Goal: Task Accomplishment & Management: Use online tool/utility

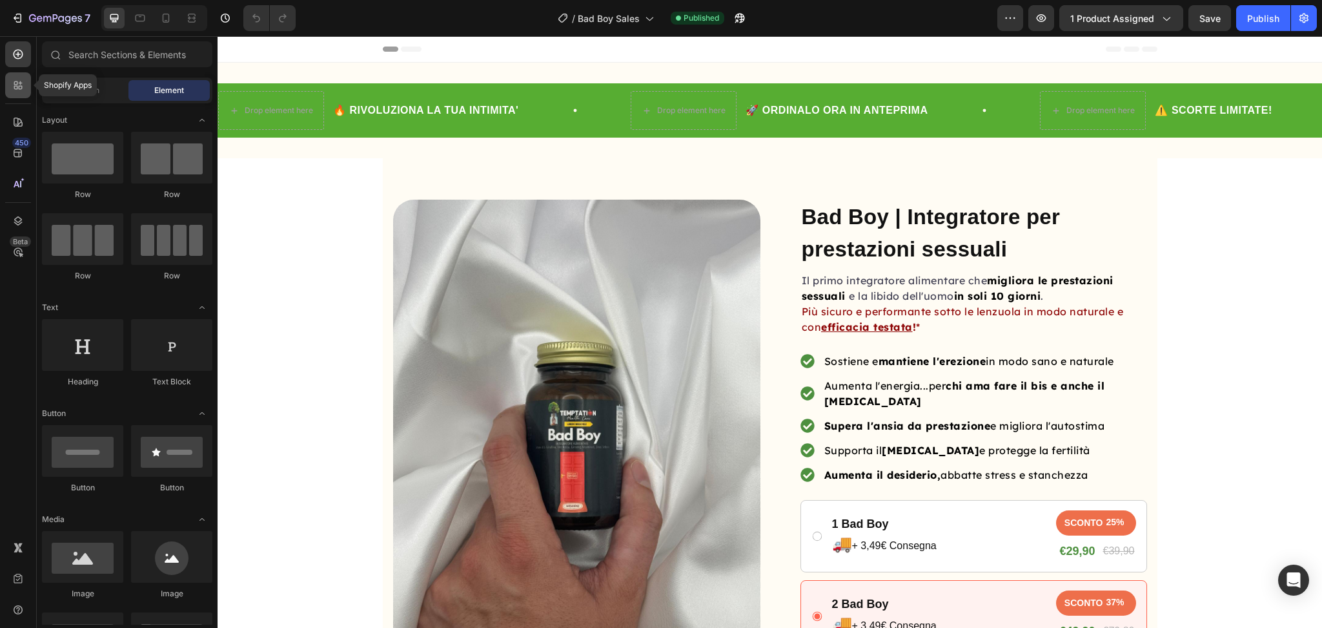
click at [21, 83] on icon at bounding box center [21, 83] width 4 height 4
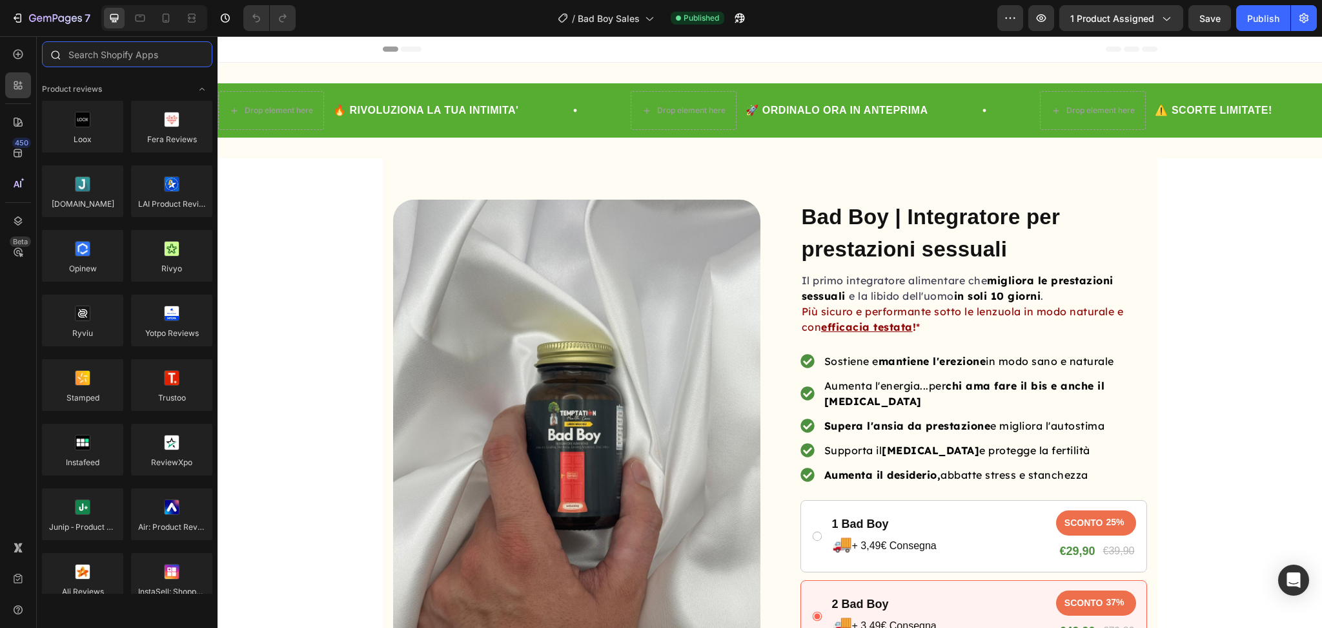
click at [114, 65] on input "text" at bounding box center [127, 54] width 170 height 26
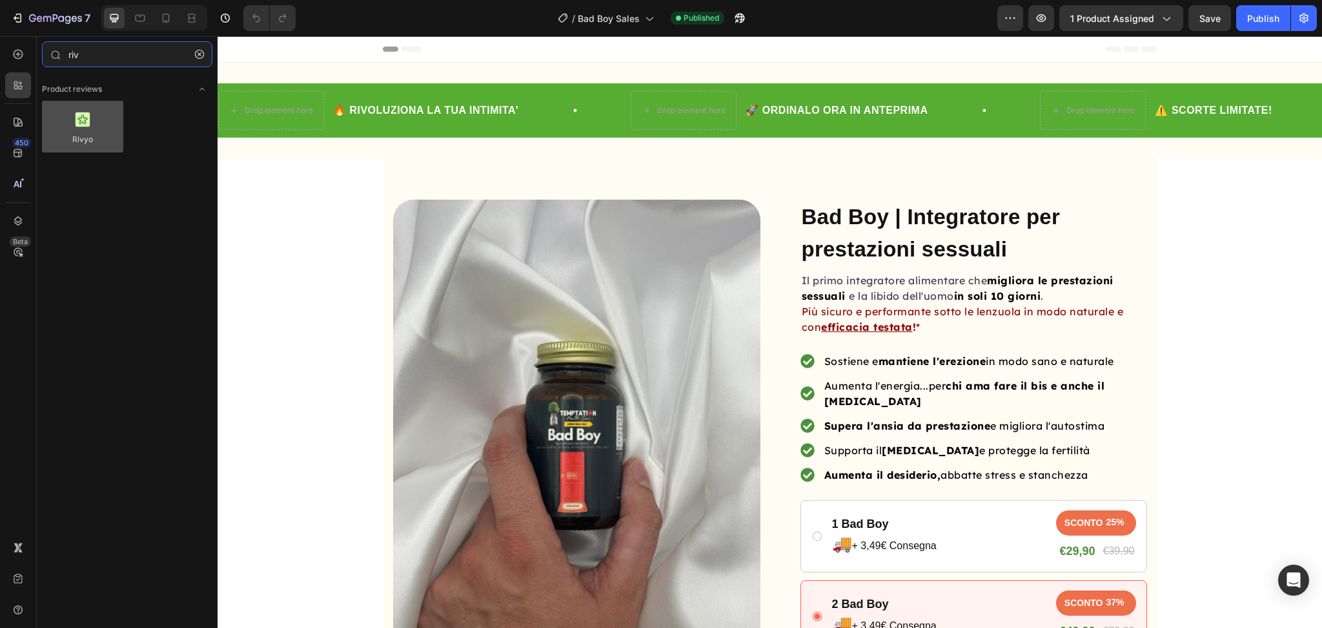
type input "riv"
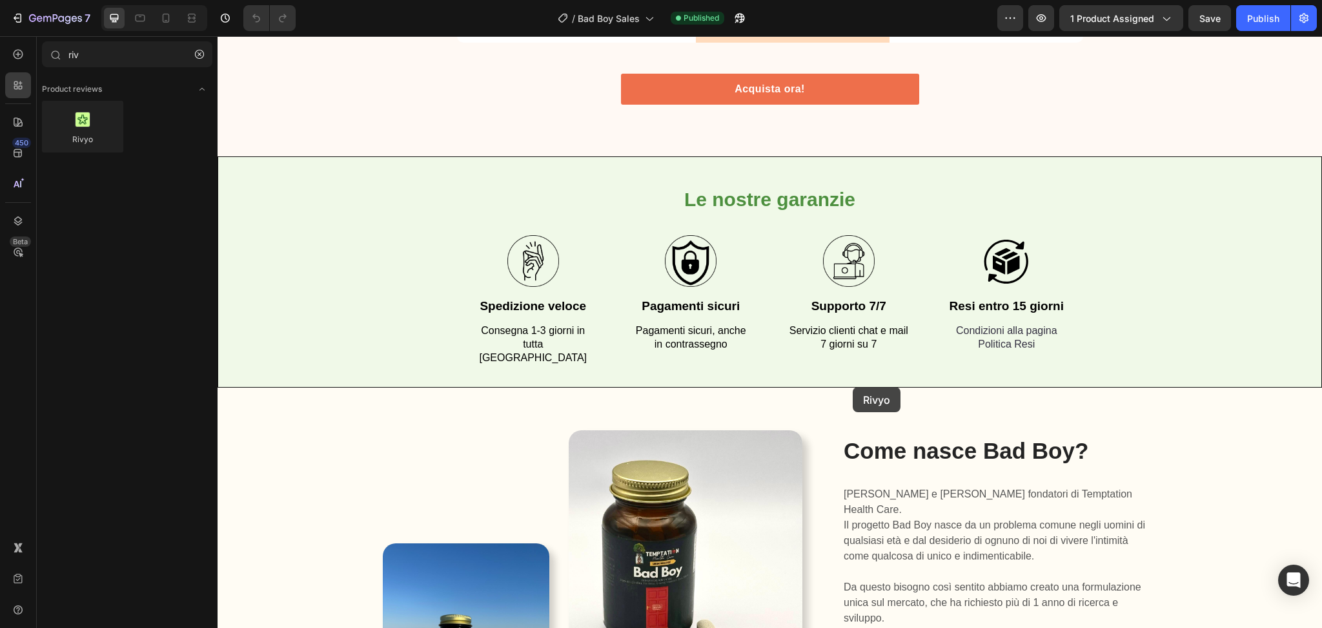
scroll to position [5461, 0]
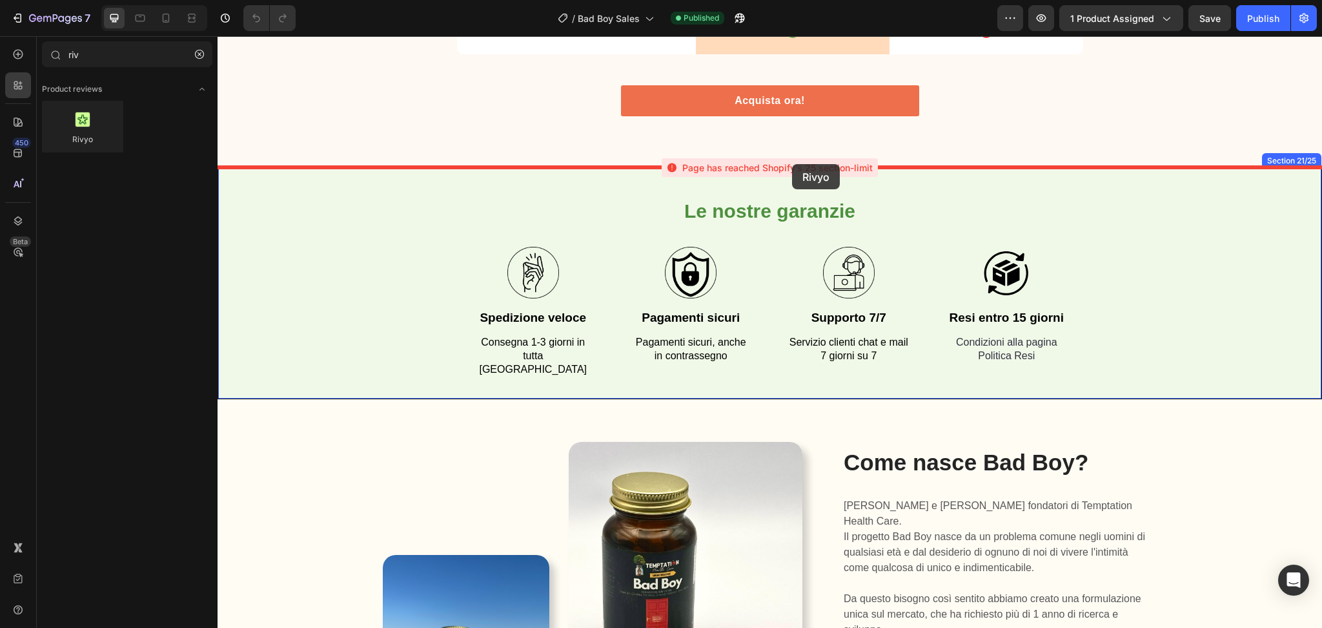
drag, startPoint x: 309, startPoint y: 171, endPoint x: 793, endPoint y: 165, distance: 484.3
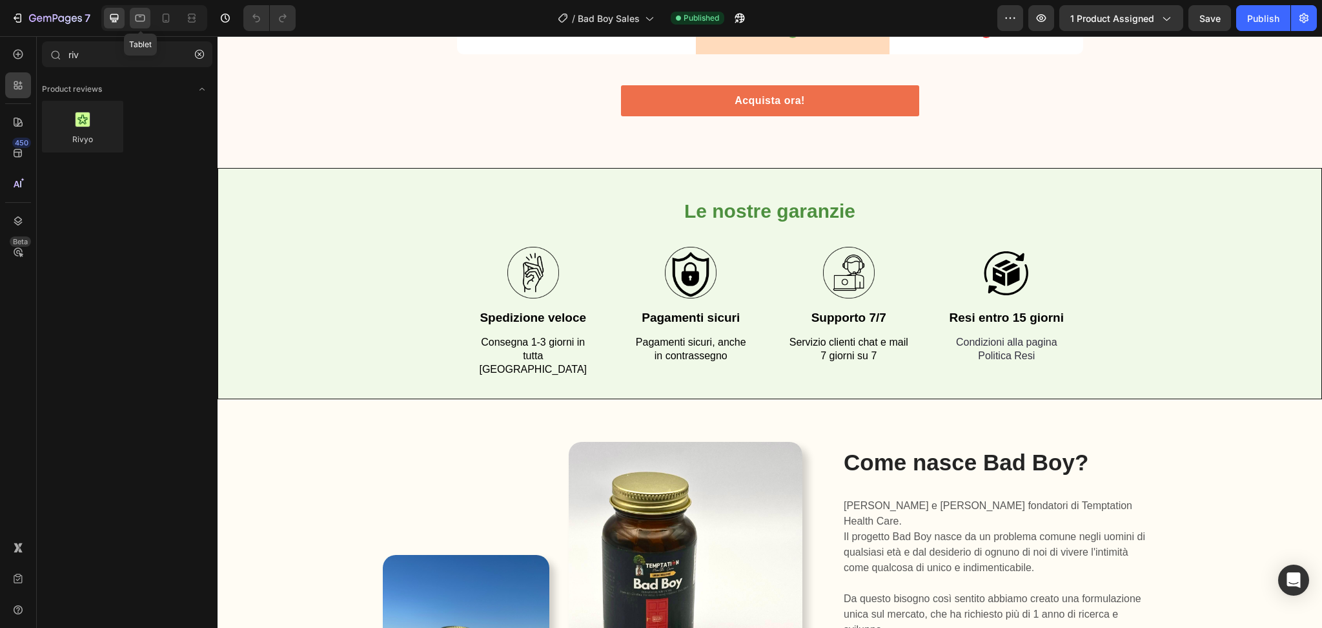
click at [147, 20] on icon at bounding box center [140, 18] width 13 height 13
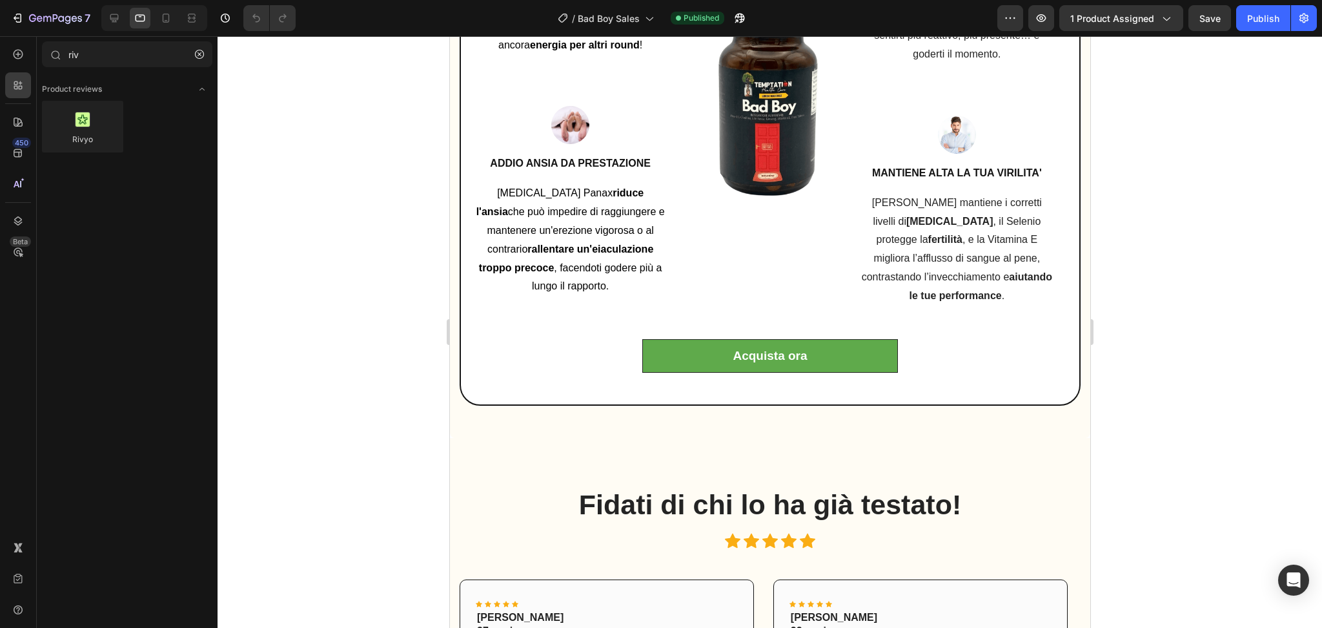
scroll to position [2415, 0]
click at [162, 18] on icon at bounding box center [165, 18] width 13 height 13
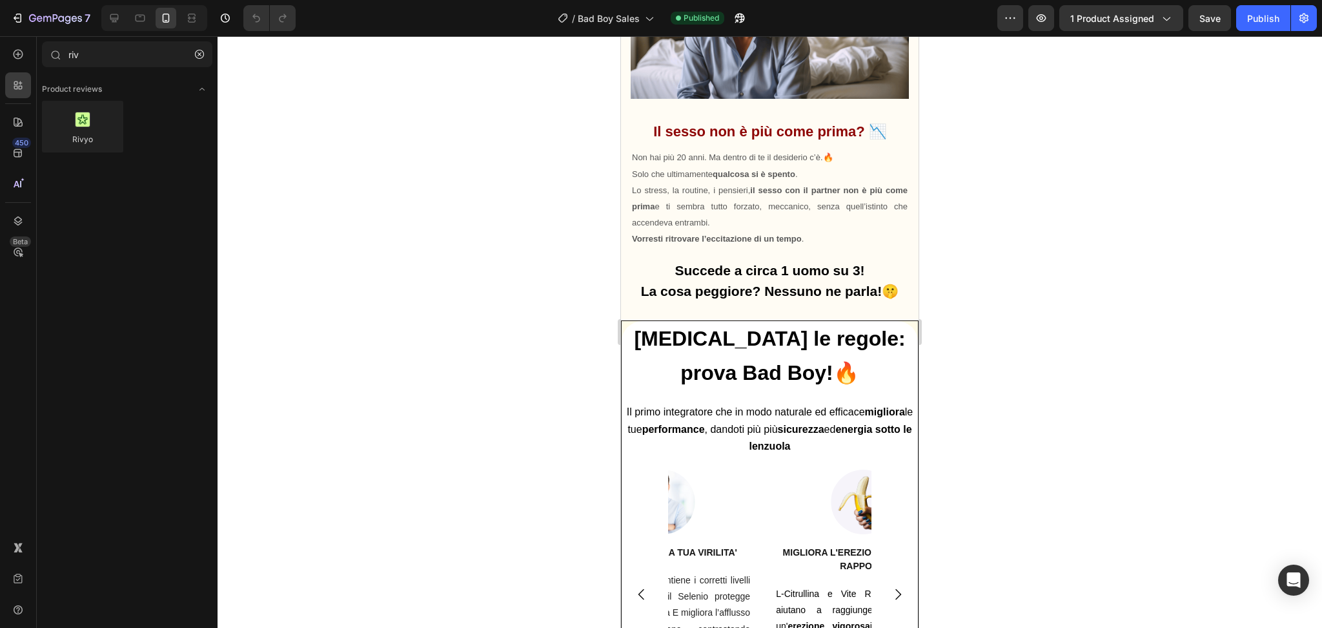
scroll to position [1995, 0]
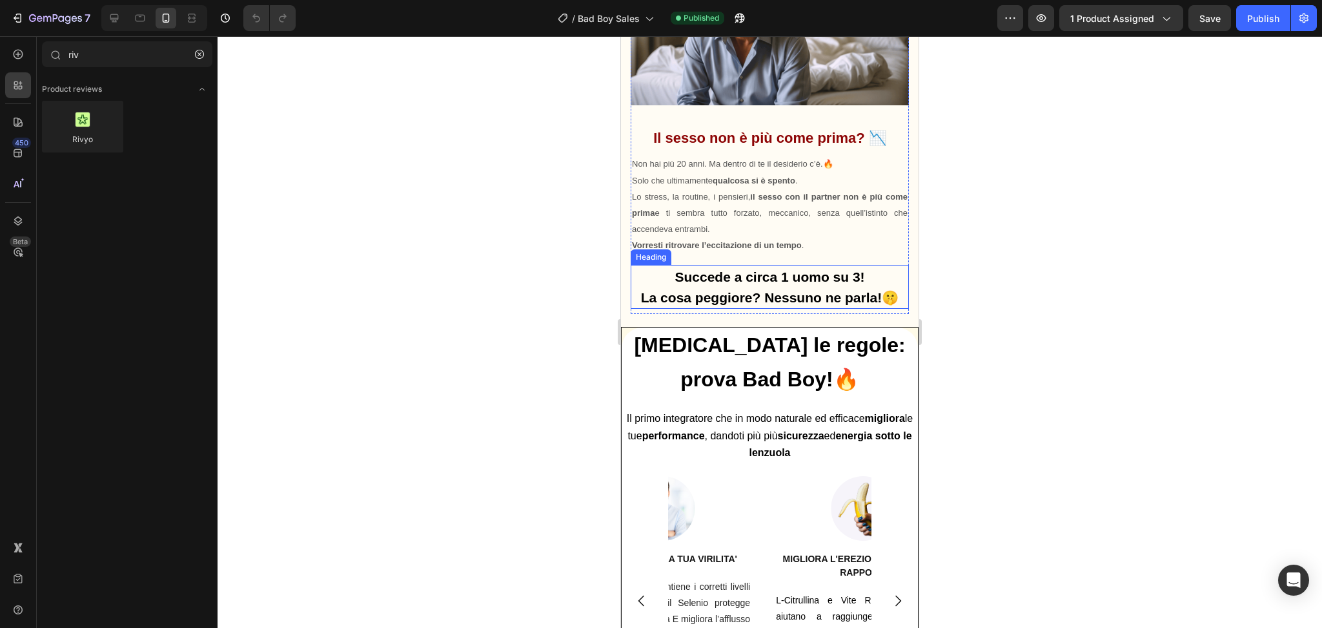
click at [746, 290] on strong "La cosa peggiore? Nessuno ne parla!🤫" at bounding box center [770, 297] width 258 height 15
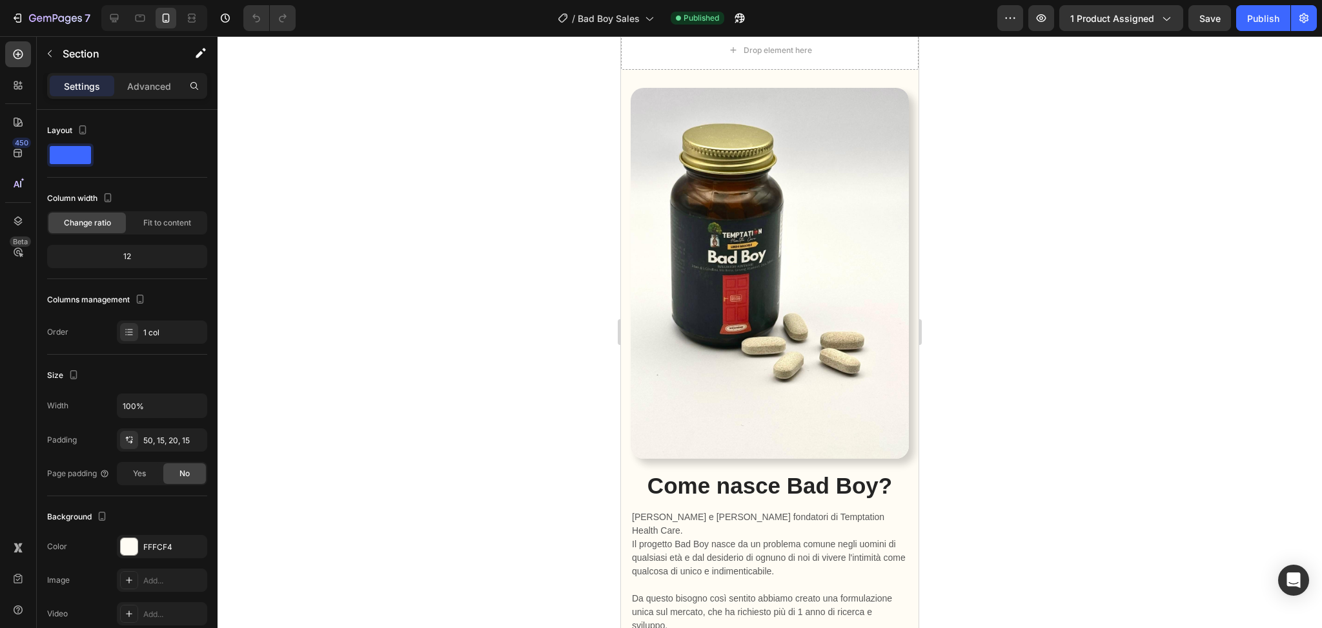
scroll to position [6686, 0]
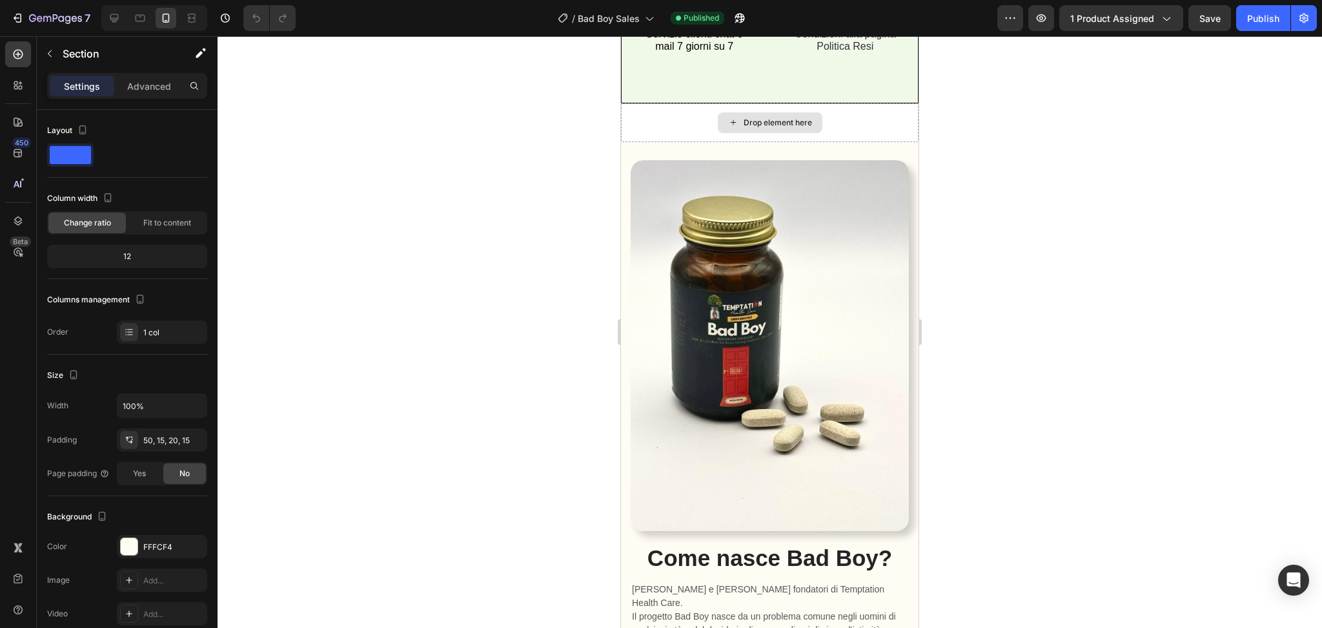
click at [876, 142] on div "Drop element here" at bounding box center [770, 122] width 298 height 39
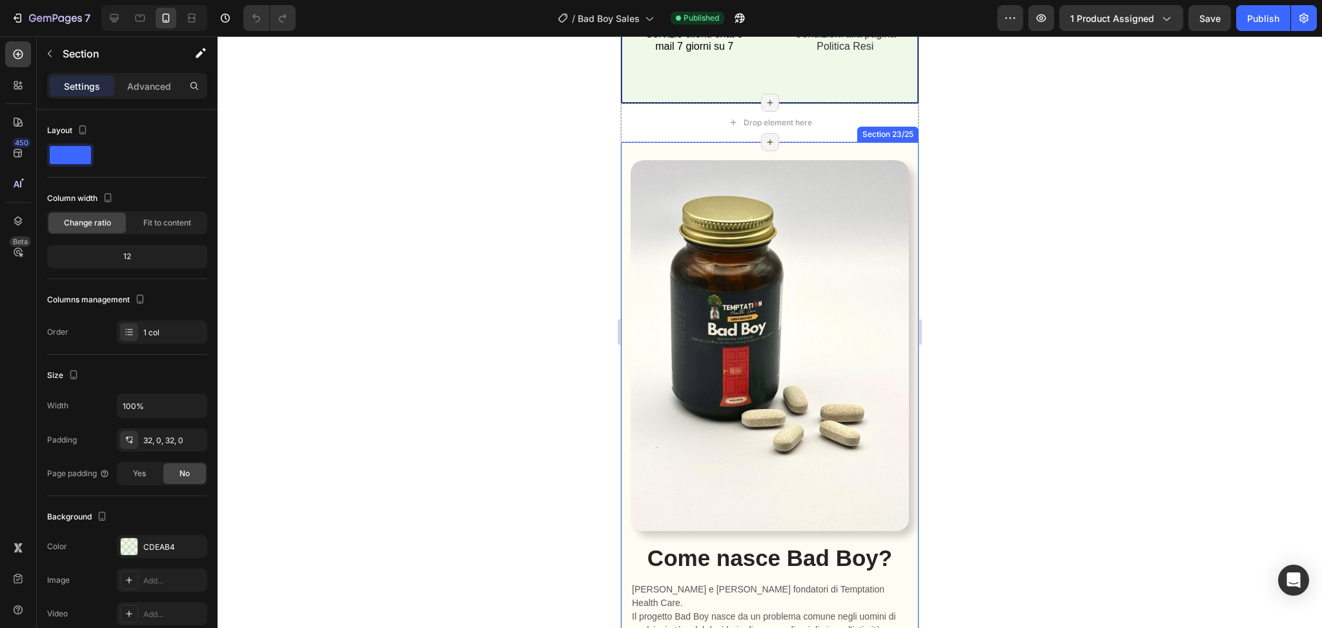
click at [678, 252] on div "Image Image Row Come nasce Bad Boy? Heading [PERSON_NAME] e [PERSON_NAME] fonda…" at bounding box center [770, 482] width 298 height 681
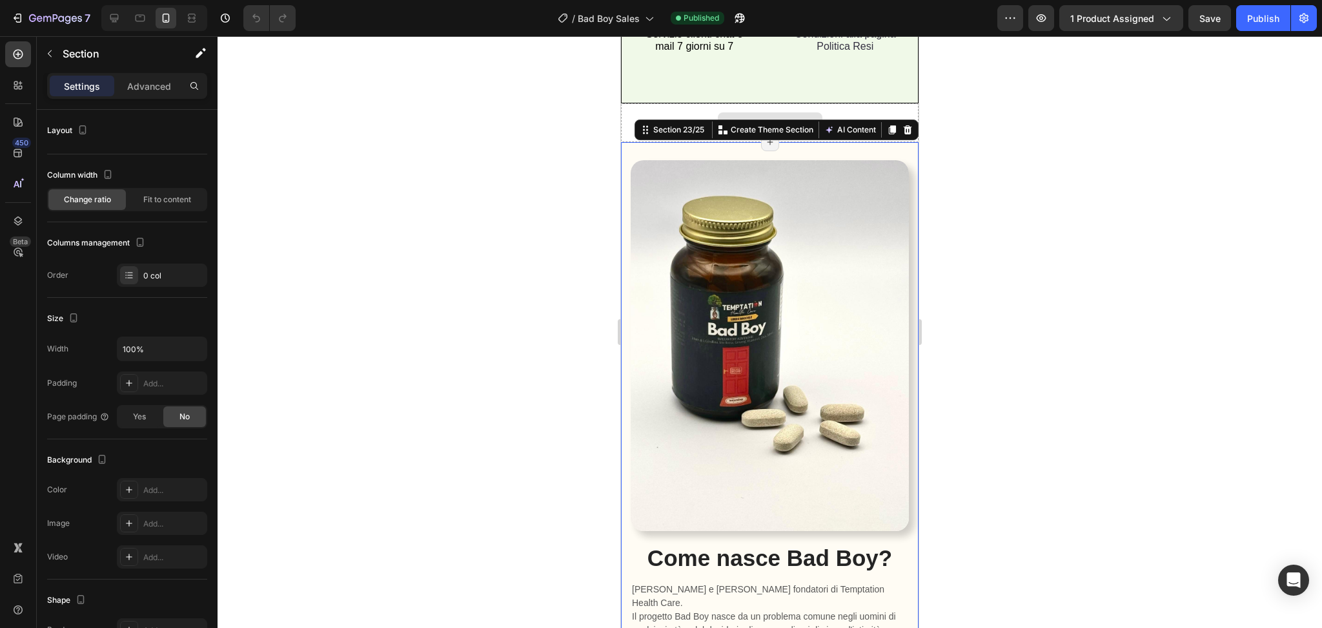
click at [653, 142] on div "Drop element here" at bounding box center [770, 122] width 298 height 39
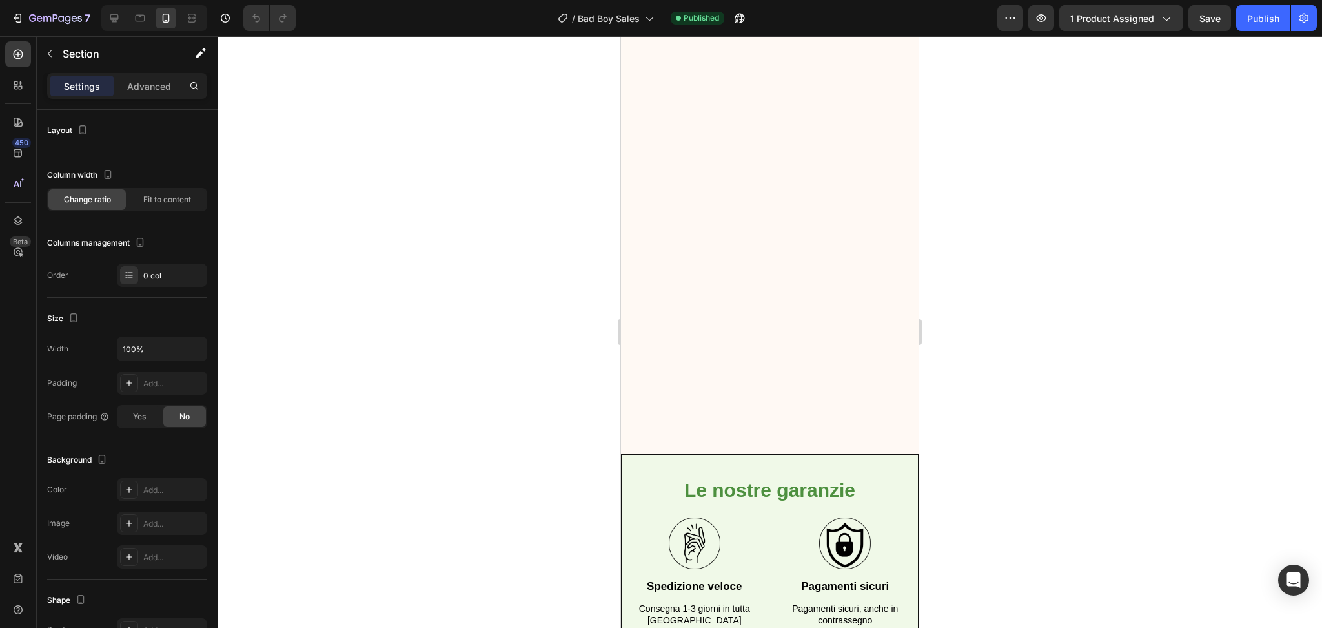
scroll to position [6545, 0]
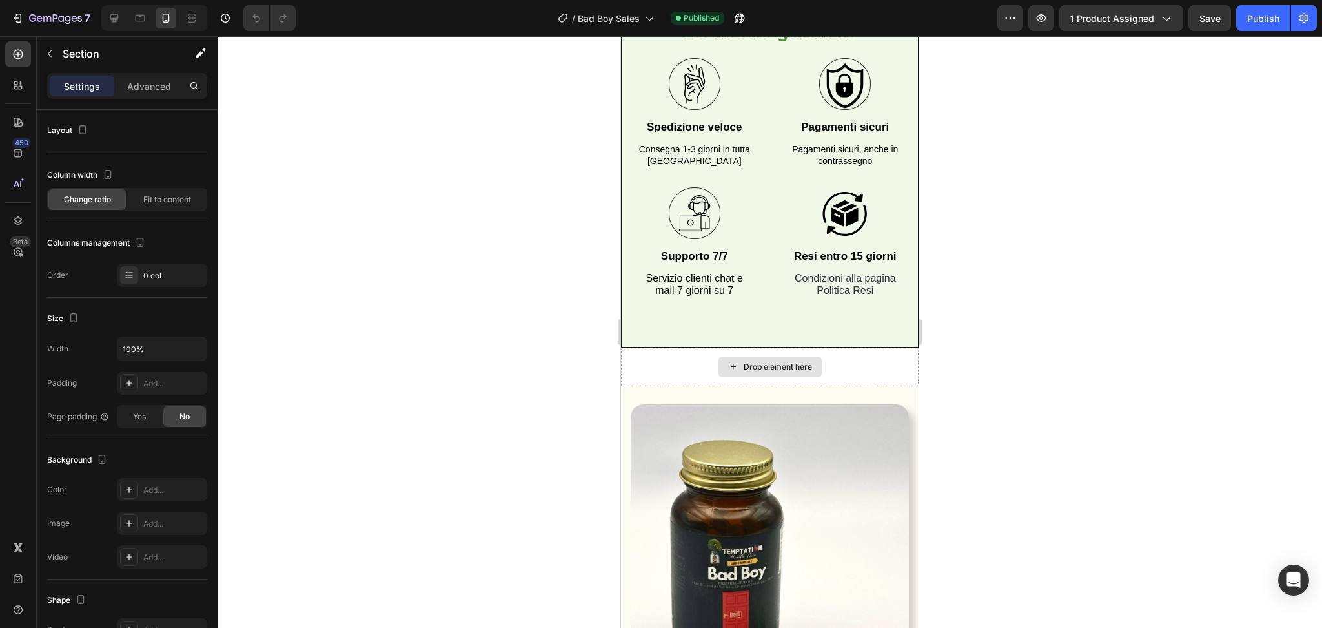
click at [866, 367] on div "Drop element here" at bounding box center [770, 366] width 298 height 39
click at [664, 367] on div "Drop element here" at bounding box center [770, 366] width 298 height 39
click at [656, 406] on img at bounding box center [770, 589] width 278 height 371
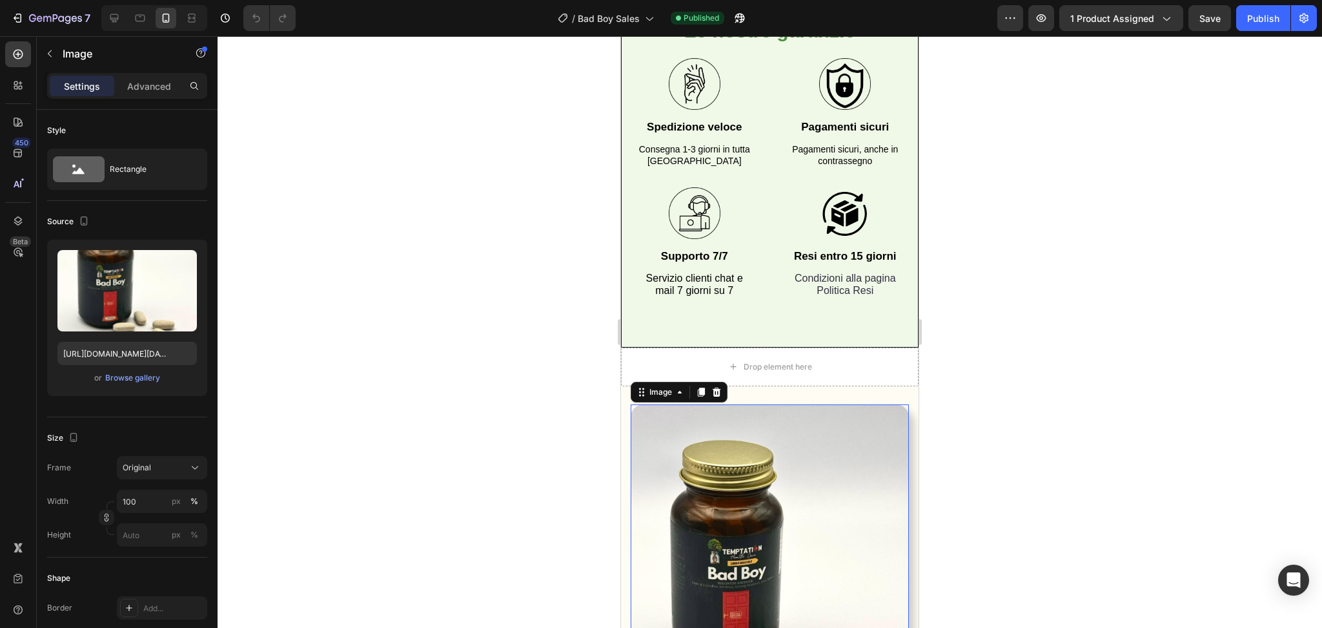
click at [612, 373] on div at bounding box center [770, 331] width 1105 height 591
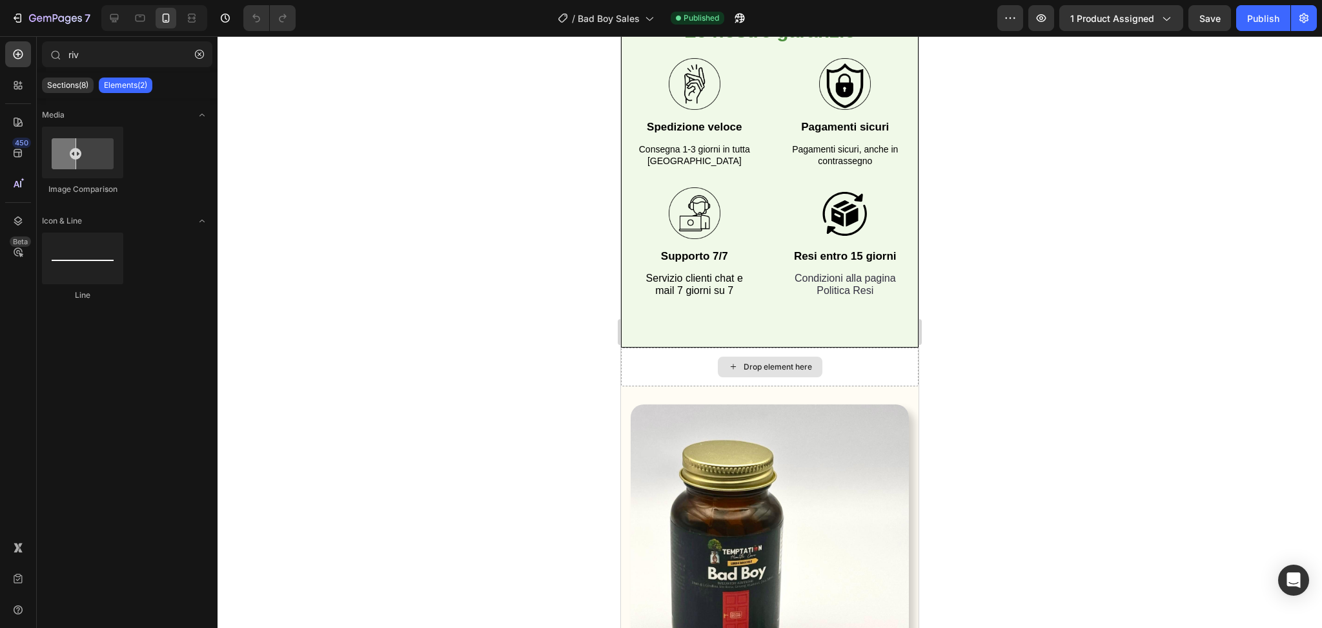
click at [641, 367] on div "Drop element here" at bounding box center [770, 366] width 298 height 39
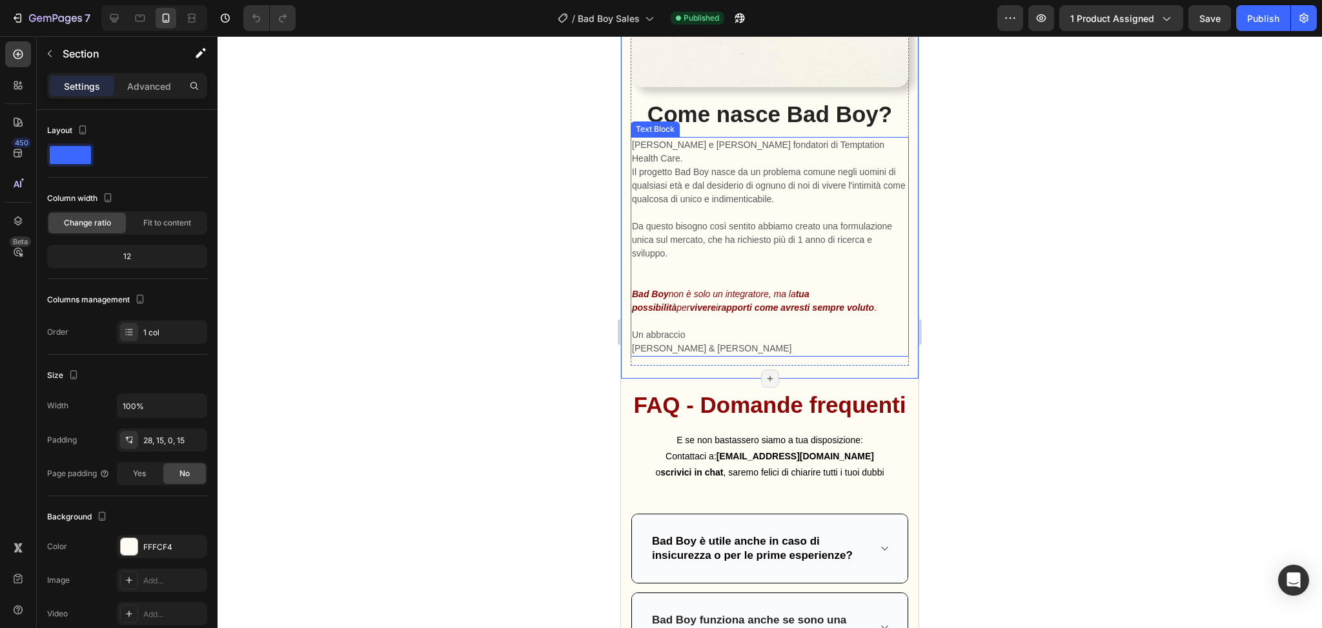
scroll to position [7237, 0]
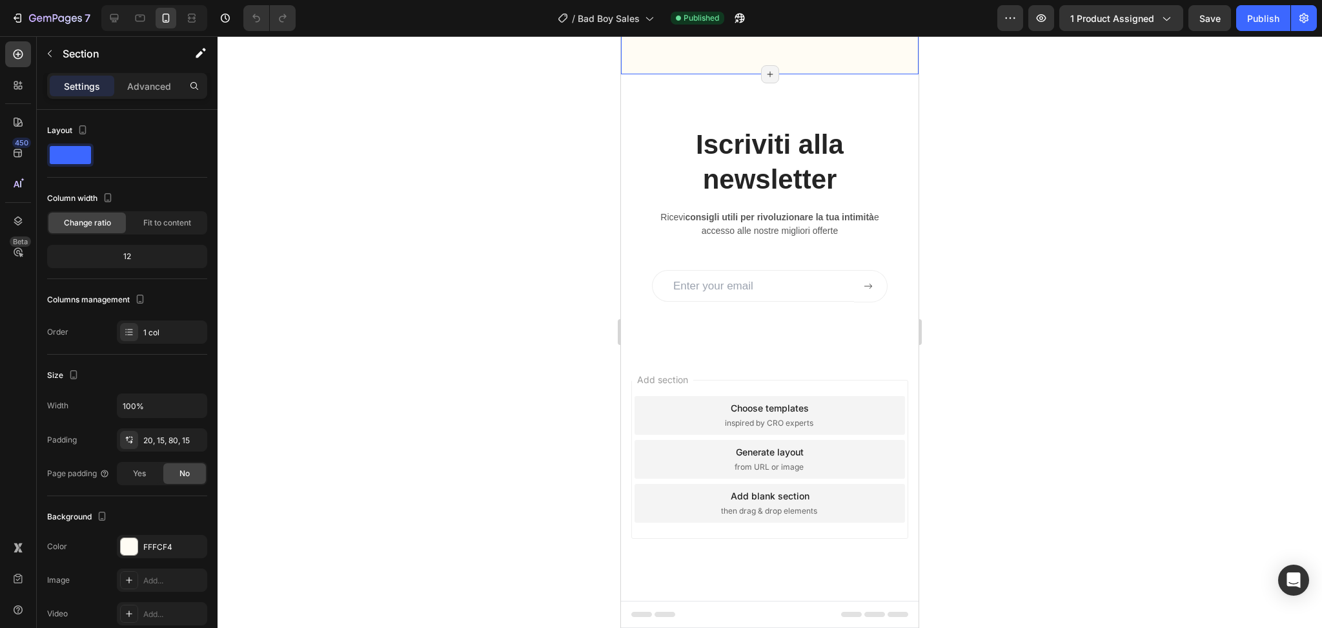
scroll to position [8464, 0]
click at [130, 22] on div at bounding box center [140, 18] width 21 height 21
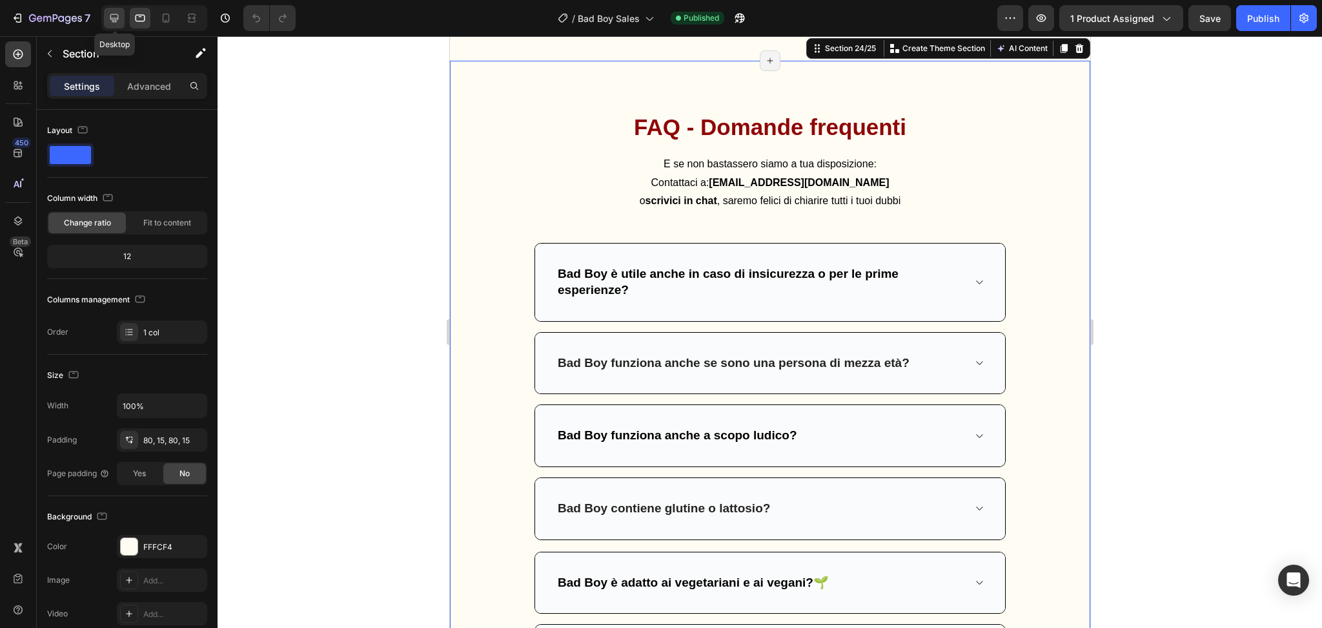
scroll to position [6999, 0]
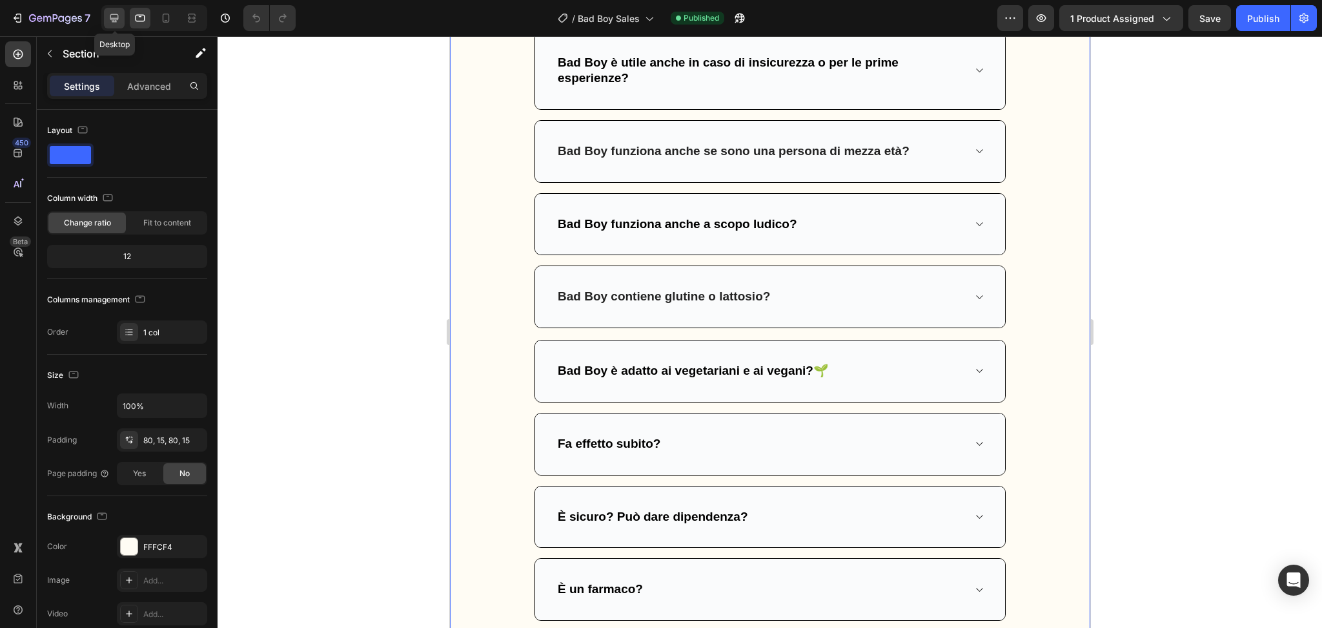
click at [114, 22] on icon at bounding box center [114, 18] width 8 height 8
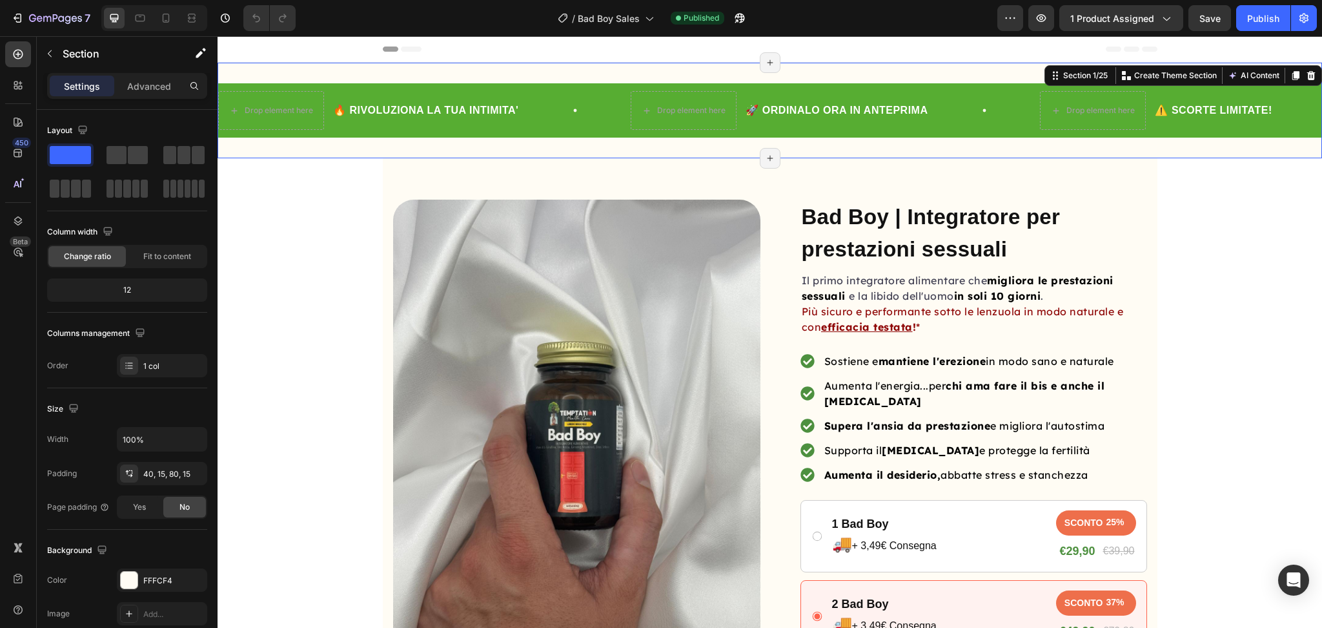
click at [590, 71] on div "Drop element here 🔥 RIVOLUZIONA LA TUA INTIMITA' Text Block Row Drop element he…" at bounding box center [770, 111] width 1105 height 96
click at [647, 169] on div "Product Images Row Bad Boy | Integratore per prestazioni sessuali Product Title…" at bounding box center [770, 534] width 775 height 753
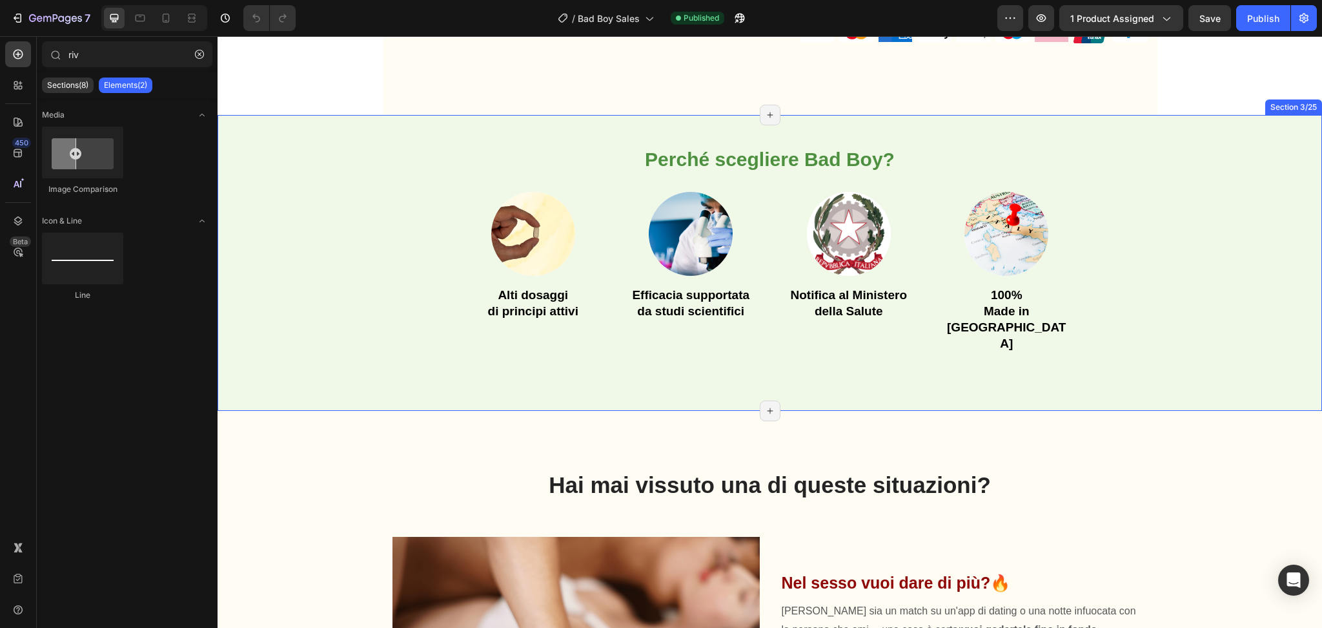
scroll to position [798, 0]
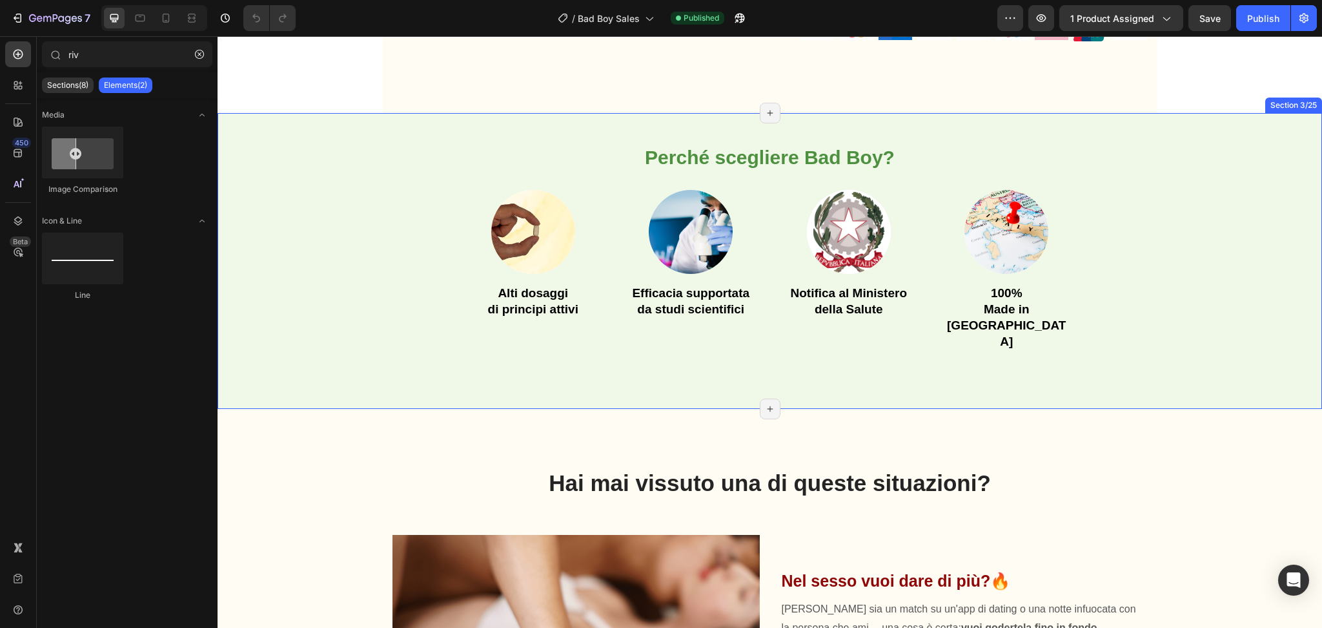
click at [529, 460] on h2 "Hai mai vissuto una di queste situazioni?" at bounding box center [770, 481] width 755 height 43
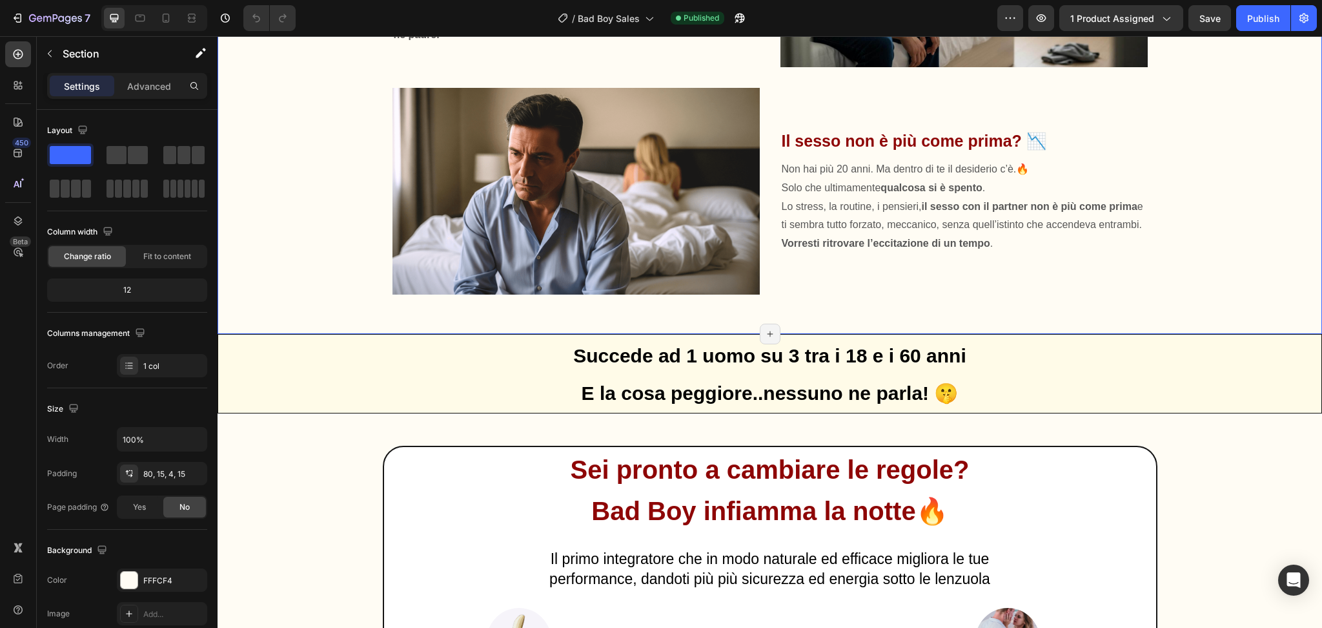
scroll to position [1668, 0]
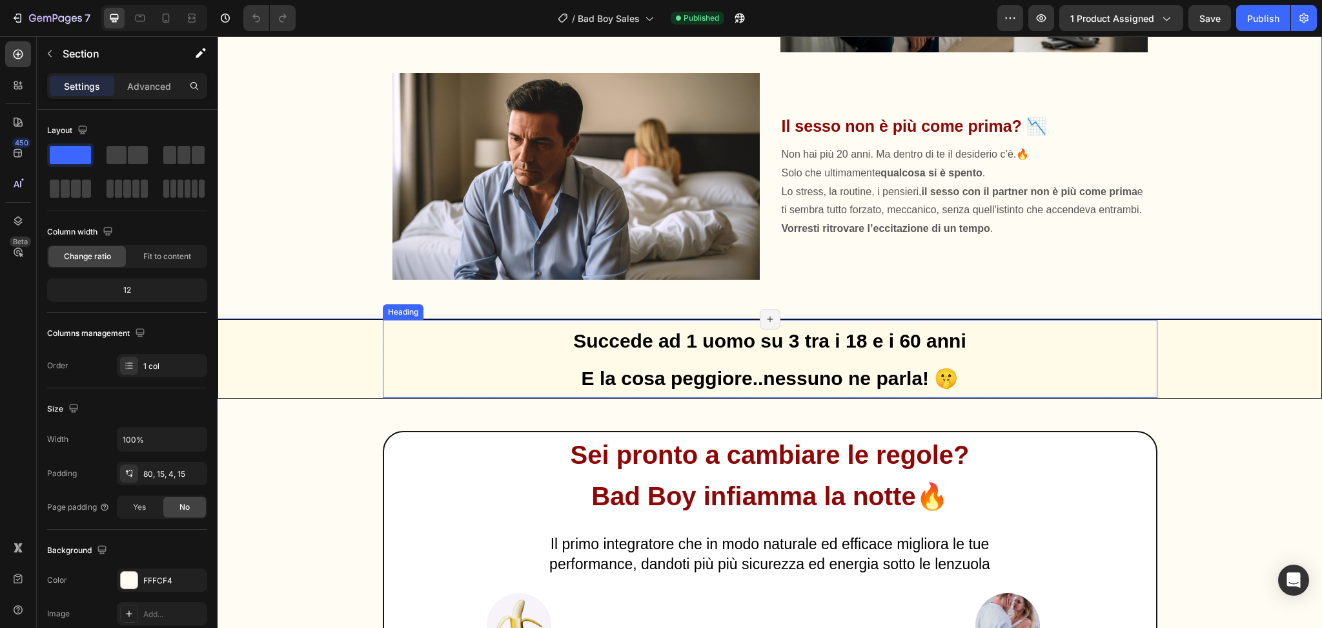
click at [1026, 347] on h2 "Succede ad 1 uomo su 3 tra i 18 e i 60 anni E la cosa peggiore..nessuno ne parl…" at bounding box center [770, 359] width 775 height 78
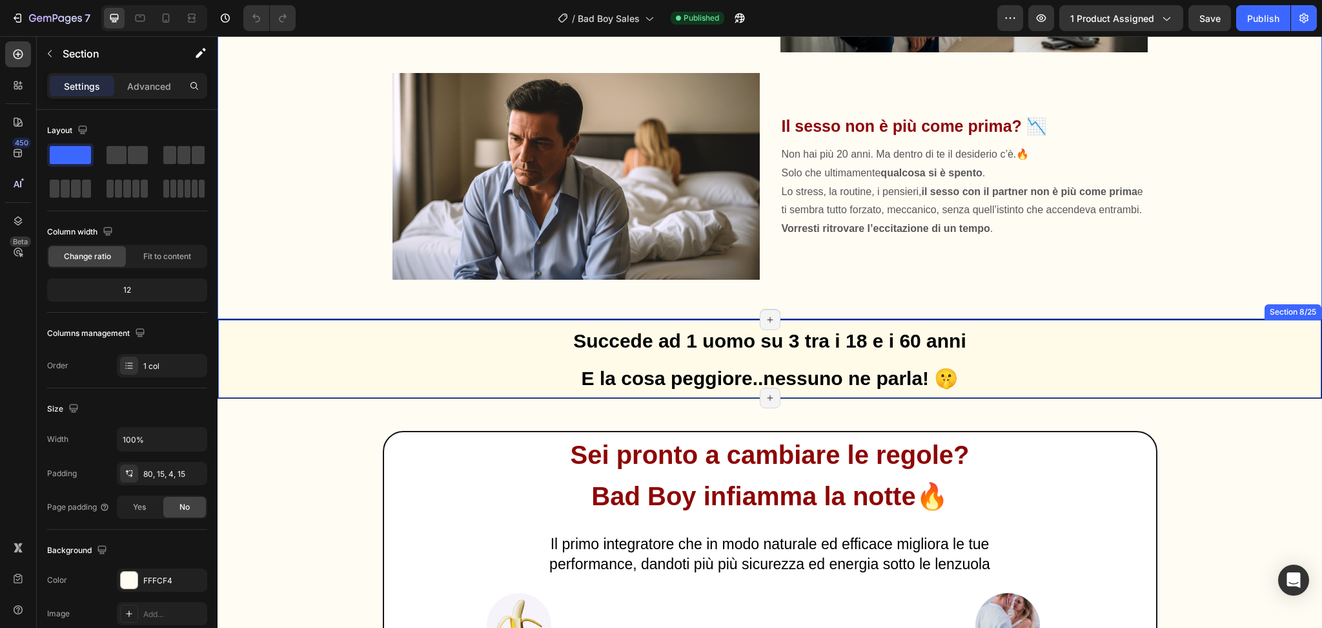
click at [262, 386] on div "Succede ad 1 uomo su 3 tra i 18 e i 60 anni E la cosa peggiore..nessuno ne parl…" at bounding box center [769, 359] width 1103 height 78
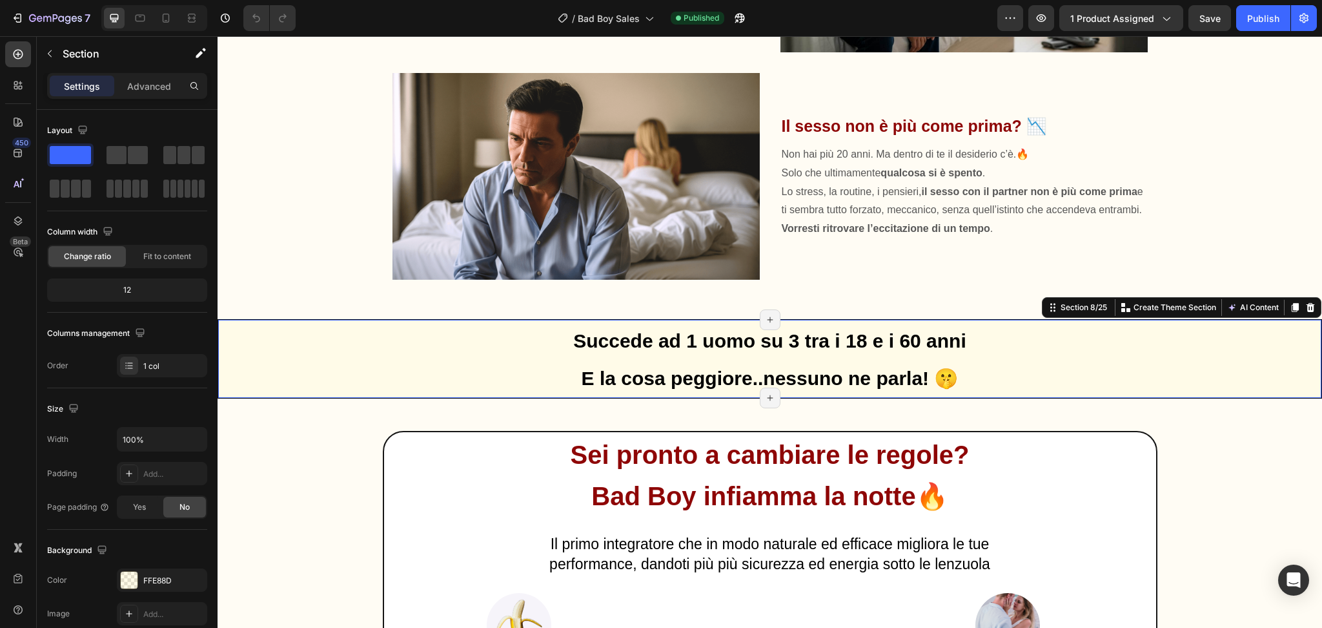
click at [244, 326] on div "Succede ad 1 uomo su 3 tra i 18 e i 60 anni E la cosa peggiore..nessuno ne parl…" at bounding box center [769, 359] width 1103 height 78
click at [651, 374] on strong "E la cosa peggiore..nessuno ne parla! 🤫" at bounding box center [770, 377] width 377 height 21
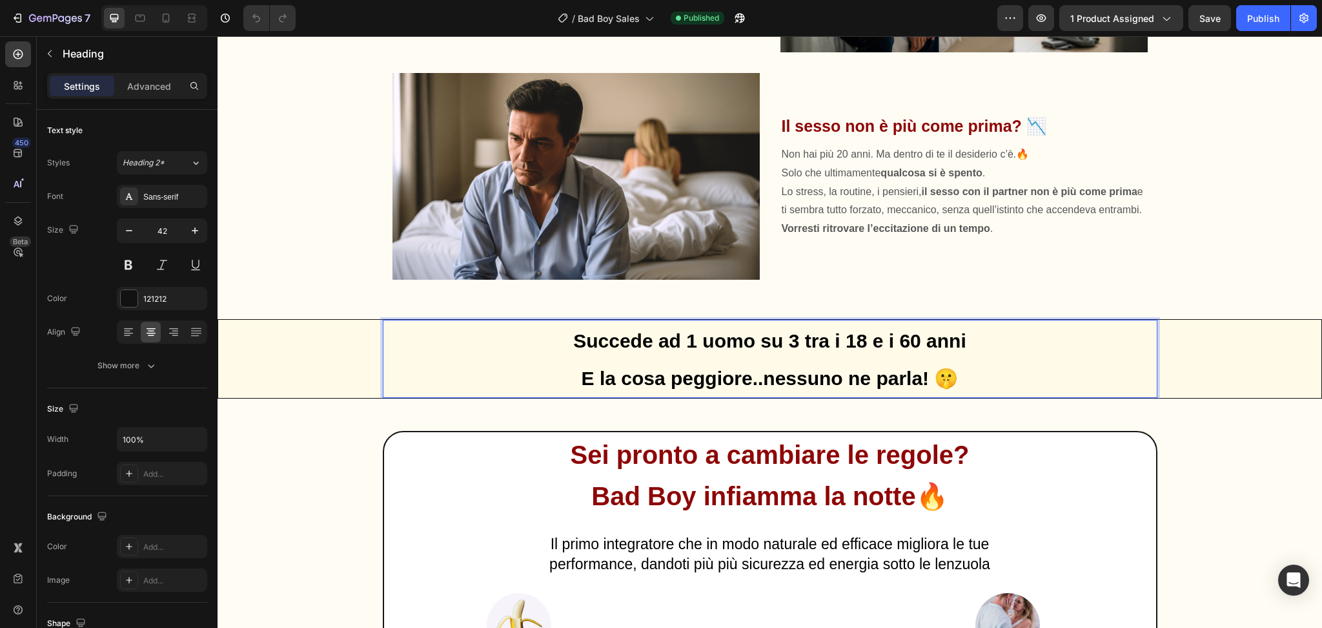
click at [651, 374] on strong "E la cosa peggiore..nessuno ne parla! 🤫" at bounding box center [770, 377] width 377 height 21
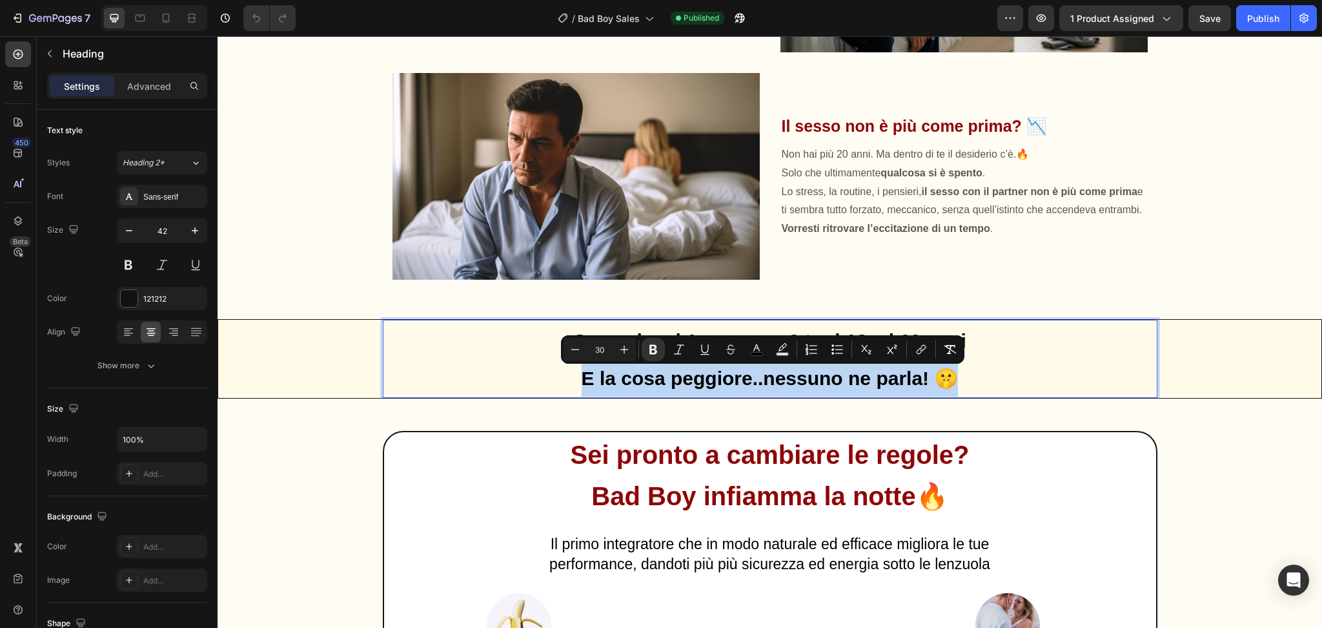
click at [651, 374] on strong "E la cosa peggiore..nessuno ne parla! 🤫" at bounding box center [770, 377] width 377 height 21
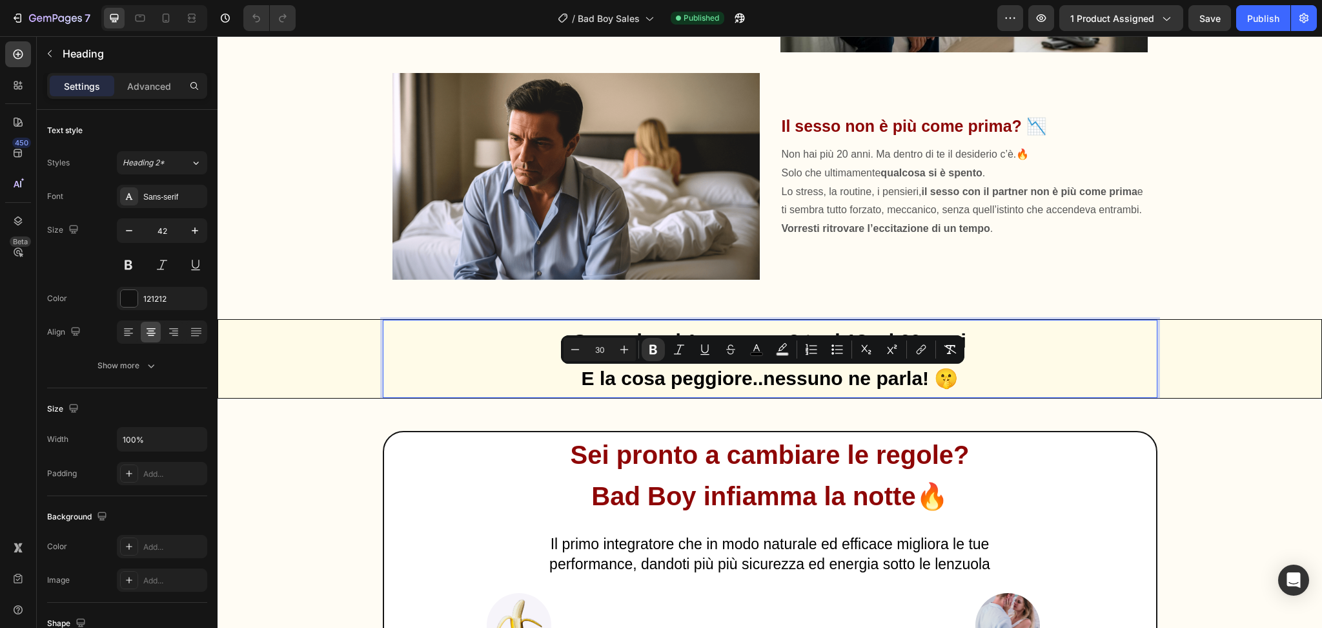
click at [575, 333] on strong "Succede ad 1 uomo su 3 tra i 18 e i 60 anni" at bounding box center [769, 340] width 393 height 21
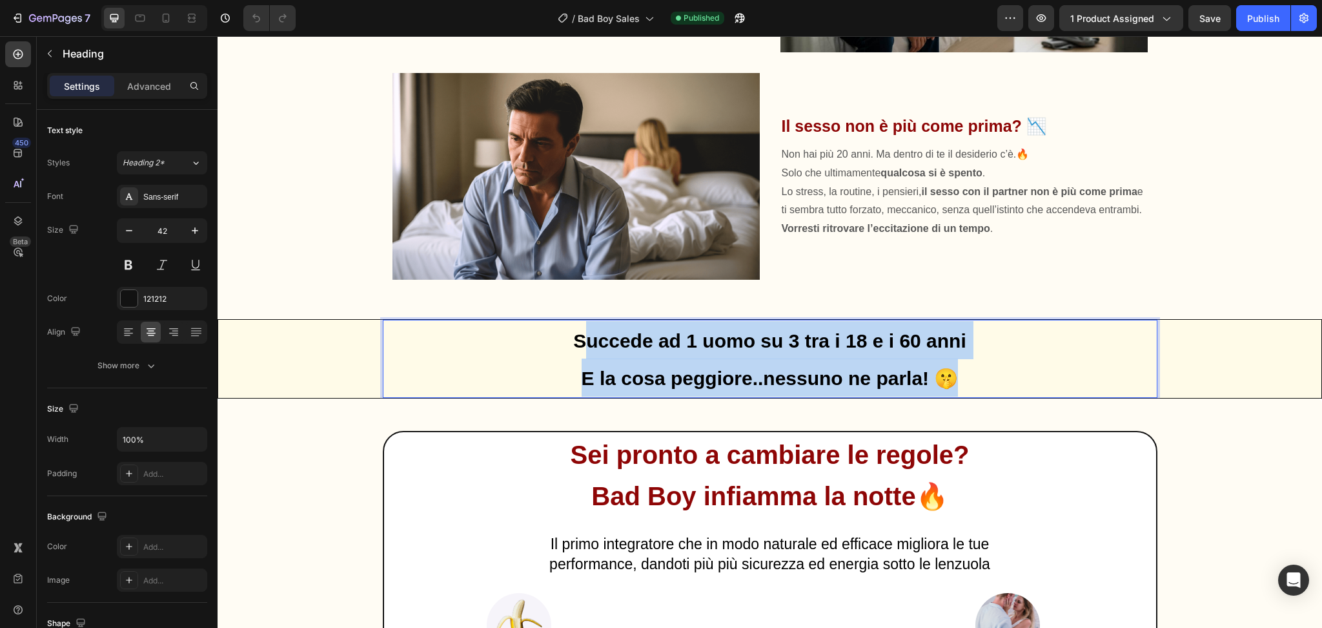
drag, startPoint x: 574, startPoint y: 333, endPoint x: 961, endPoint y: 393, distance: 391.3
click at [961, 393] on p "Succede ad 1 uomo su 3 tra i 18 e i 60 anni E la cosa peggiore..nessuno ne parl…" at bounding box center [770, 359] width 772 height 76
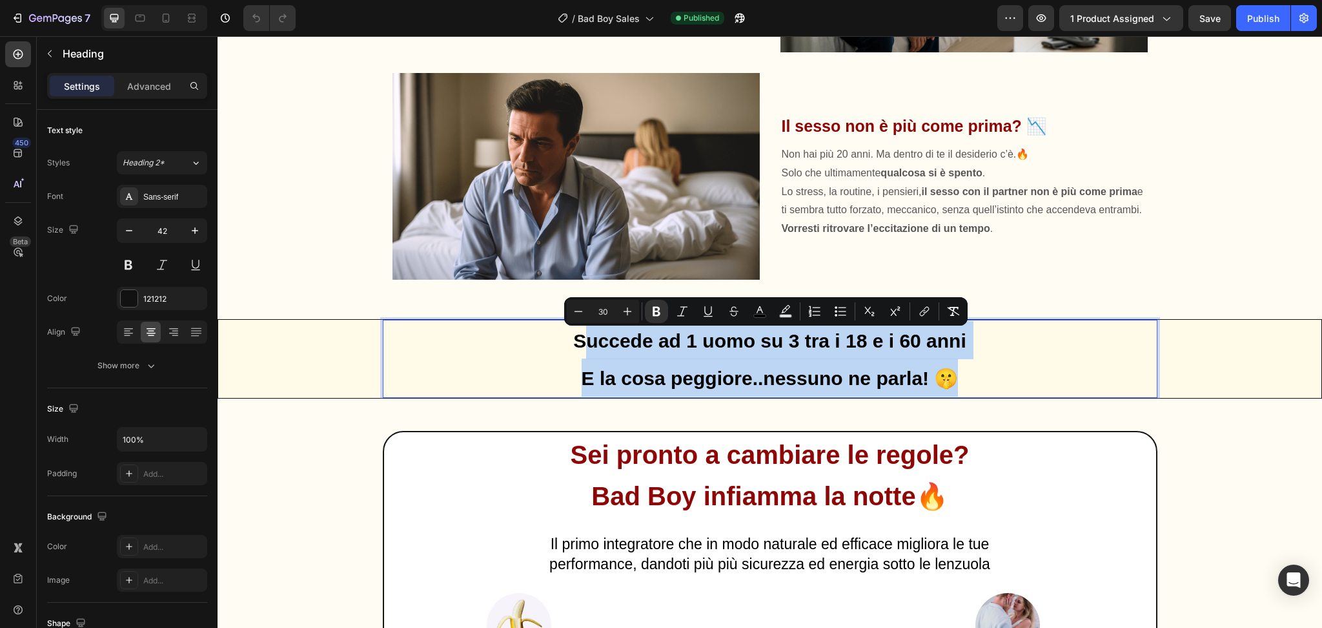
click at [961, 393] on p "Succede ad 1 uomo su 3 tra i 18 e i 60 anni E la cosa peggiore..nessuno ne parl…" at bounding box center [770, 359] width 772 height 76
drag, startPoint x: 950, startPoint y: 382, endPoint x: 520, endPoint y: 287, distance: 440.9
copy p "Succede ad 1 uomo su 3 tra i 18 e i 60 anni E la cosa peggiore..nessuno ne parl…"
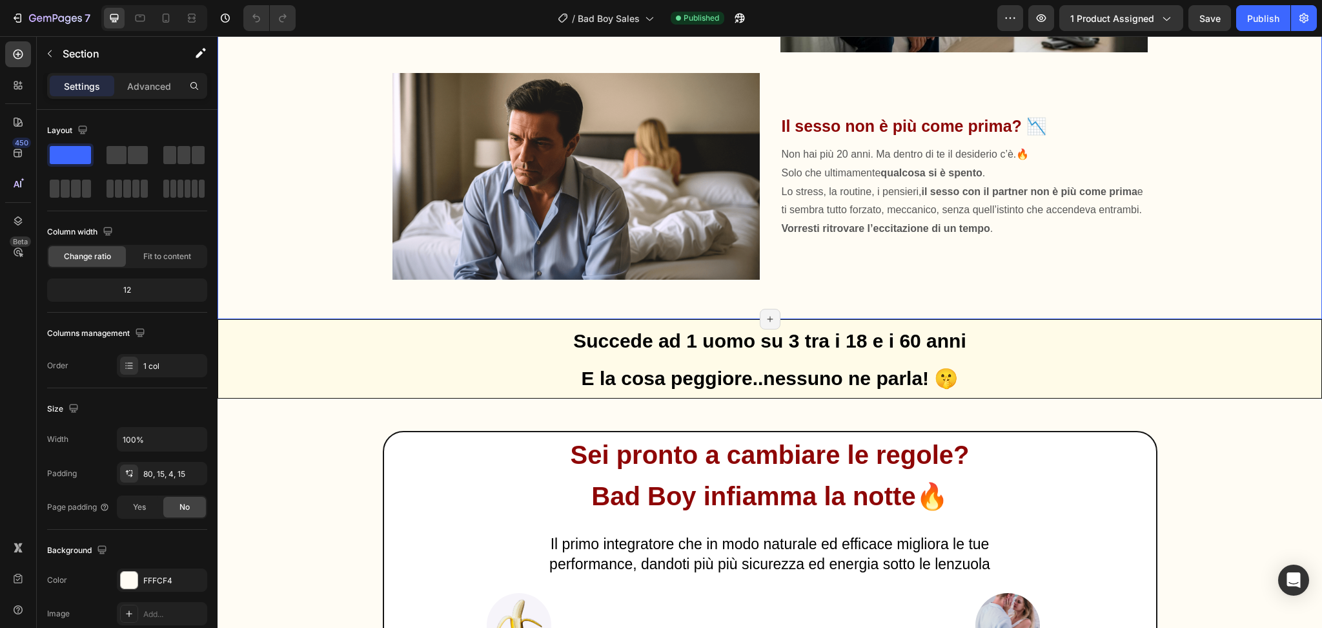
click at [879, 238] on p "Vorresti ritrovare l’eccitazione di un tempo ." at bounding box center [964, 229] width 365 height 19
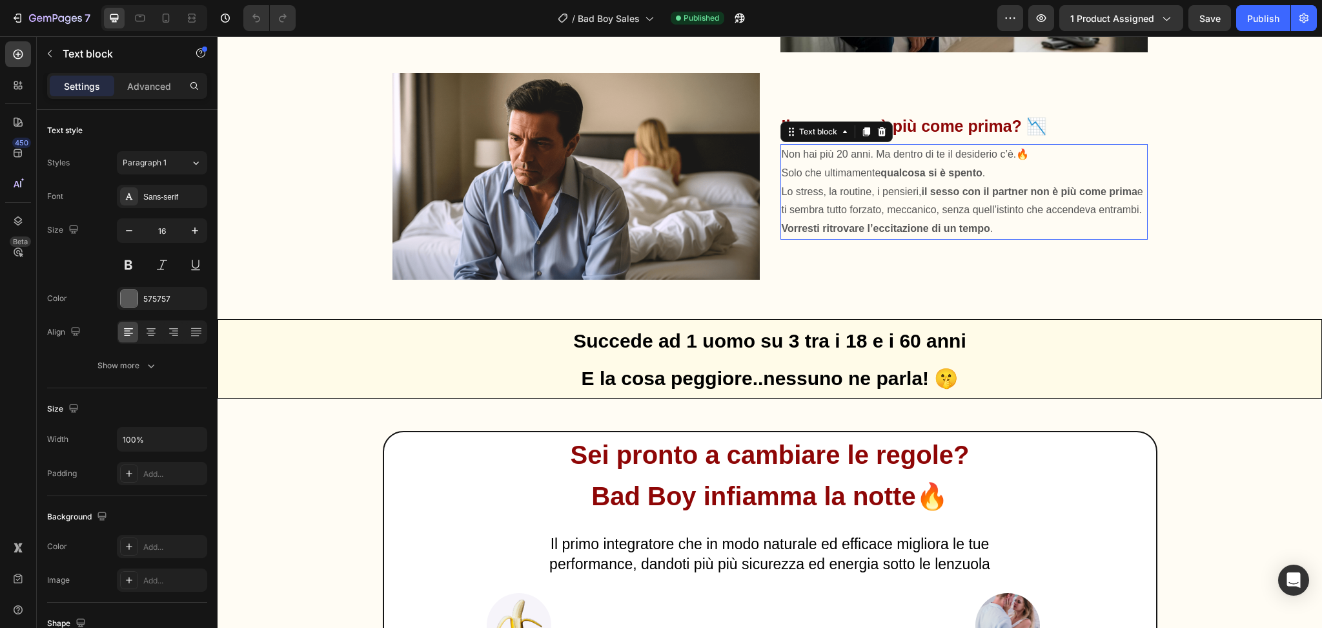
click at [879, 238] on p "Vorresti ritrovare l’eccitazione di un tempo ." at bounding box center [964, 229] width 365 height 19
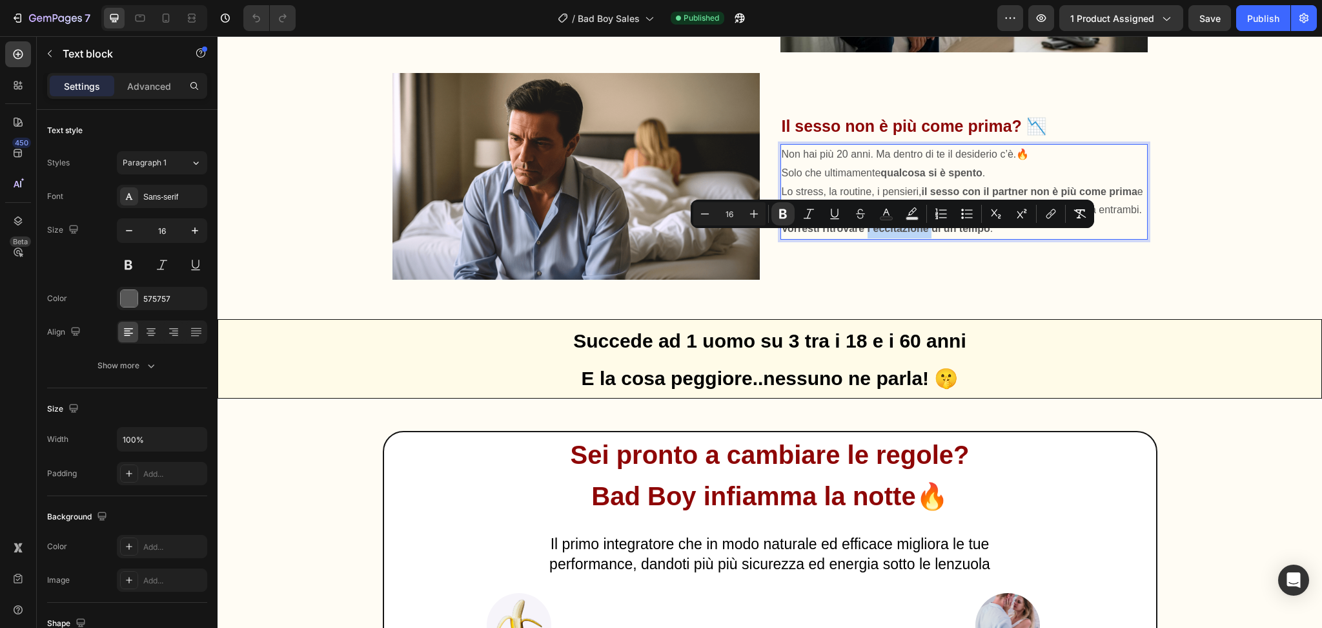
click at [765, 276] on div "Image Il sesso non è più come prima? 📉 Heading Non hai più 20 anni. Ma dentro d…" at bounding box center [770, 165] width 755 height 227
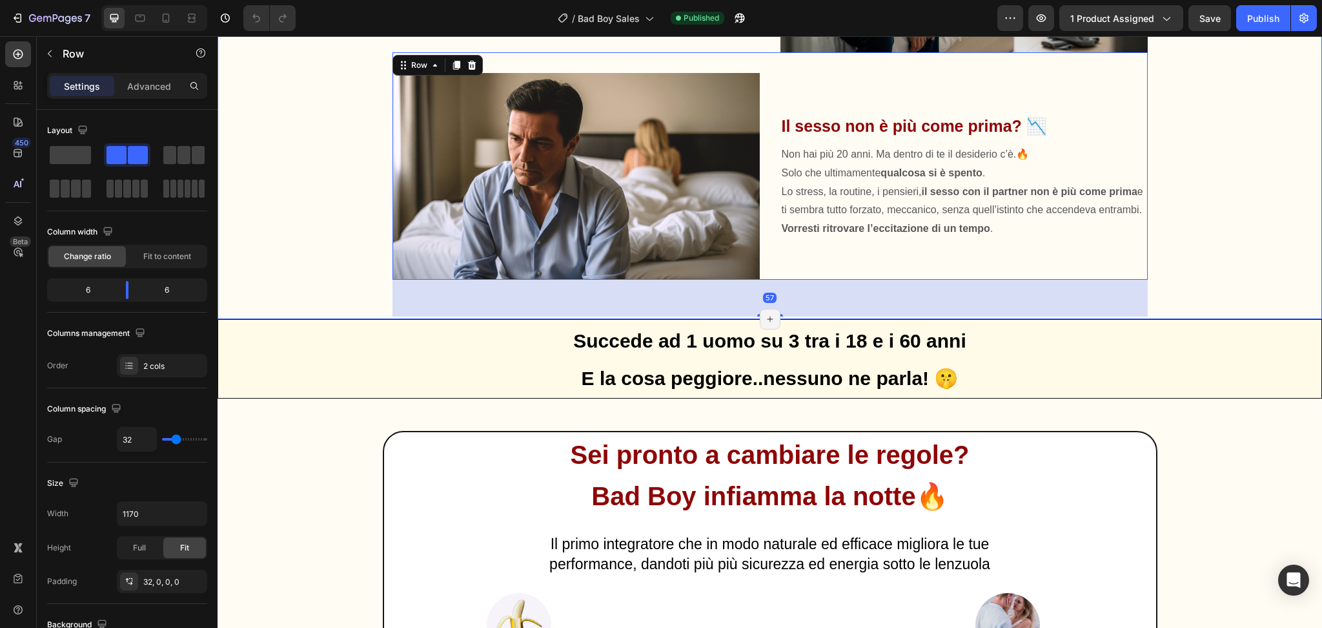
click at [680, 316] on div "57" at bounding box center [770, 298] width 755 height 37
click at [659, 309] on div "57" at bounding box center [770, 298] width 755 height 37
click at [48, 58] on icon "button" at bounding box center [50, 53] width 10 height 10
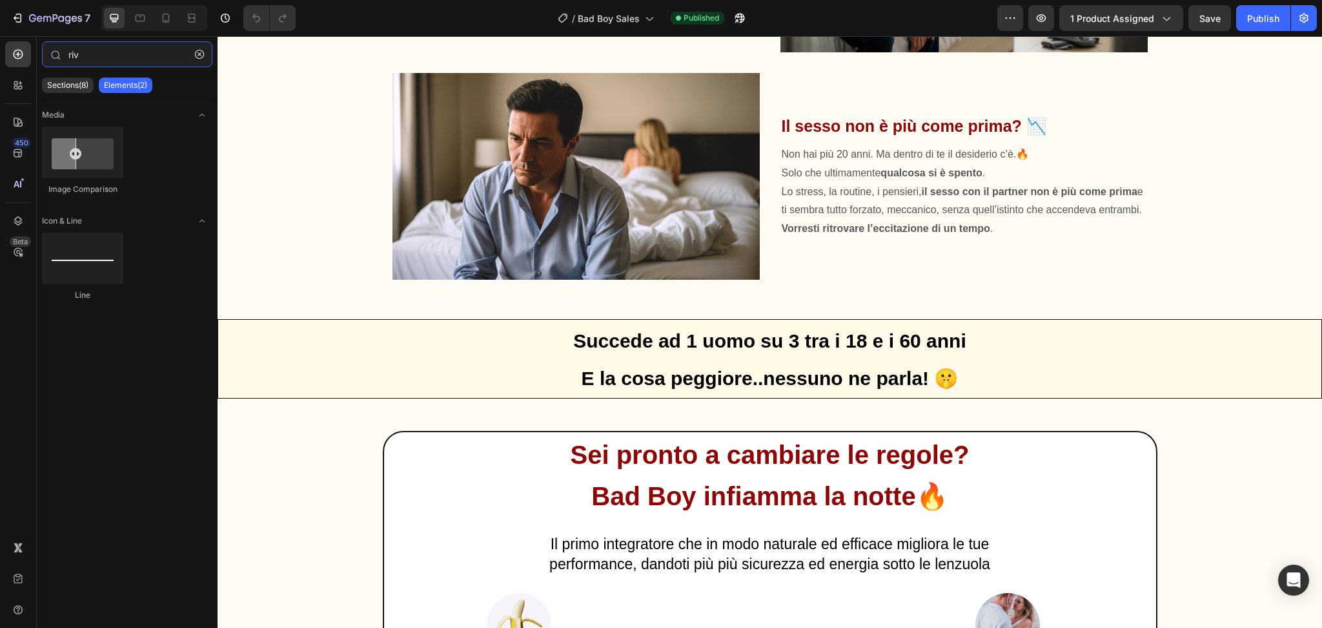
drag, startPoint x: 87, startPoint y: 58, endPoint x: 31, endPoint y: 53, distance: 56.4
click at [31, 53] on div "450 Beta riv Sections(8) Elements(2) Media Image Comparison Icon & Line Line Se…" at bounding box center [109, 331] width 218 height 591
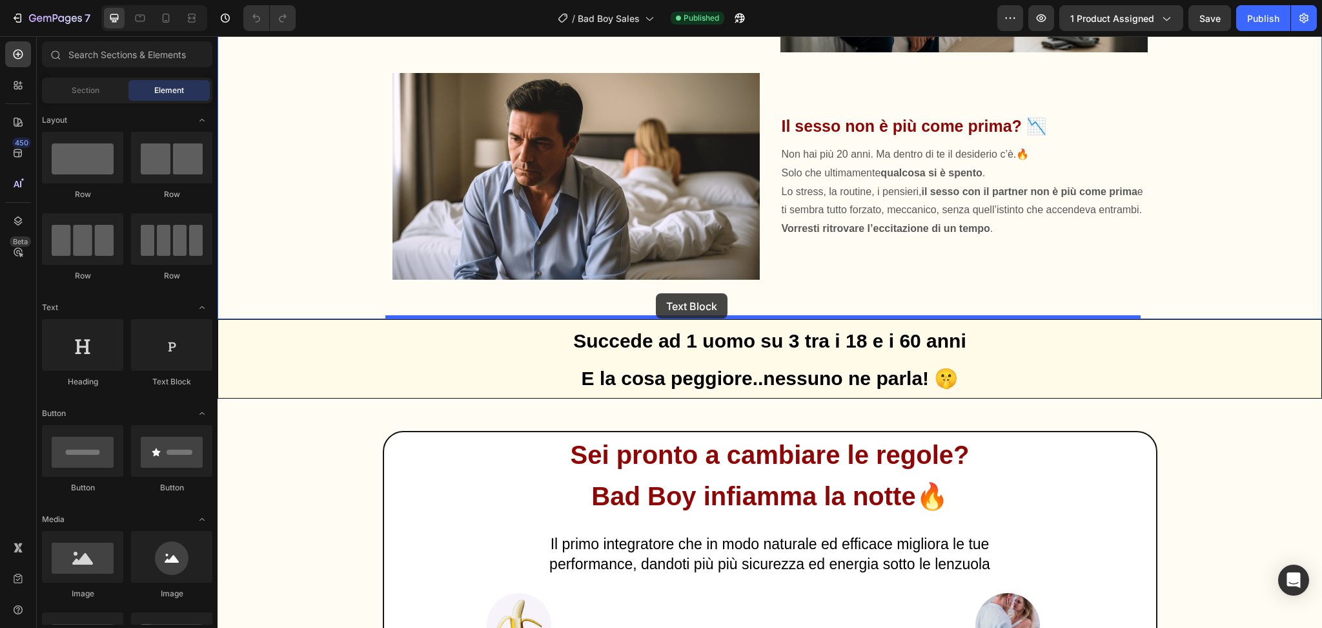
drag, startPoint x: 389, startPoint y: 396, endPoint x: 656, endPoint y: 293, distance: 286.3
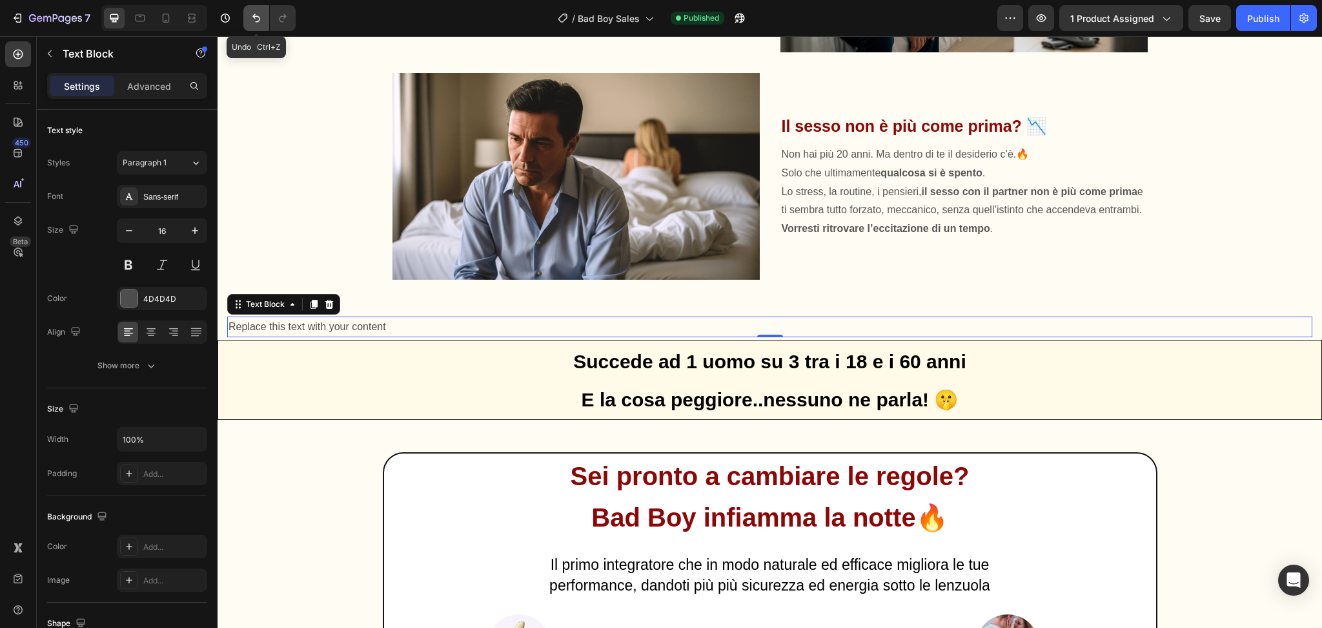
click at [255, 14] on icon "Undo/Redo" at bounding box center [256, 18] width 8 height 8
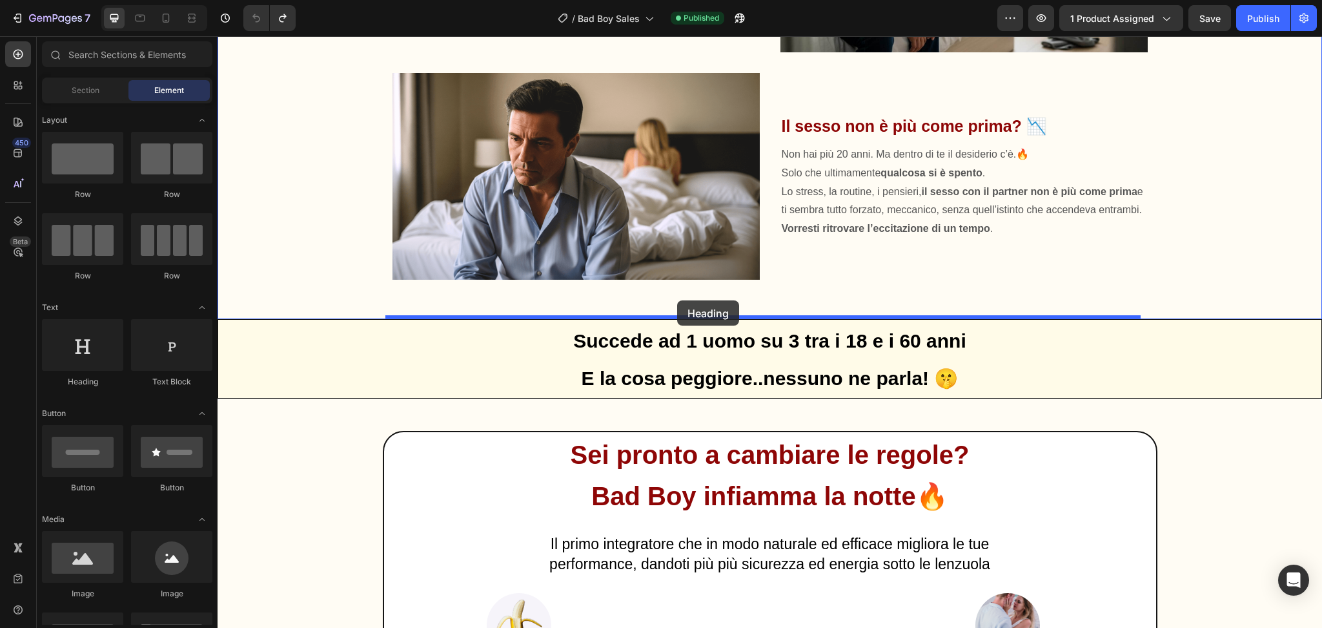
drag, startPoint x: 306, startPoint y: 397, endPoint x: 677, endPoint y: 301, distance: 383.5
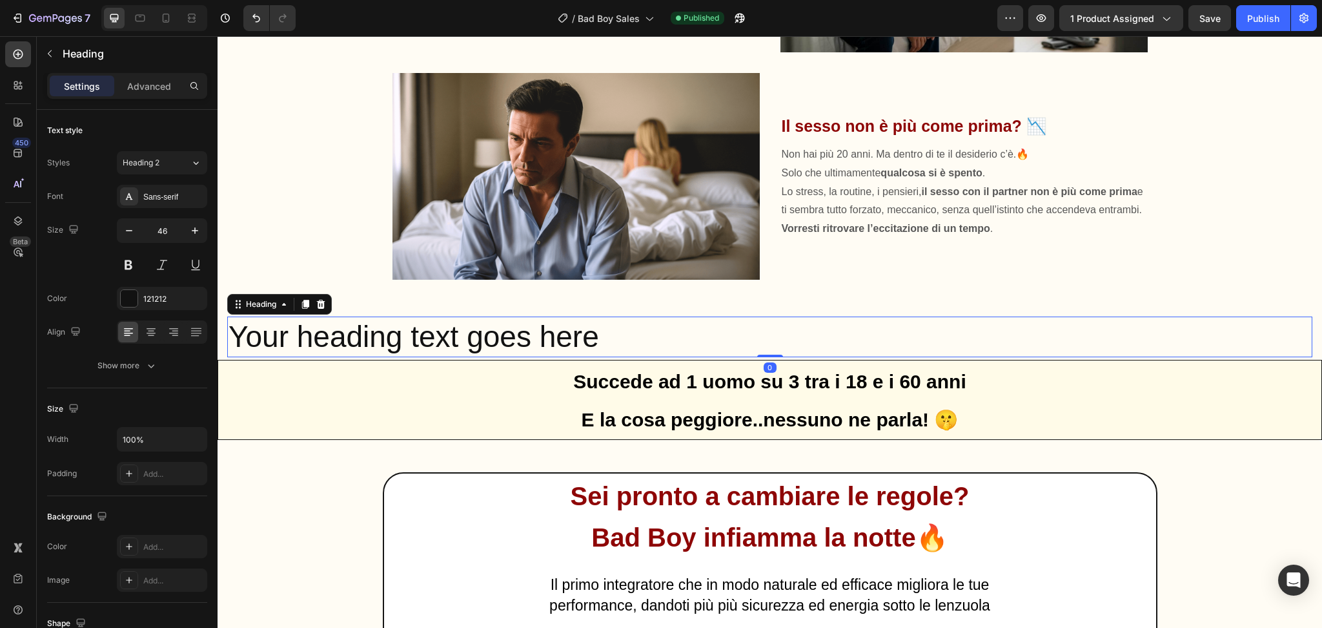
click at [408, 327] on h2 "Your heading text goes here" at bounding box center [769, 336] width 1085 height 41
click at [408, 327] on p "Your heading text goes here" at bounding box center [770, 337] width 1083 height 39
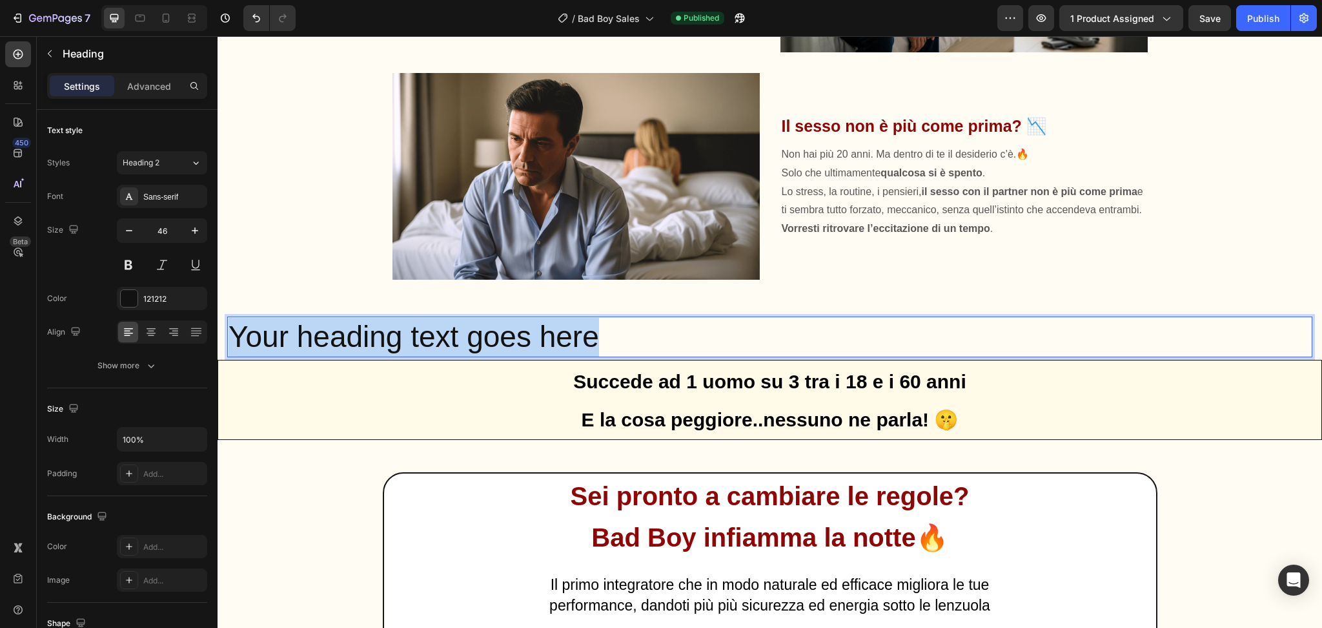
click at [408, 327] on p "Your heading text goes here" at bounding box center [770, 337] width 1083 height 39
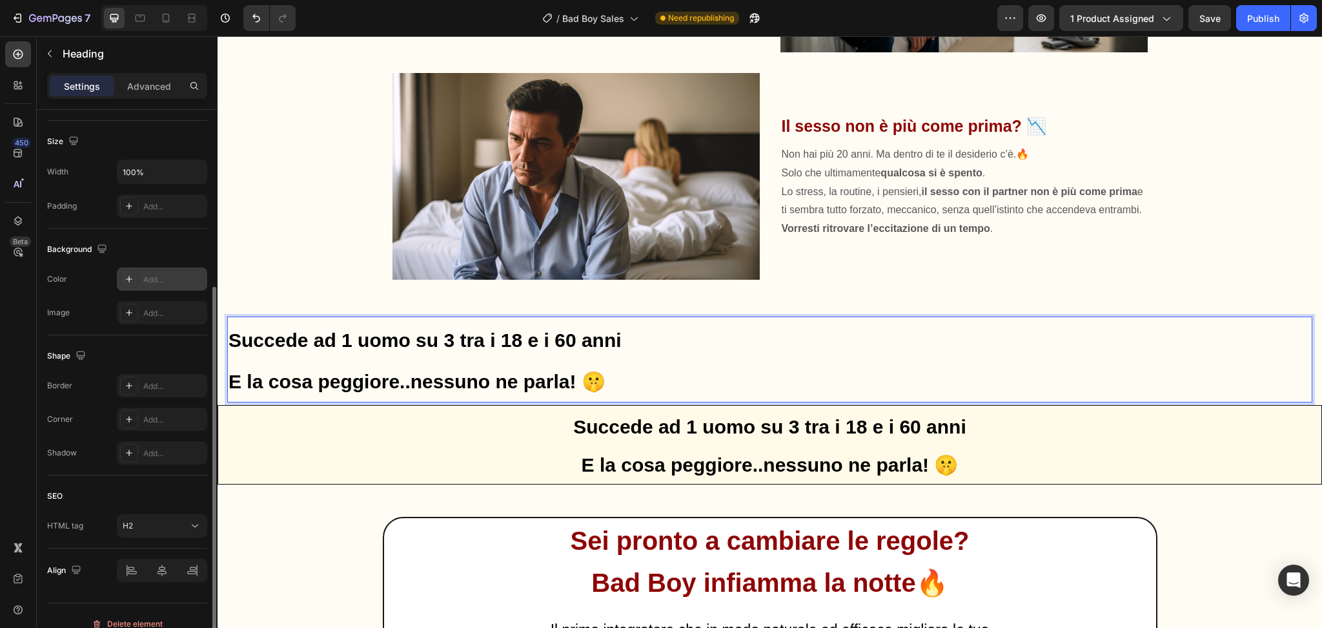
scroll to position [283, 0]
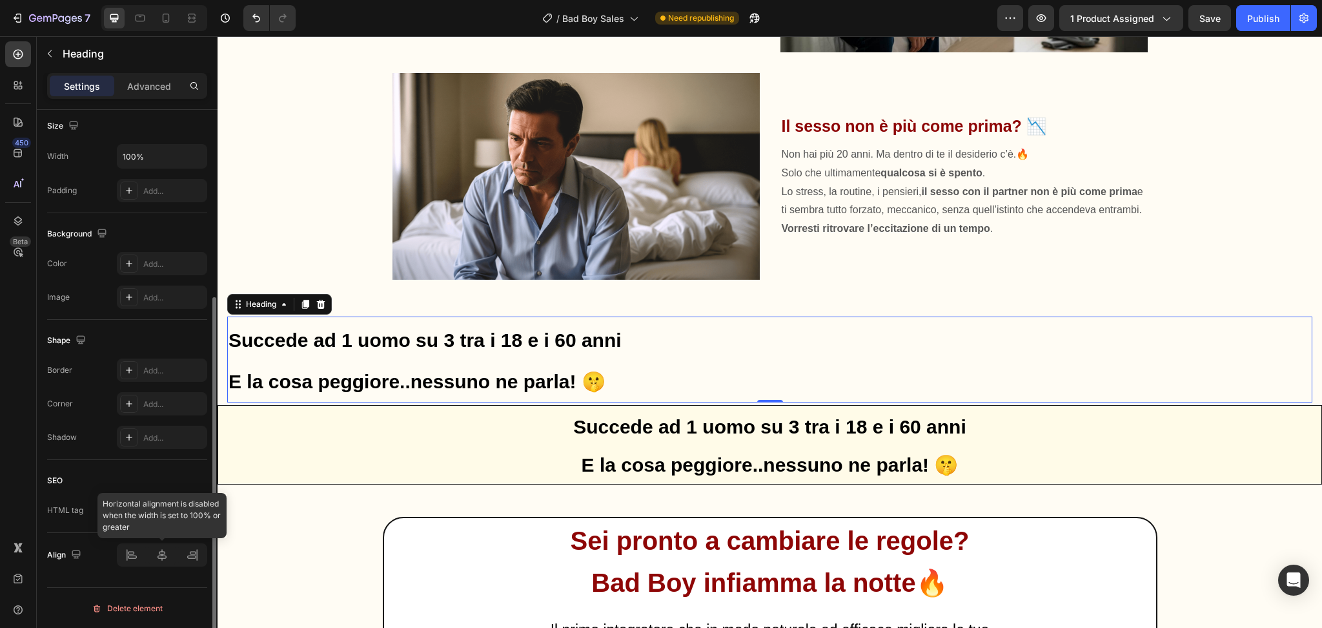
click at [169, 559] on div at bounding box center [162, 554] width 90 height 23
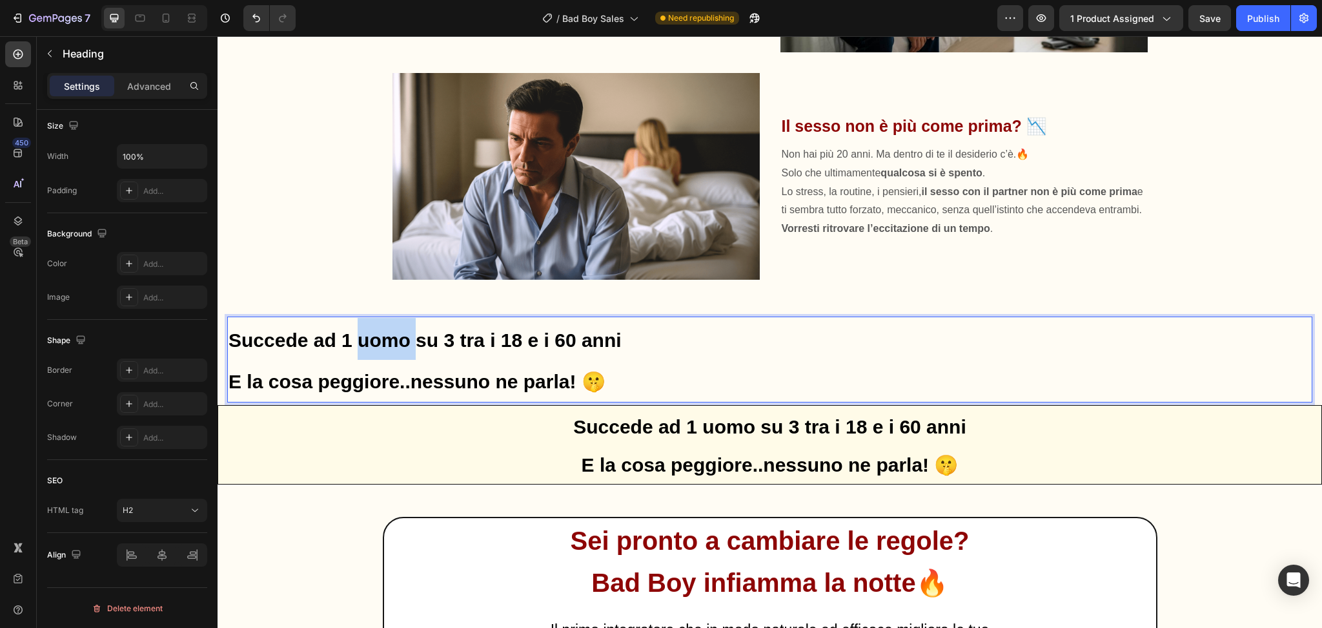
click at [360, 321] on p "Succede ad 1 uomo su 3 tra i 18 e i 60 anni E la cosa peggiore..nessuno ne parl…" at bounding box center [770, 360] width 1083 height 84
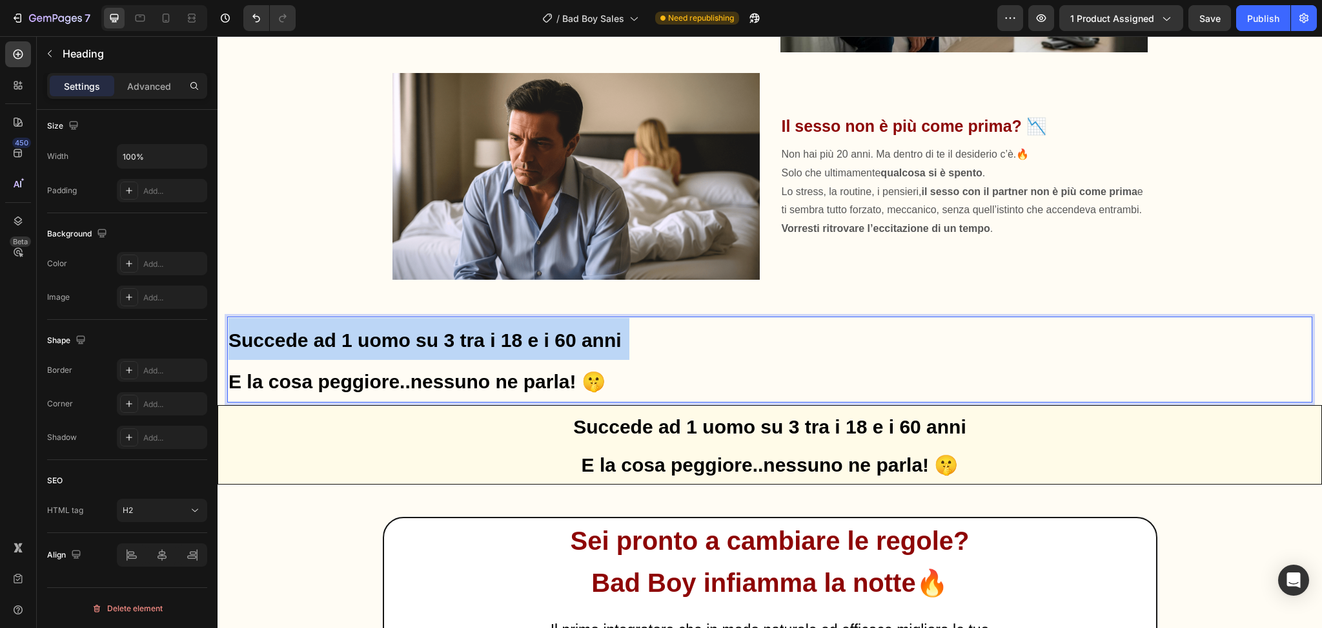
click at [360, 321] on p "Succede ad 1 uomo su 3 tra i 18 e i 60 anni E la cosa peggiore..nessuno ne parl…" at bounding box center [770, 360] width 1083 height 84
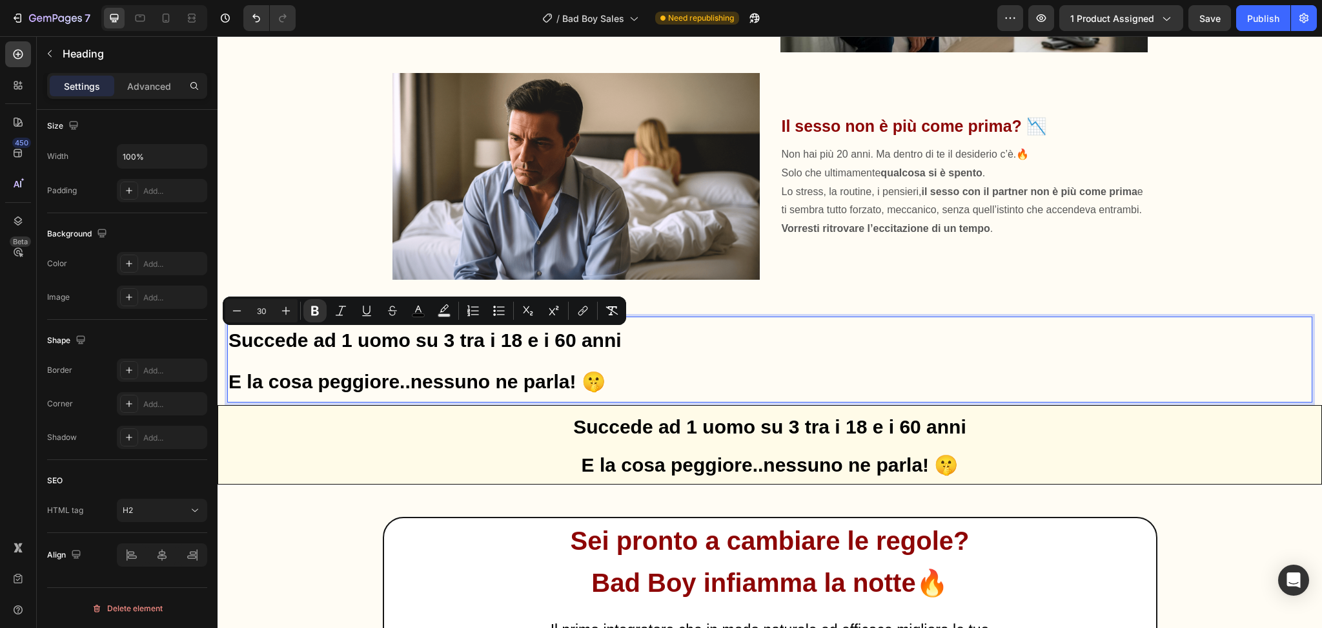
click at [616, 381] on p "Succede ad 1 uomo su 3 tra i 18 e i 60 anni E la cosa peggiore..nessuno ne parl…" at bounding box center [770, 360] width 1083 height 84
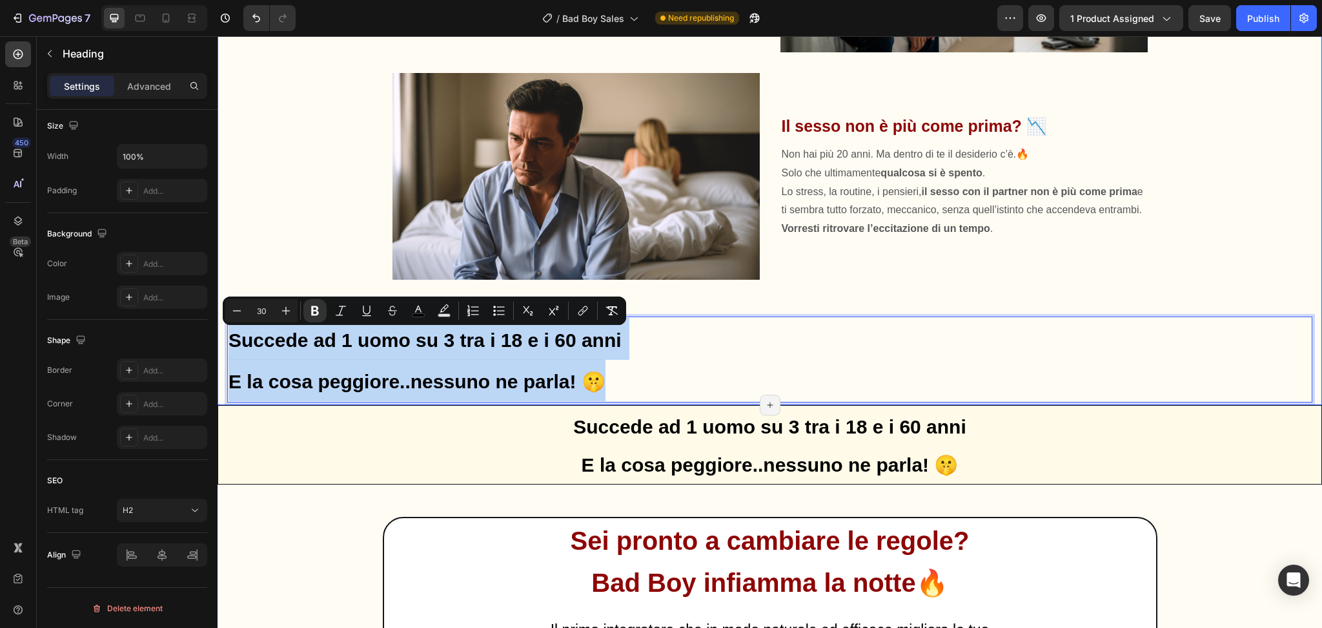
drag, startPoint x: 616, startPoint y: 381, endPoint x: 229, endPoint y: 314, distance: 392.5
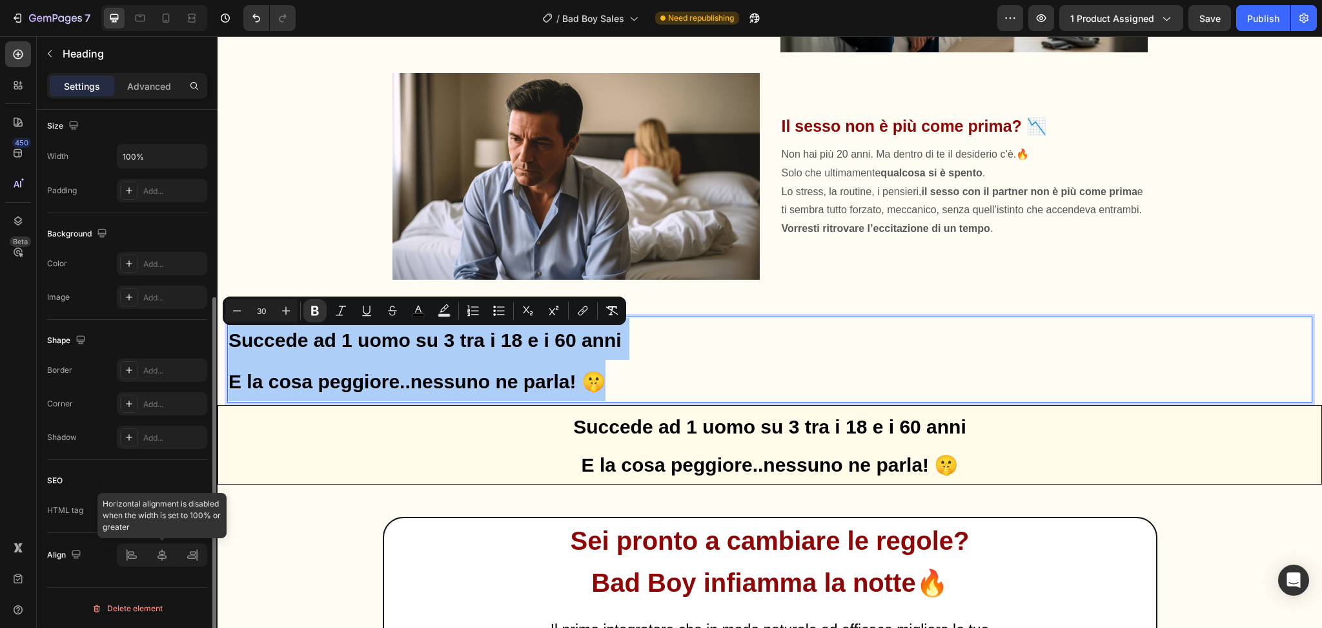
click at [161, 557] on div at bounding box center [162, 554] width 90 height 23
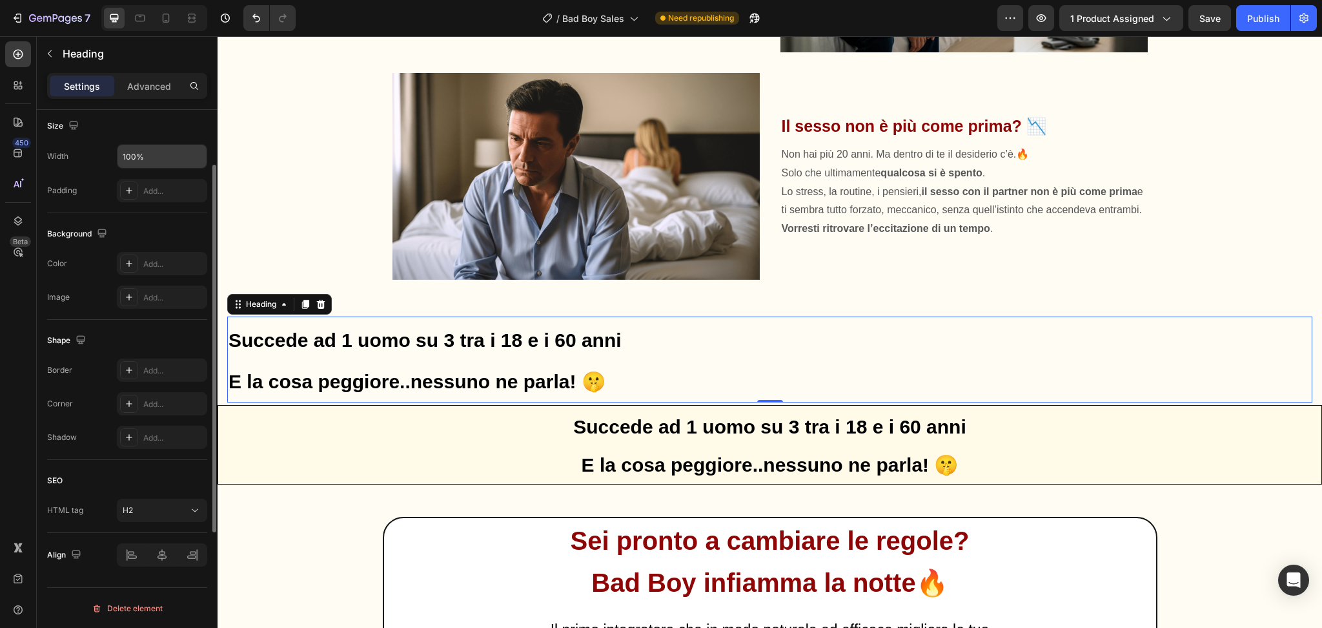
scroll to position [0, 0]
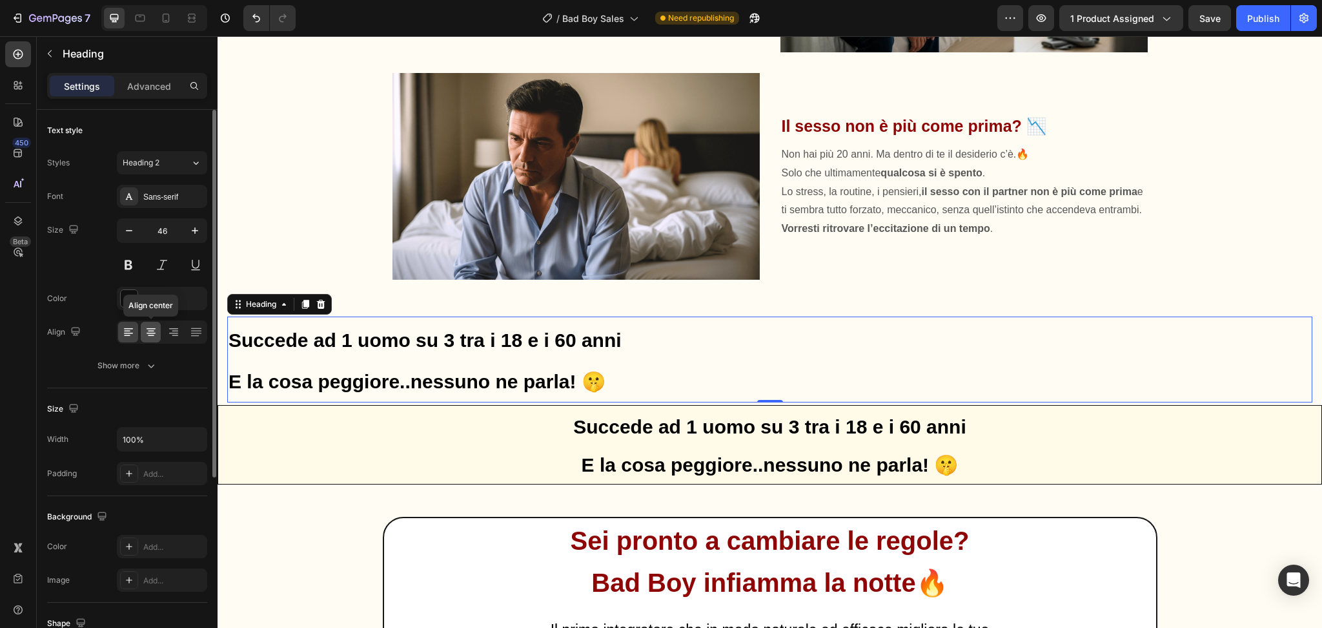
click at [145, 333] on icon at bounding box center [151, 331] width 13 height 13
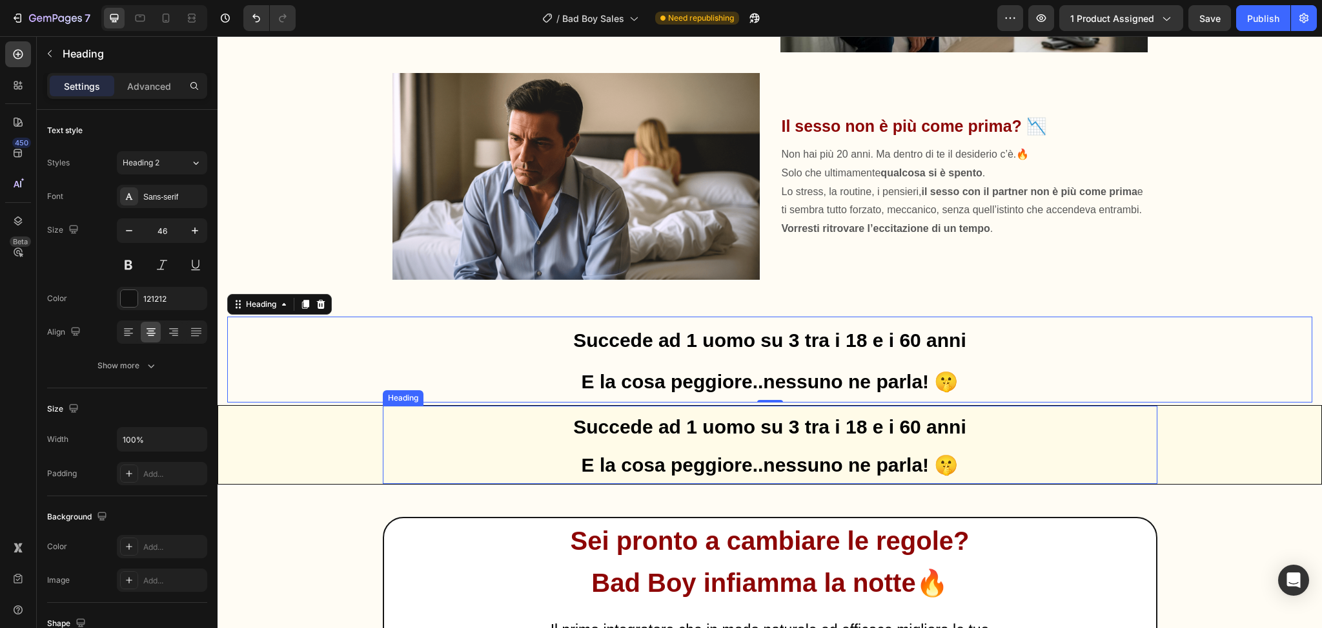
click at [810, 445] on p "⁠⁠⁠⁠⁠⁠⁠ Succede ad 1 uomo su 3 tra i 18 e i 60 anni E la cosa peggiore..nessuno…" at bounding box center [770, 445] width 772 height 76
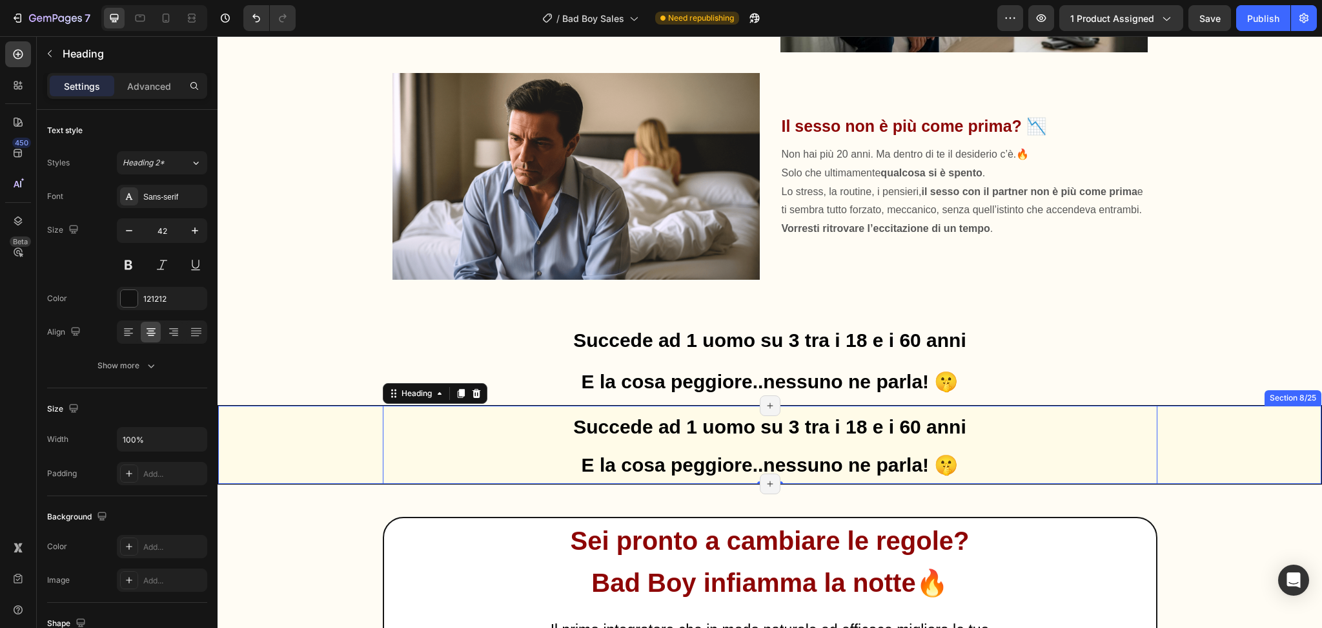
click at [331, 433] on div "⁠⁠⁠⁠⁠⁠⁠ Succede ad 1 uomo su 3 tra i 18 e i 60 anni E la cosa peggiore..nessuno…" at bounding box center [769, 444] width 1103 height 78
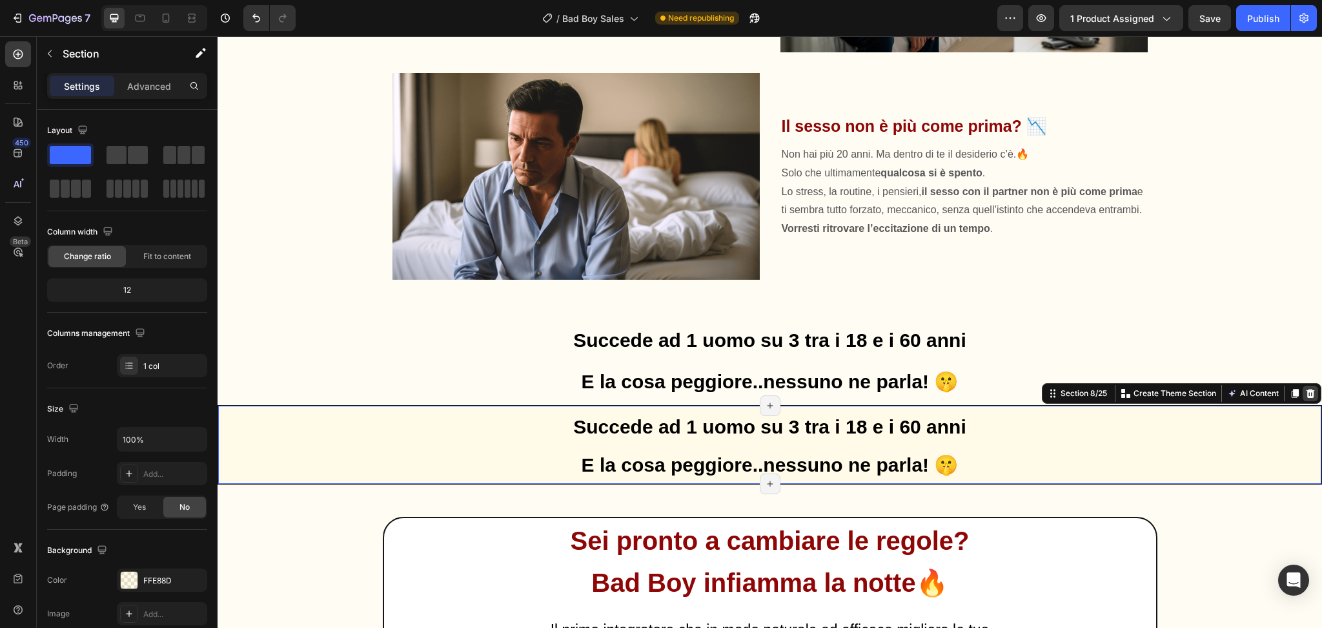
click at [1303, 401] on div at bounding box center [1310, 392] width 15 height 15
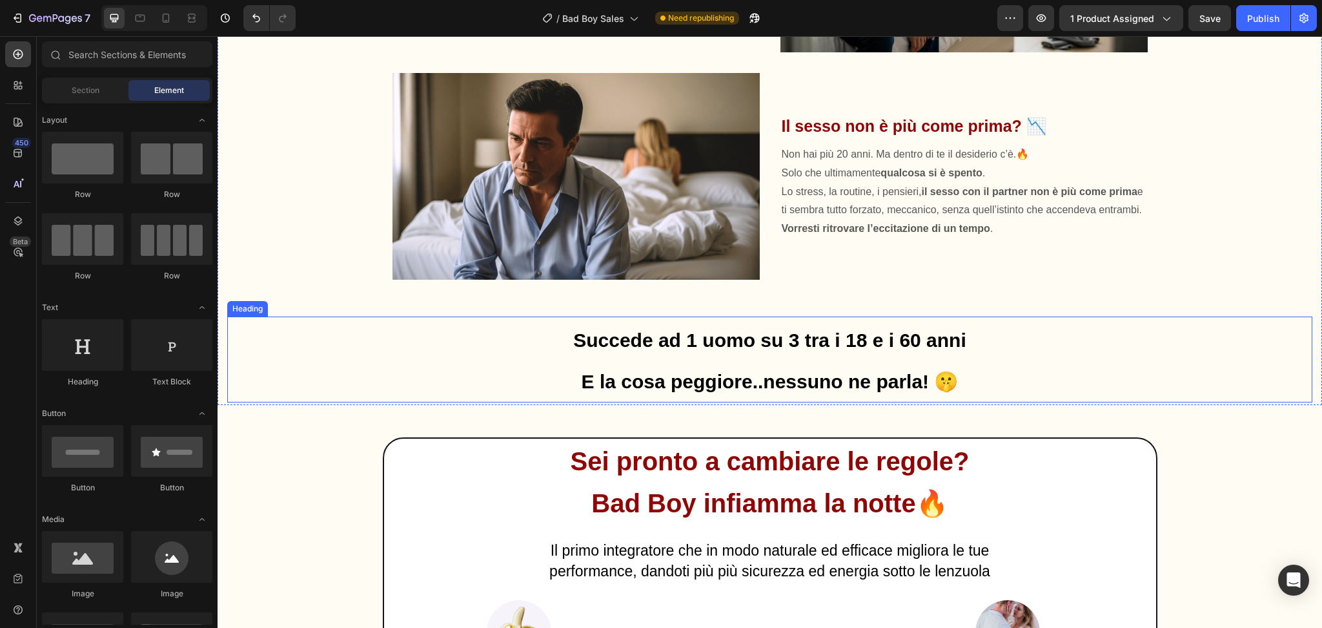
click at [523, 354] on p "⁠⁠⁠⁠⁠⁠⁠ Succede ad 1 uomo su 3 tra i 18 e i 60 anni E la cosa peggiore..nessuno…" at bounding box center [770, 360] width 1083 height 84
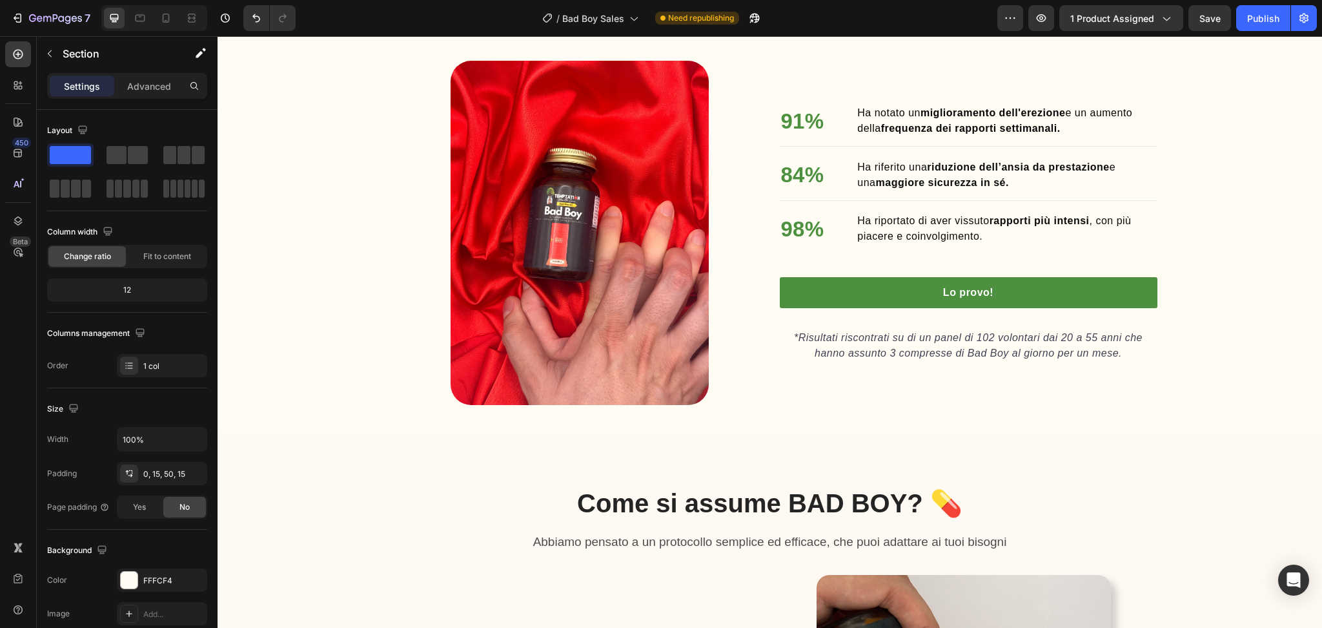
scroll to position [4134, 0]
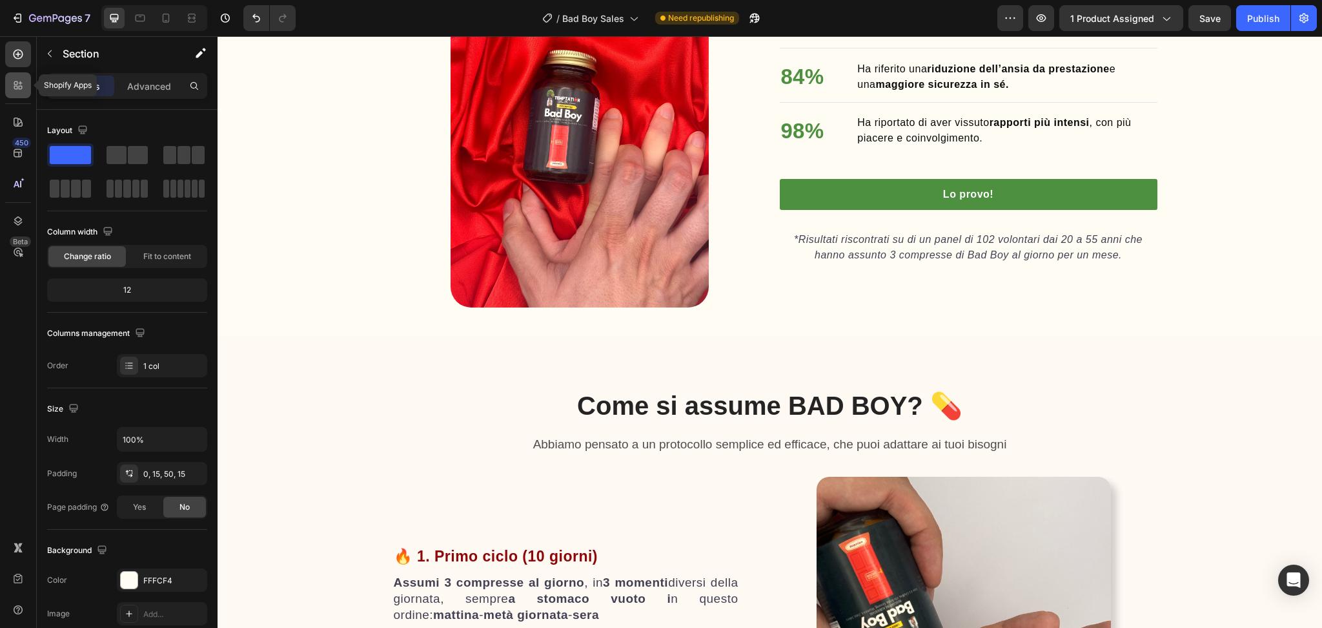
click at [17, 83] on icon at bounding box center [16, 83] width 4 height 4
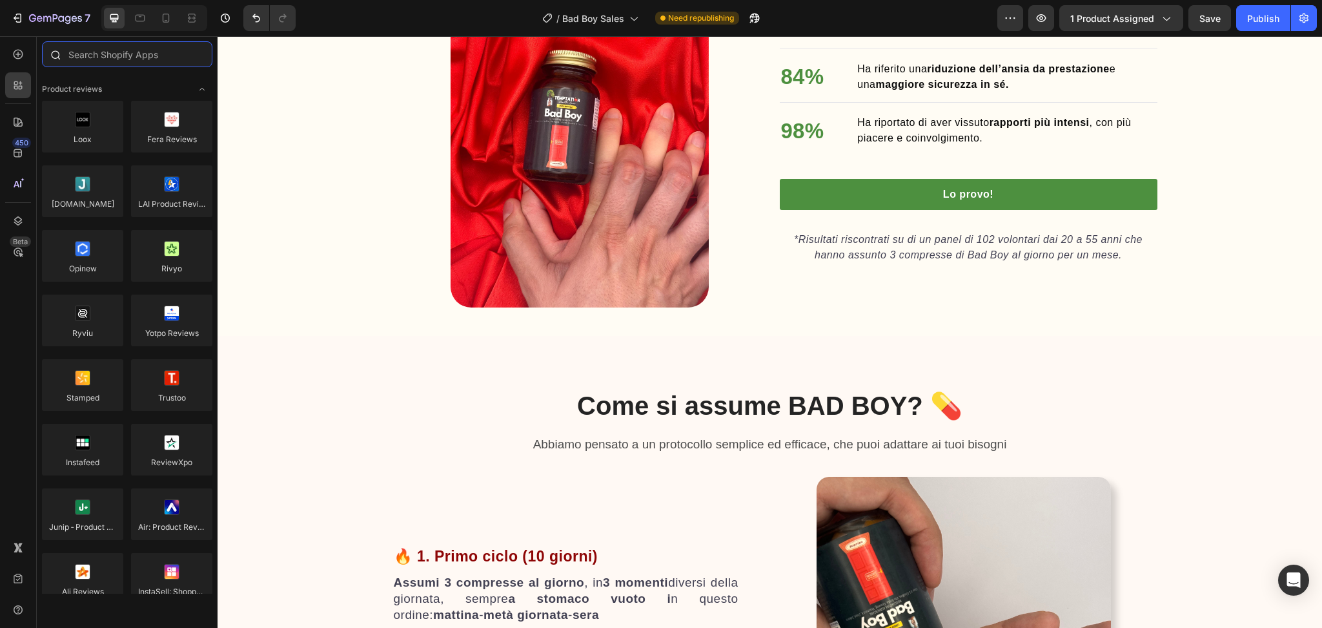
click at [101, 41] on input "text" at bounding box center [127, 54] width 170 height 26
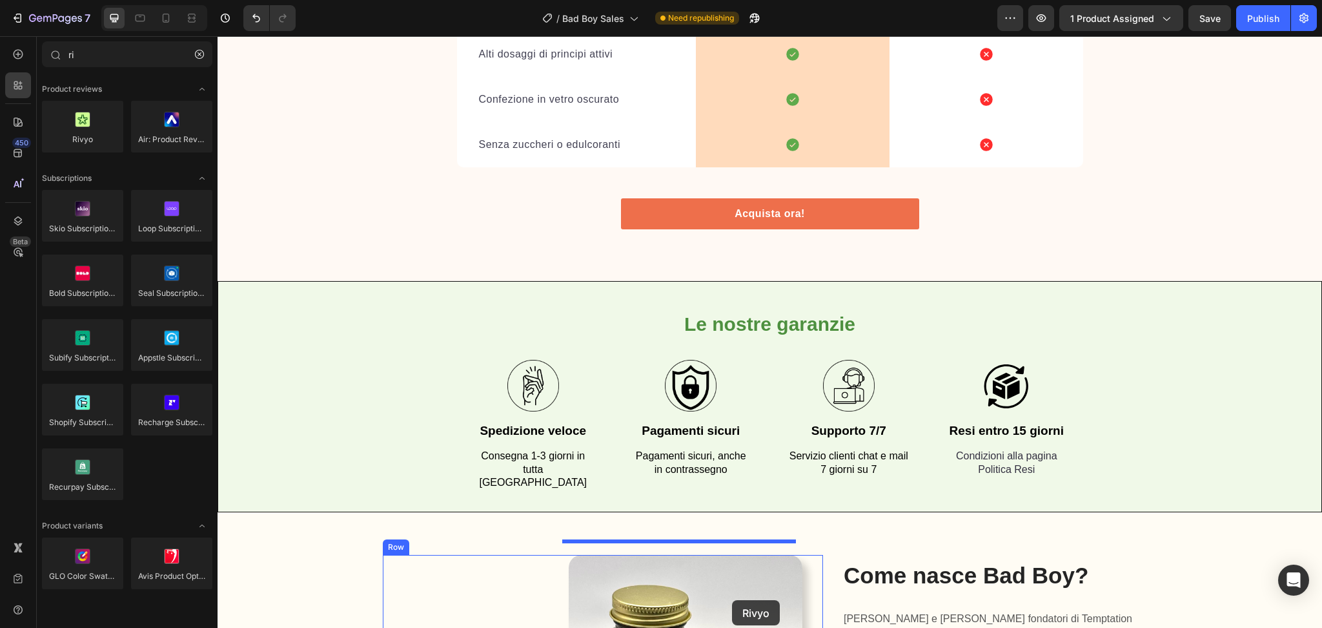
scroll to position [5393, 0]
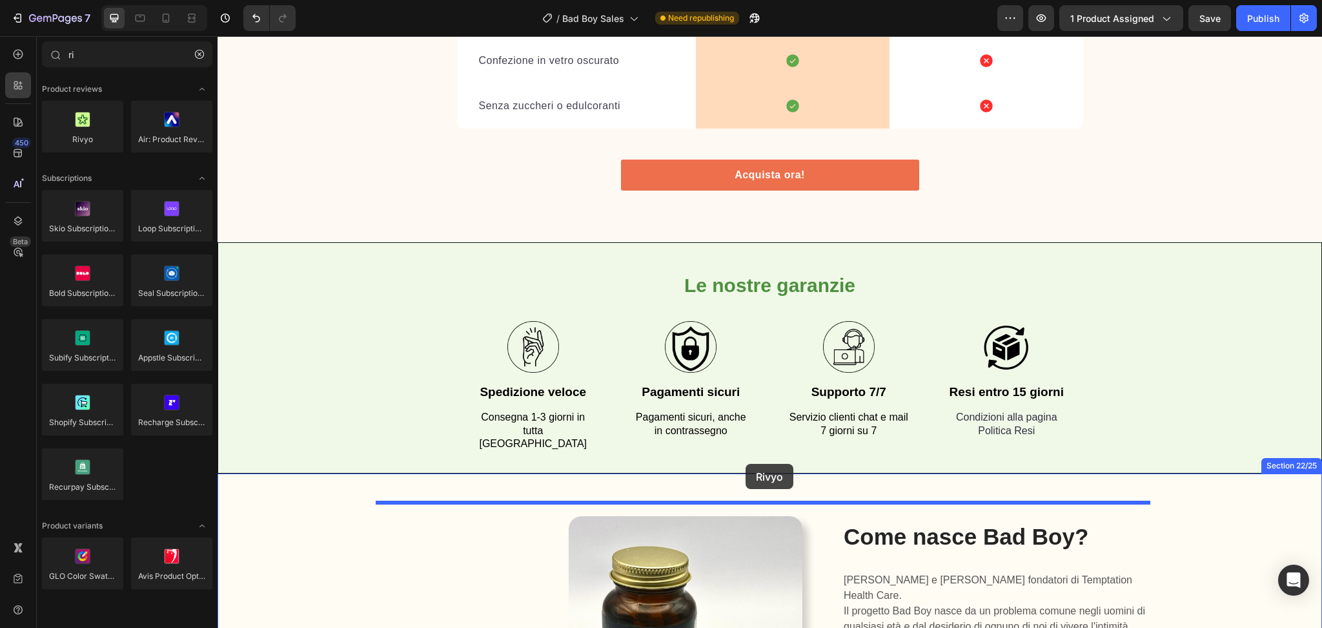
drag, startPoint x: 300, startPoint y: 163, endPoint x: 746, endPoint y: 464, distance: 537.2
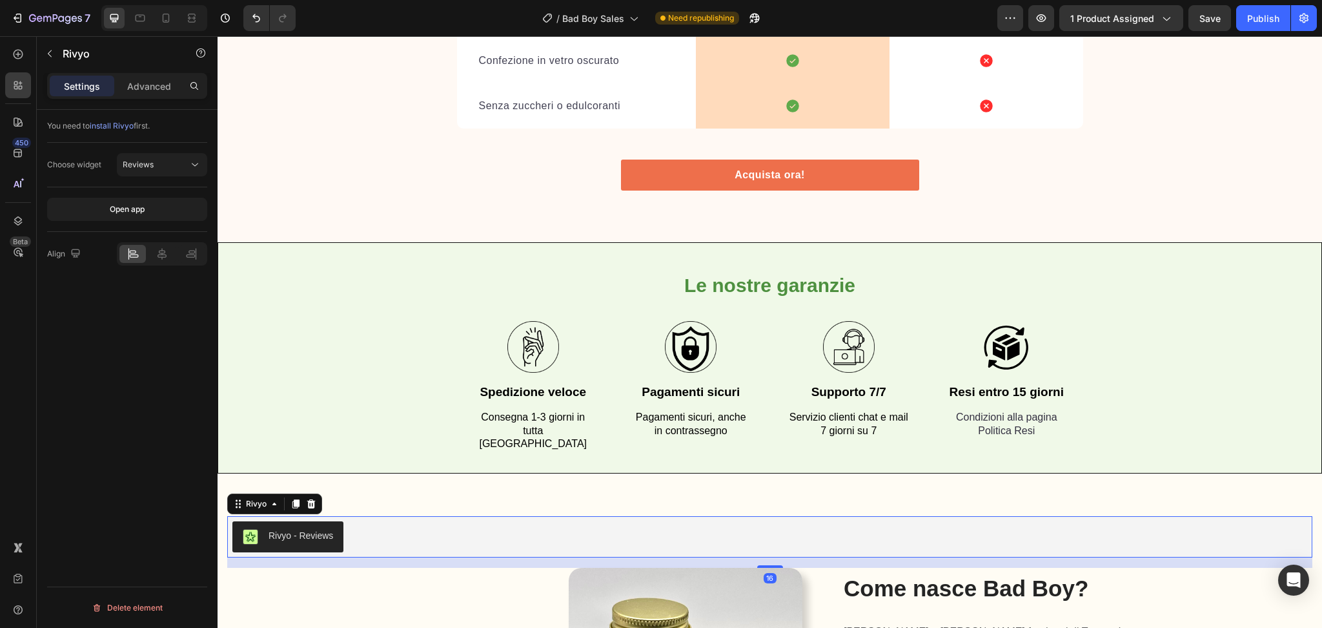
scroll to position [5579, 0]
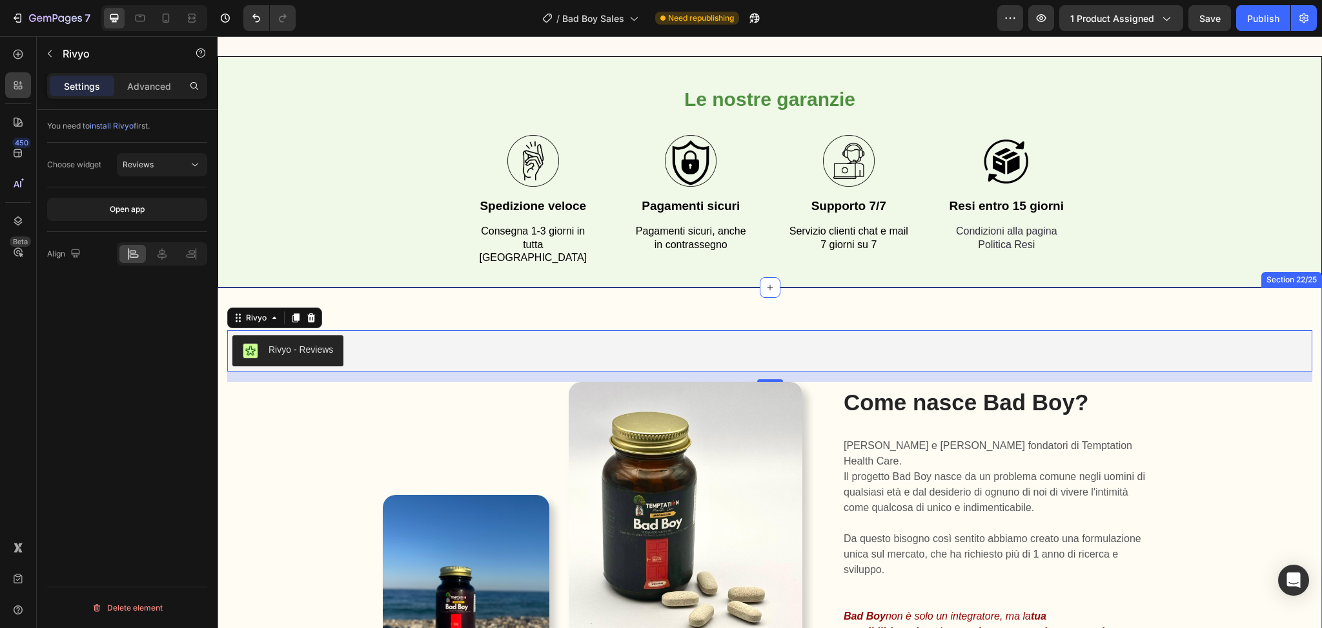
click at [462, 287] on div "Rivyo - Reviews Rivyo 16 Image Image Row Come nasce Bad Boy? Heading [PERSON_NA…" at bounding box center [770, 528] width 1105 height 483
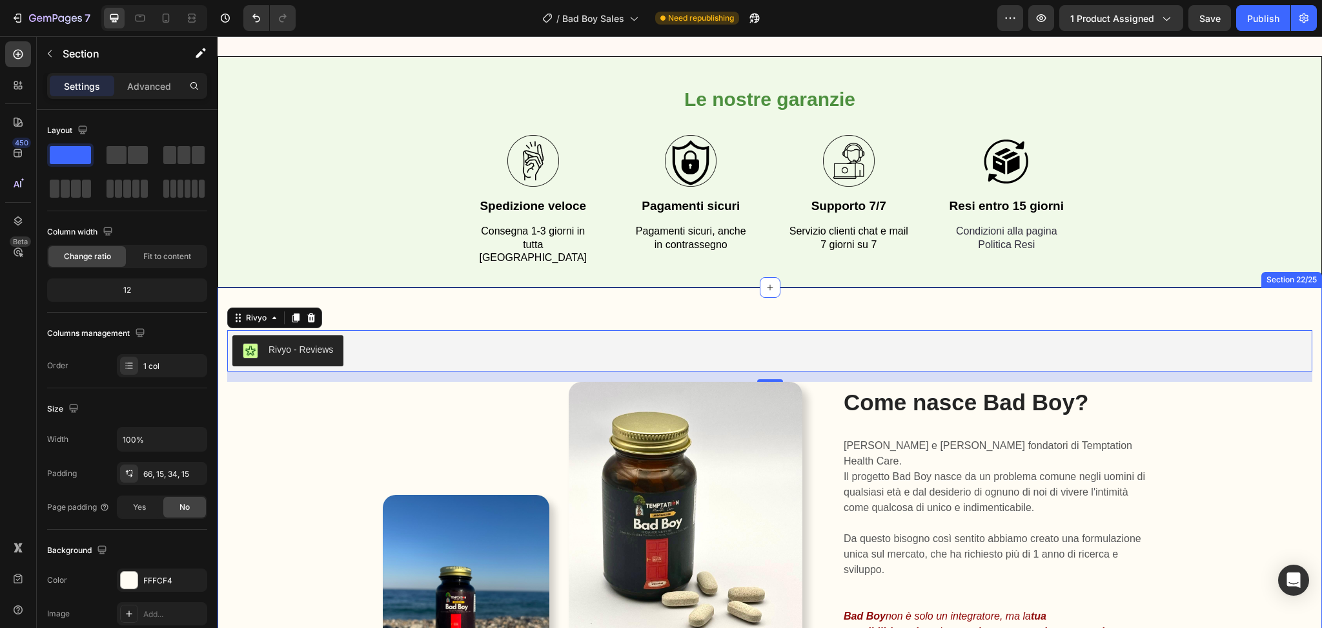
click at [462, 287] on div "Rivyo - Reviews Rivyo 16 Image Image Row Come nasce Bad Boy? Heading [PERSON_NA…" at bounding box center [770, 528] width 1105 height 483
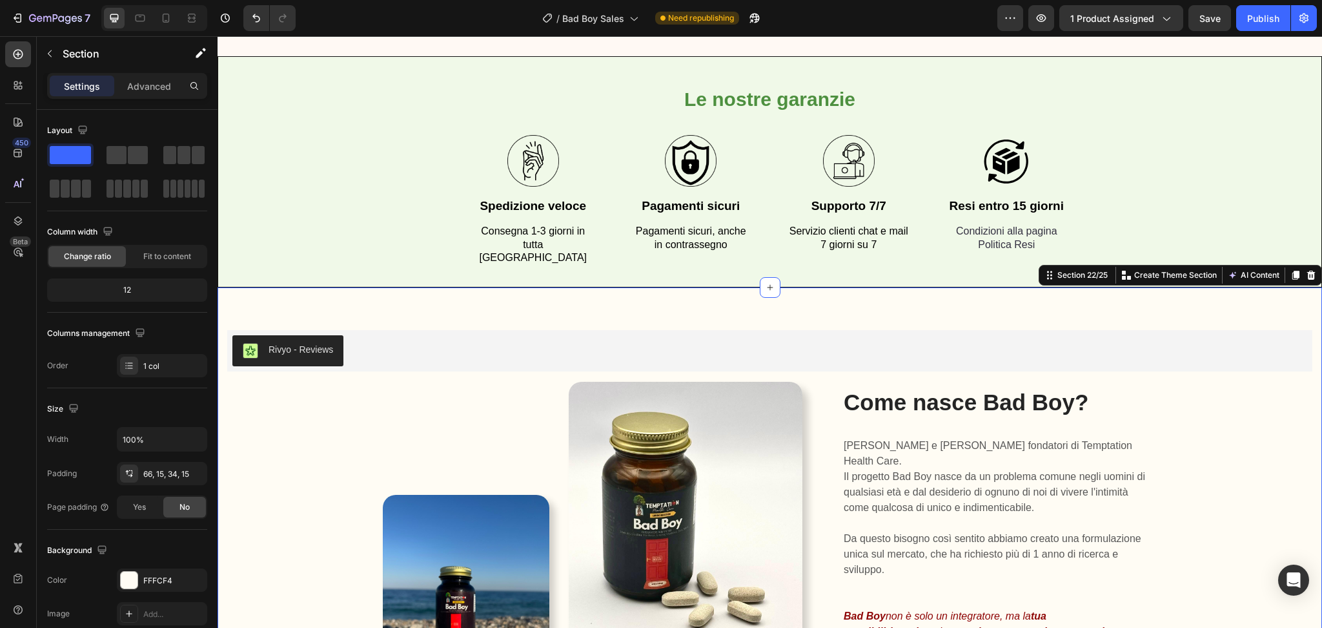
click at [307, 415] on div "Rivyo - Reviews Rivyo Image Image Row Come nasce Bad Boy? Heading [PERSON_NAME]…" at bounding box center [769, 539] width 1085 height 418
click at [1218, 22] on button "button" at bounding box center [1210, 18] width 43 height 26
click at [1051, 22] on button "button" at bounding box center [1042, 18] width 26 height 26
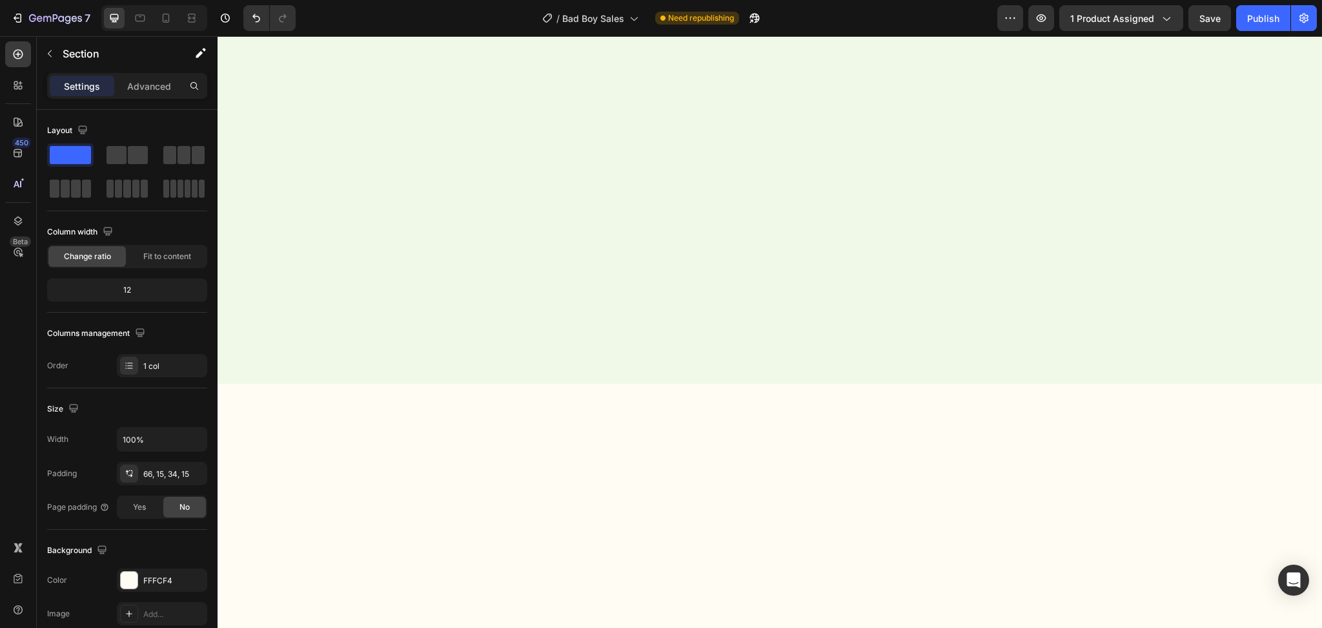
scroll to position [1, 0]
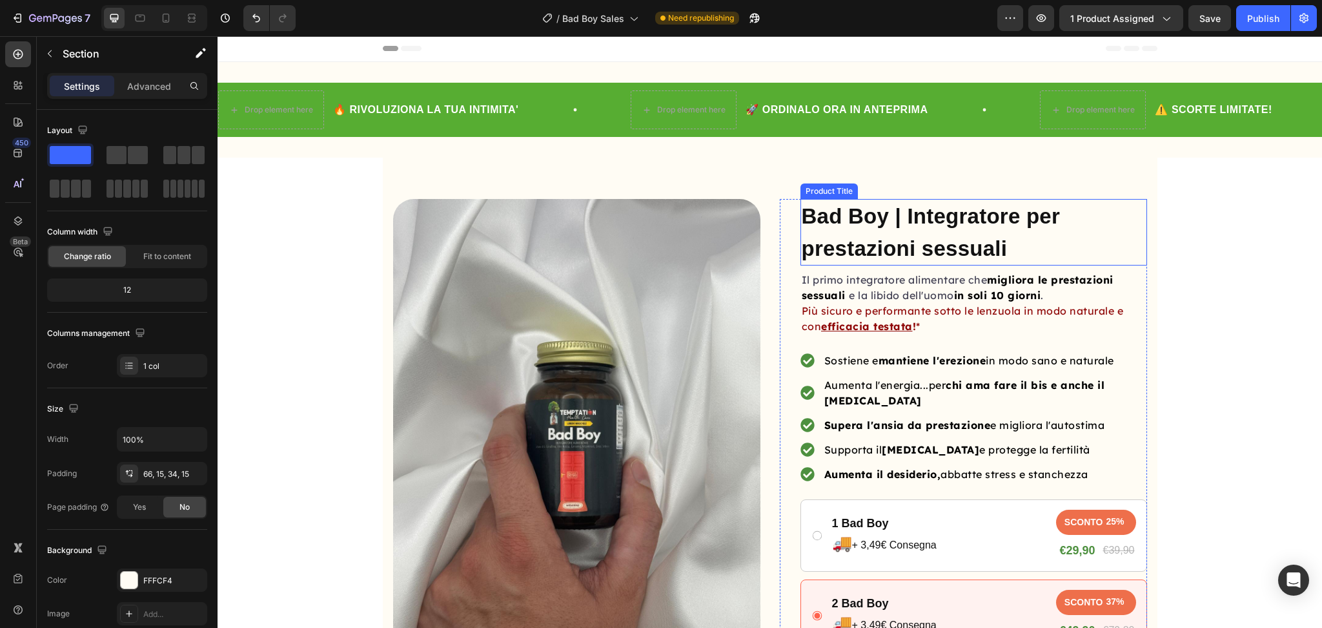
click at [1030, 240] on h1 "Bad Boy | Integratore per prestazioni sessuali" at bounding box center [974, 232] width 347 height 67
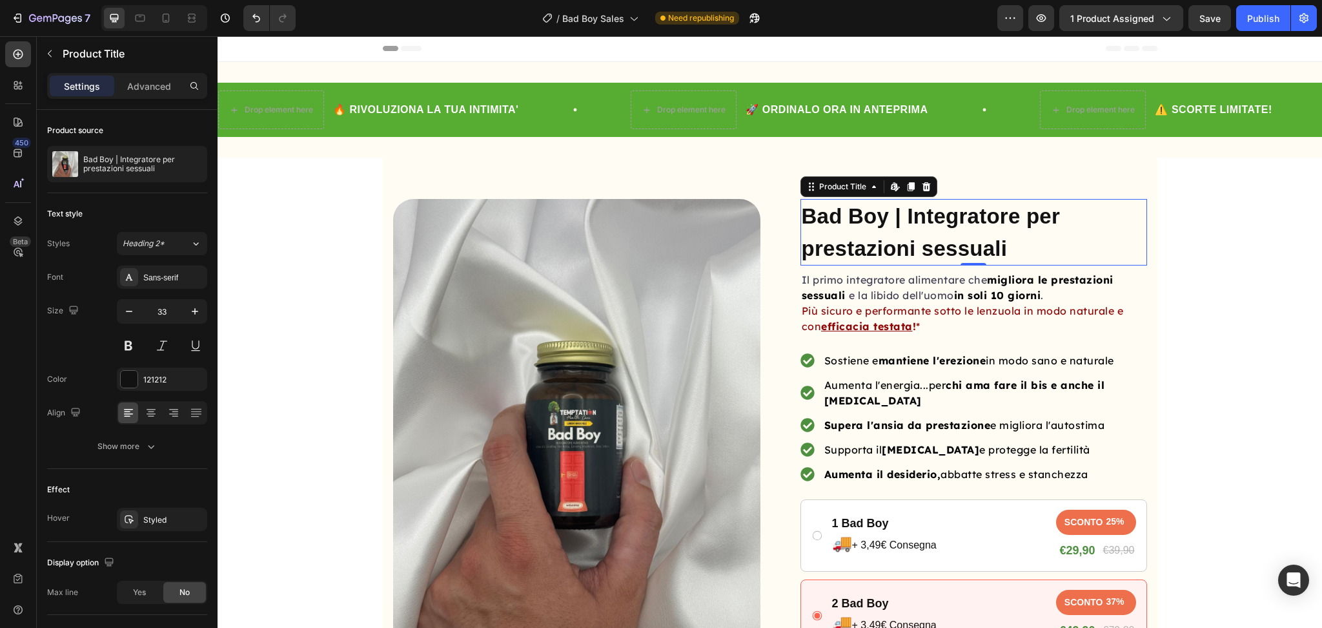
click at [153, 97] on div "Settings Advanced" at bounding box center [127, 86] width 160 height 26
click at [131, 92] on p "Advanced" at bounding box center [149, 86] width 44 height 14
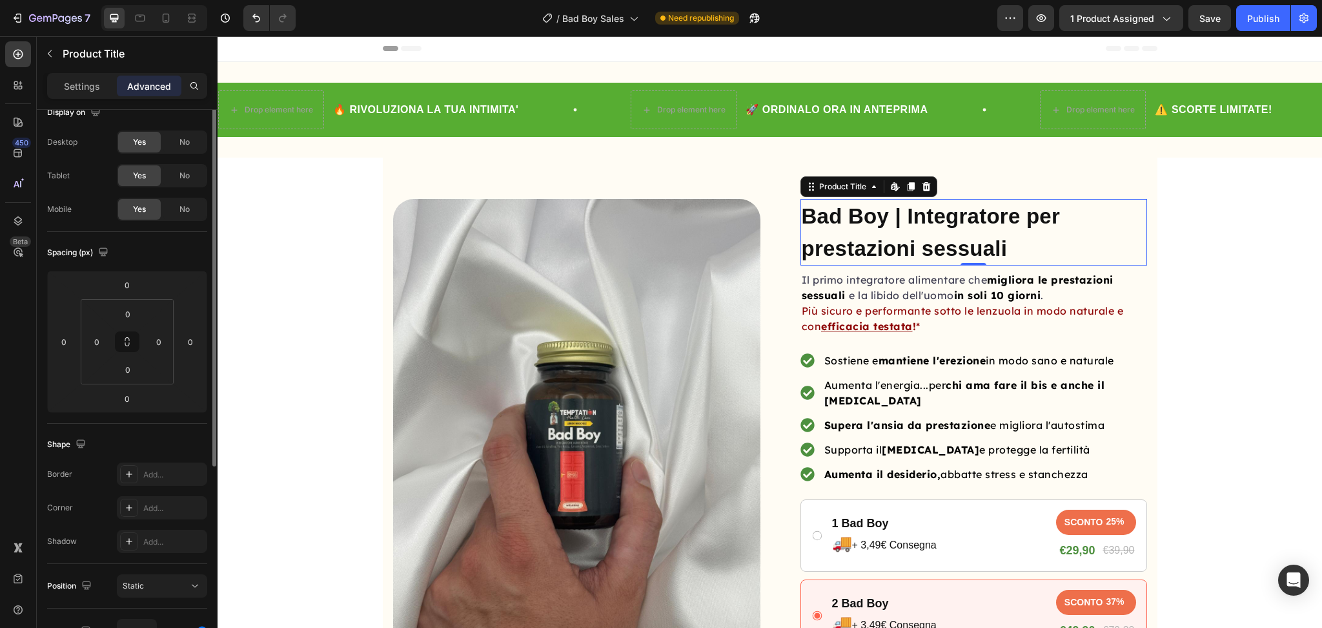
scroll to position [0, 0]
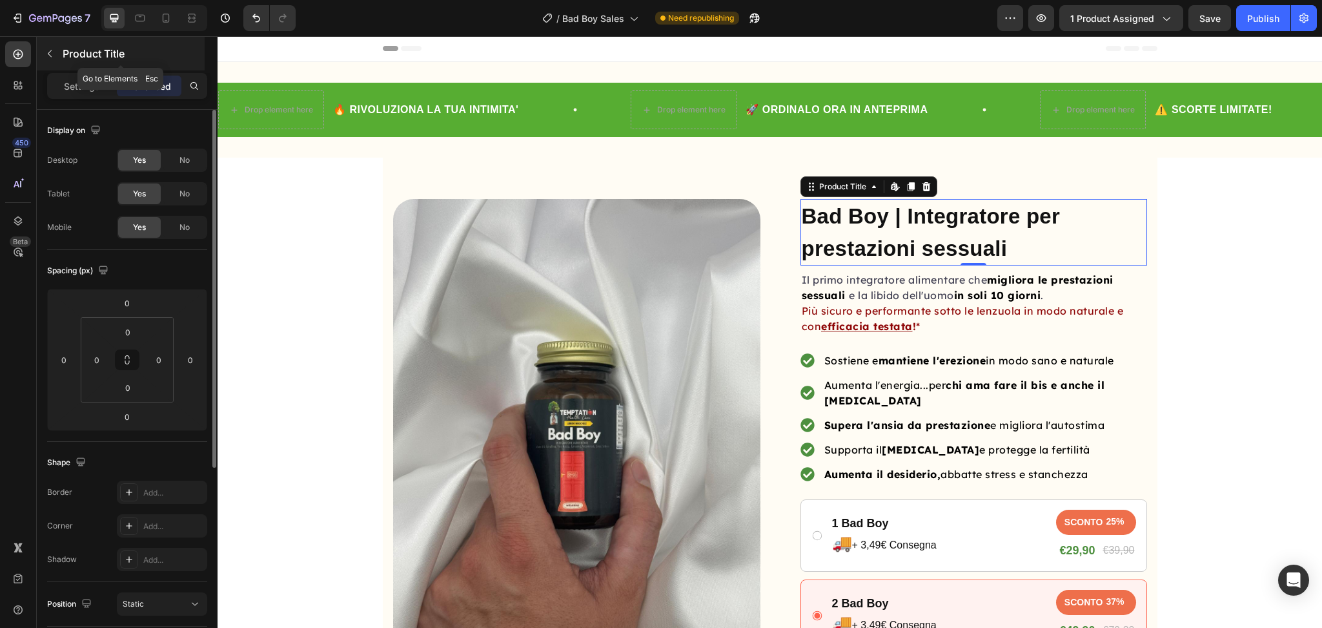
drag, startPoint x: 131, startPoint y: 92, endPoint x: 68, endPoint y: 51, distance: 75.2
click at [68, 51] on p "Product Title" at bounding box center [132, 53] width 139 height 15
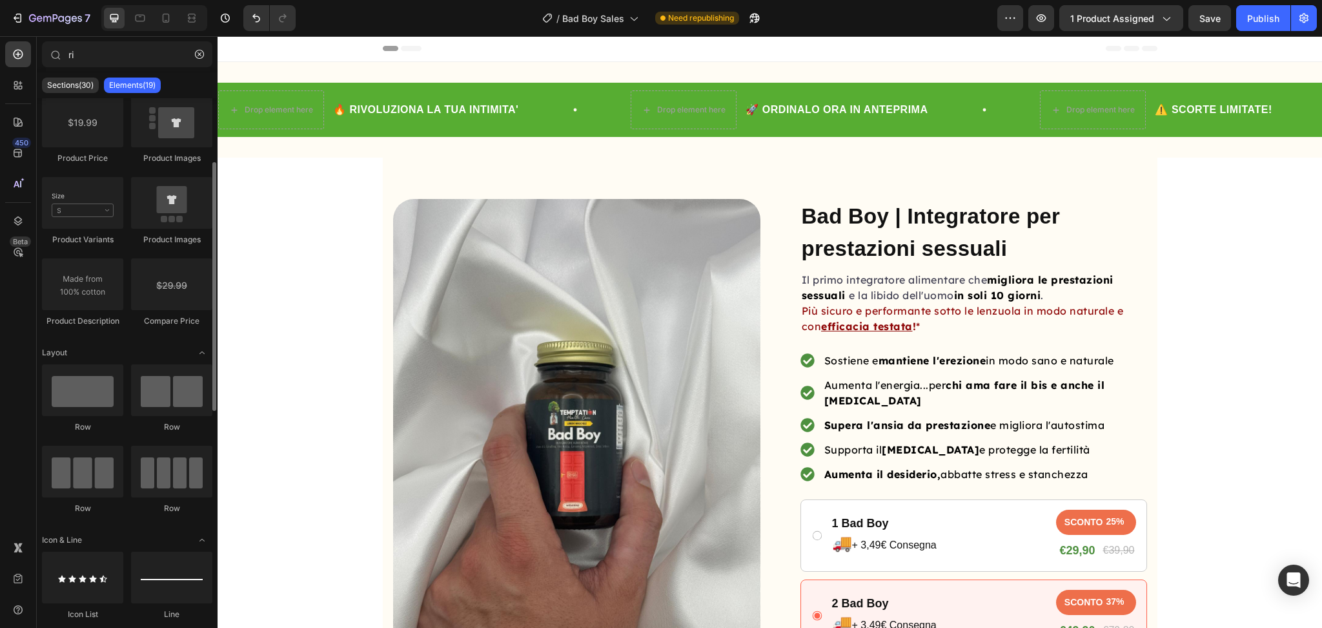
scroll to position [138, 0]
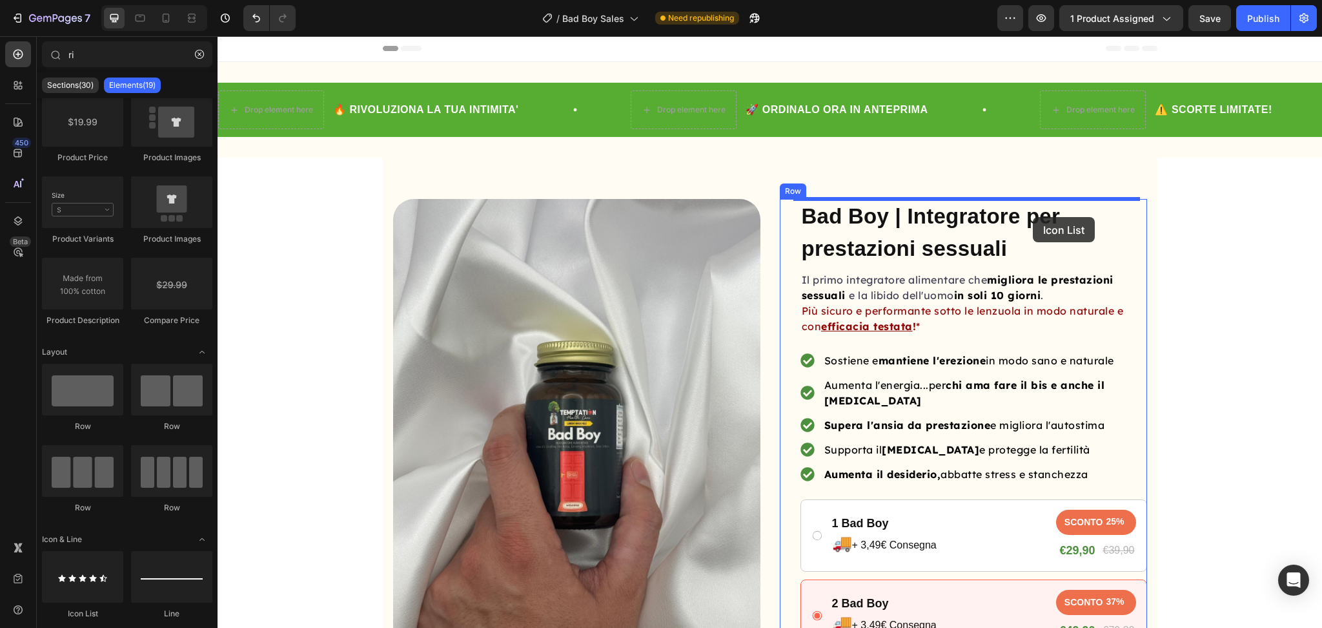
drag, startPoint x: 302, startPoint y: 622, endPoint x: 1034, endPoint y: 215, distance: 838.5
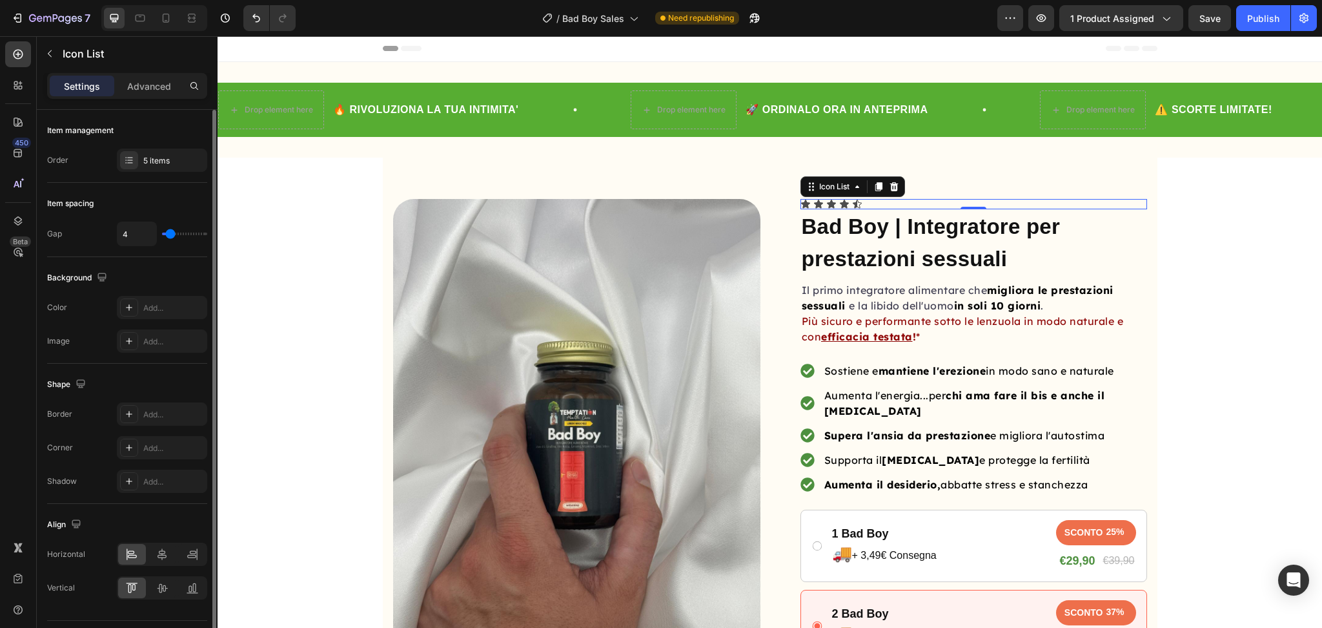
scroll to position [33, 0]
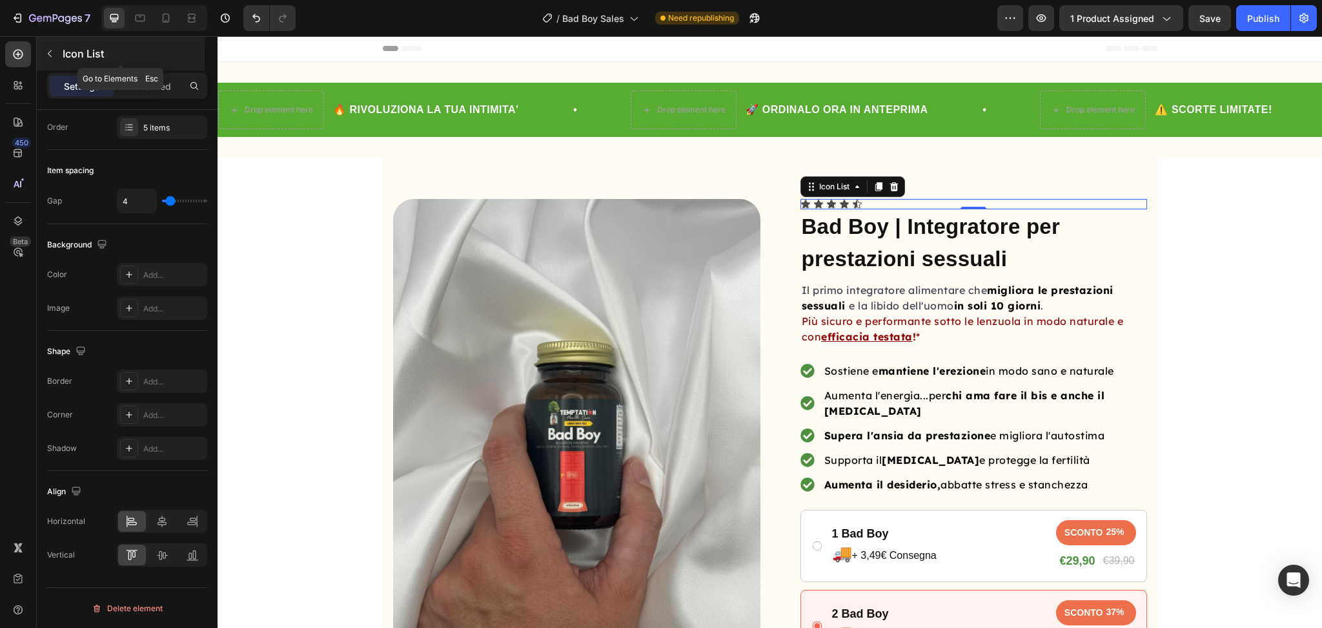
click at [55, 50] on button "button" at bounding box center [49, 53] width 21 height 21
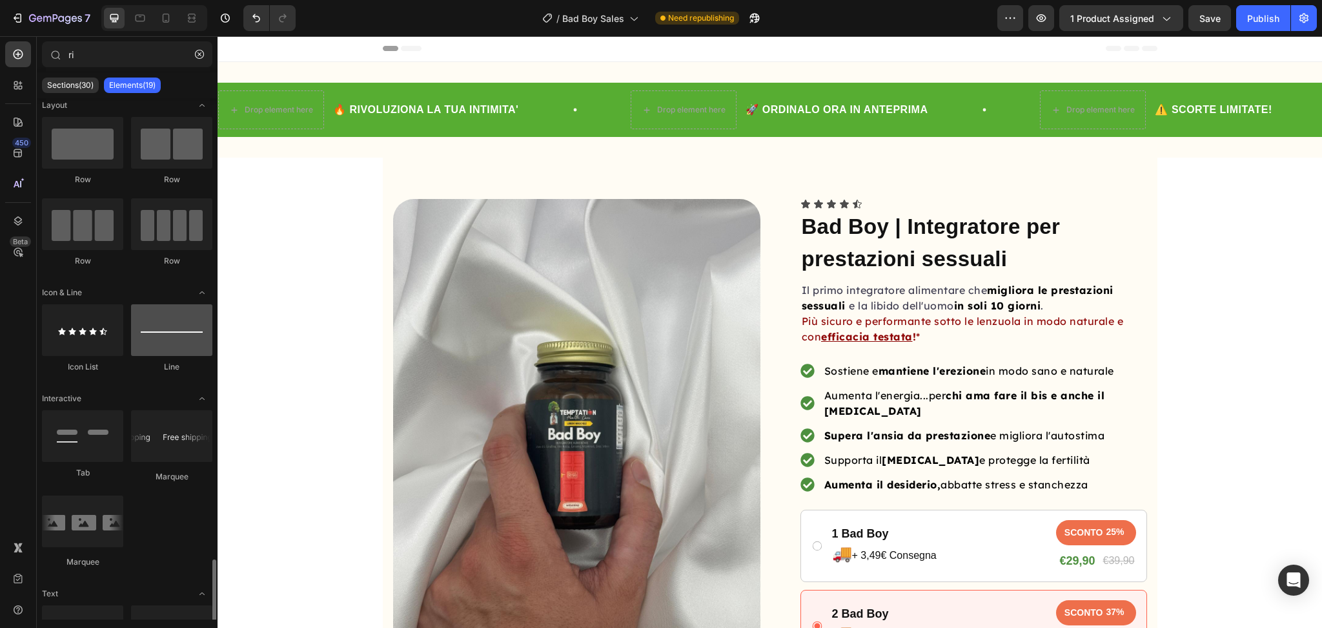
scroll to position [572, 0]
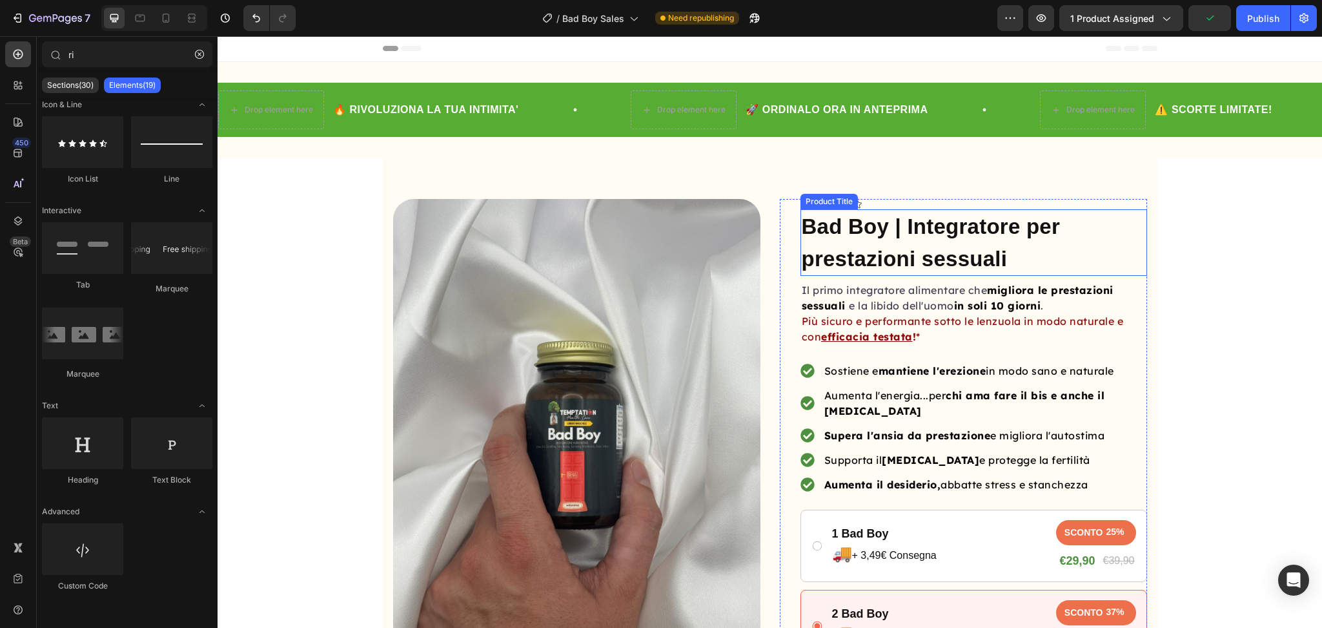
click at [834, 205] on div "Product Title" at bounding box center [829, 201] width 57 height 15
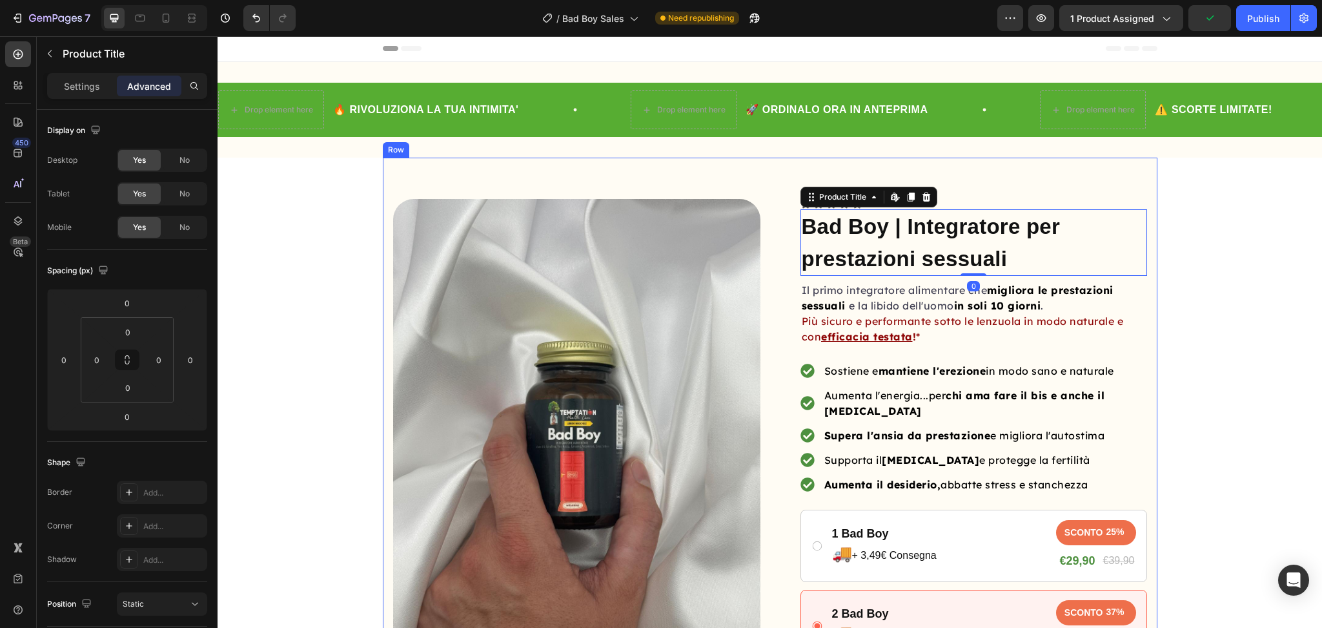
click at [992, 192] on div "Product Images Row Icon Icon Icon Icon Icon Icon List Bad Boy | Integratore per…" at bounding box center [770, 529] width 775 height 681
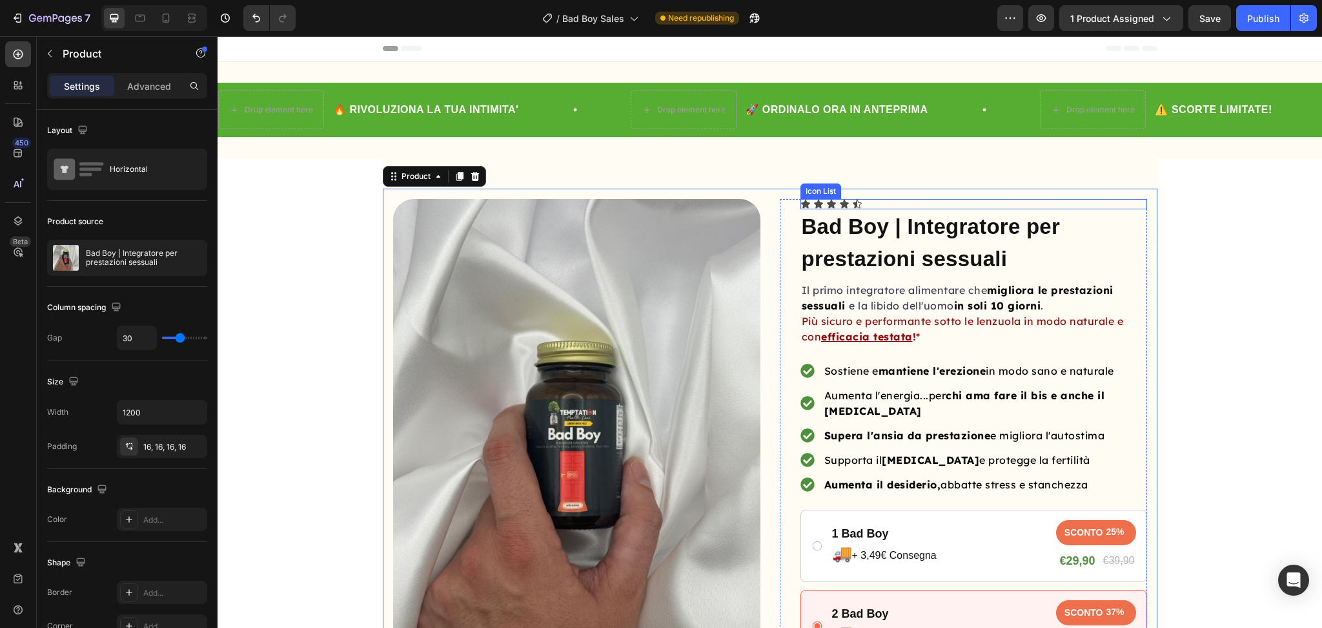
click at [891, 205] on div "Icon Icon Icon Icon Icon" at bounding box center [974, 204] width 347 height 10
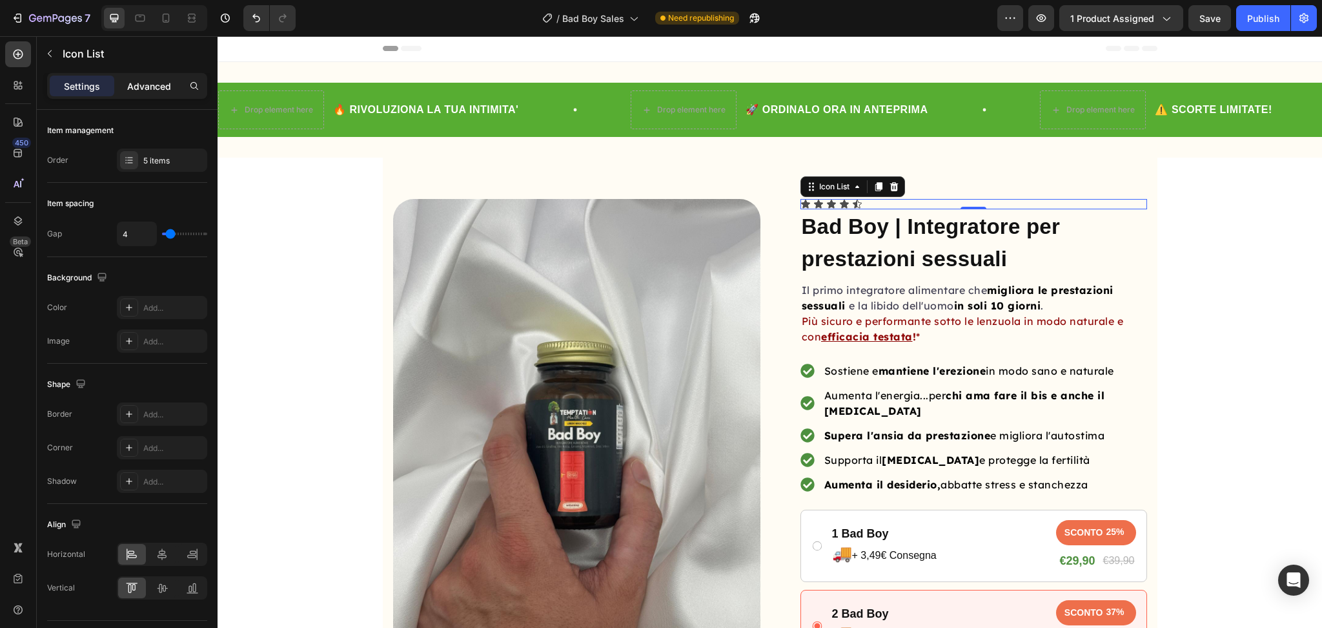
click at [154, 94] on div "Advanced" at bounding box center [149, 86] width 65 height 21
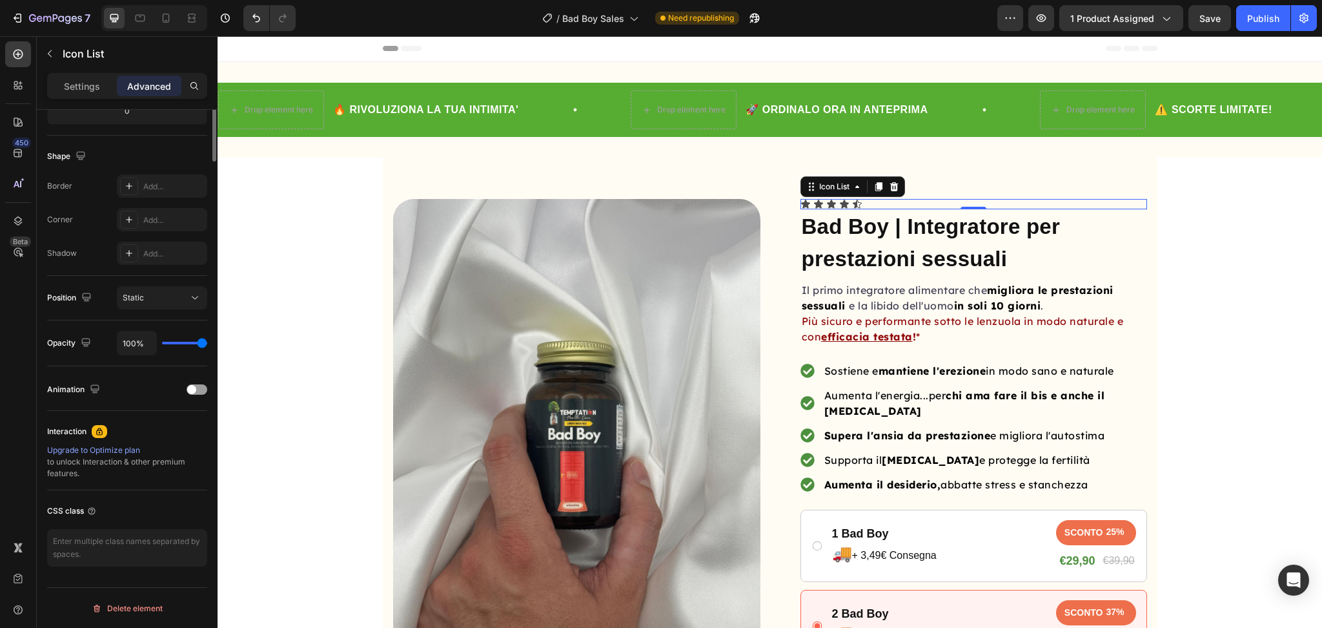
scroll to position [0, 0]
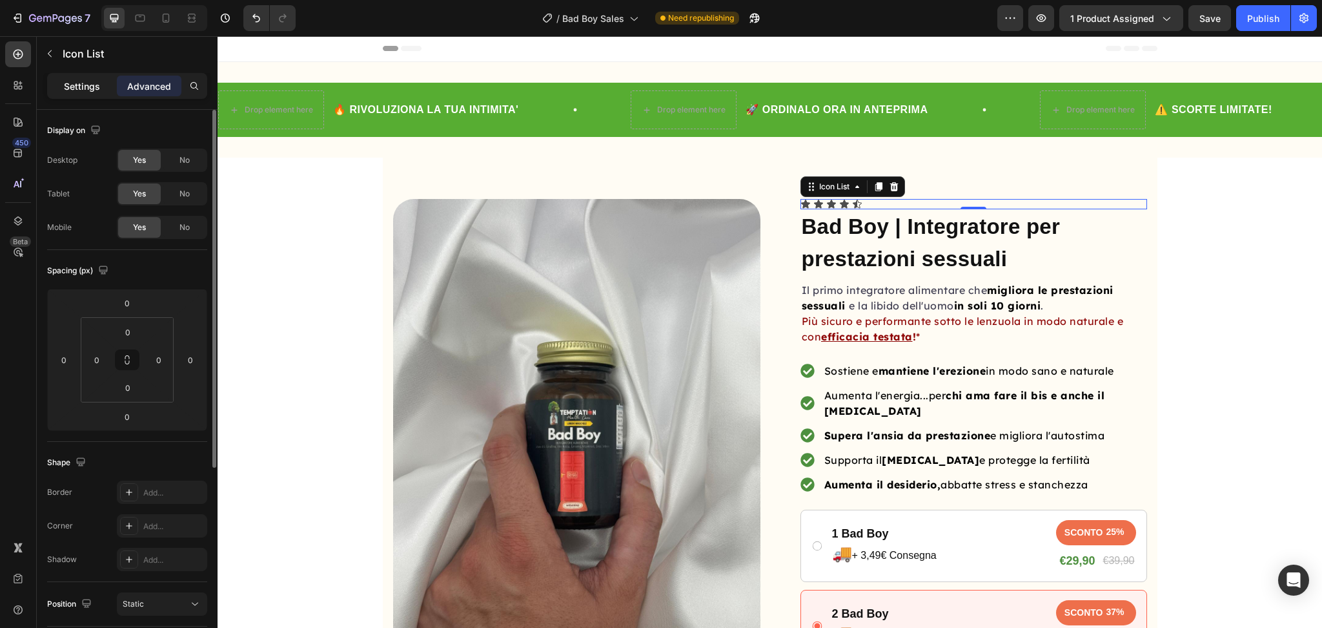
click at [83, 87] on p "Settings" at bounding box center [82, 86] width 36 height 14
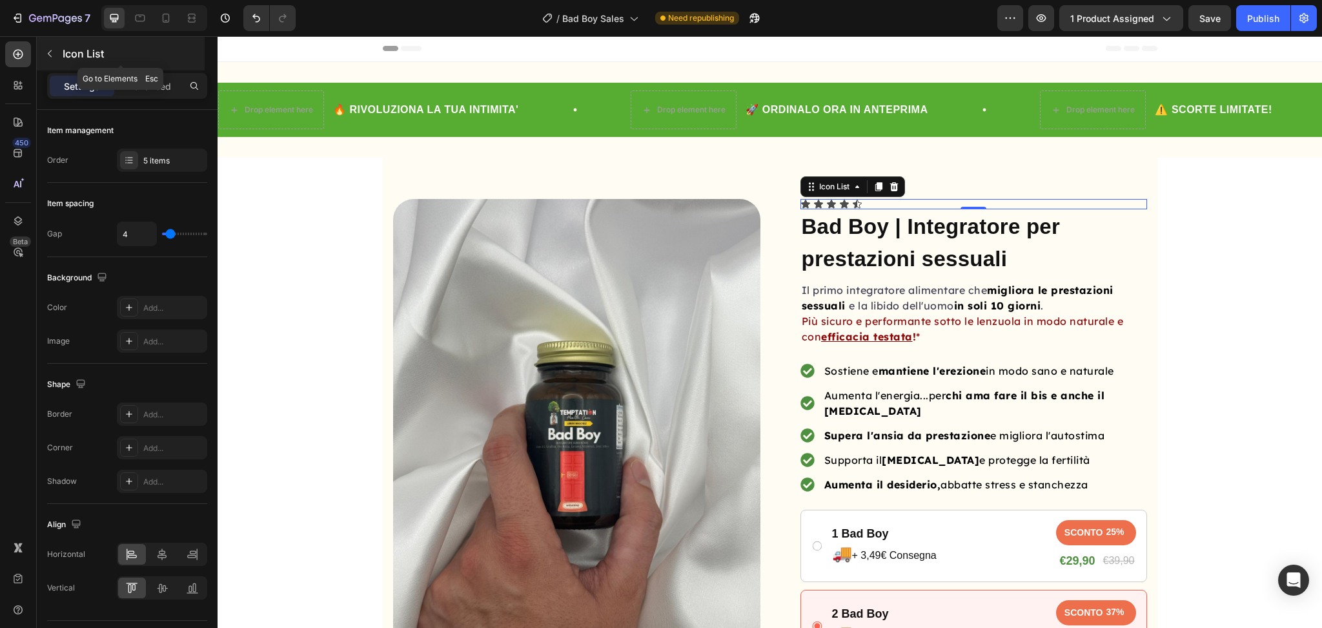
click at [57, 54] on button "button" at bounding box center [49, 53] width 21 height 21
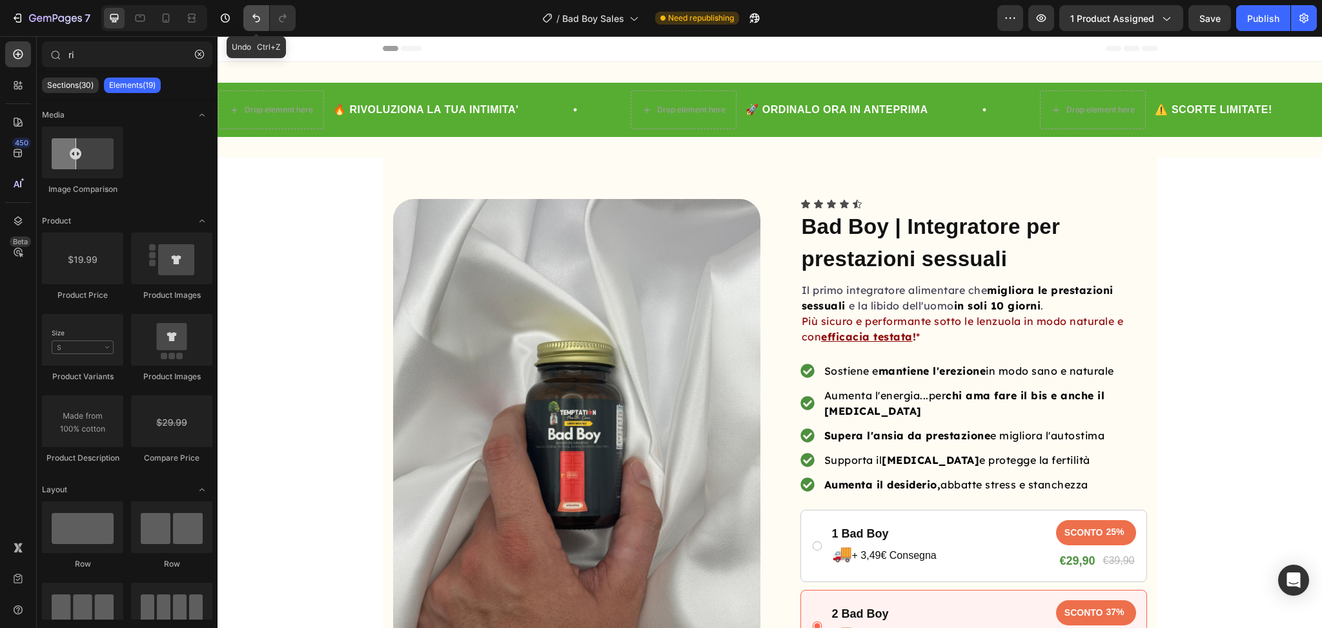
click at [249, 16] on button "Undo/Redo" at bounding box center [256, 18] width 26 height 26
click at [249, 13] on button "Undo/Redo" at bounding box center [256, 18] width 26 height 26
click at [258, 14] on icon "Undo/Redo" at bounding box center [256, 18] width 13 height 13
click at [260, 9] on button "Undo/Redo" at bounding box center [256, 18] width 26 height 26
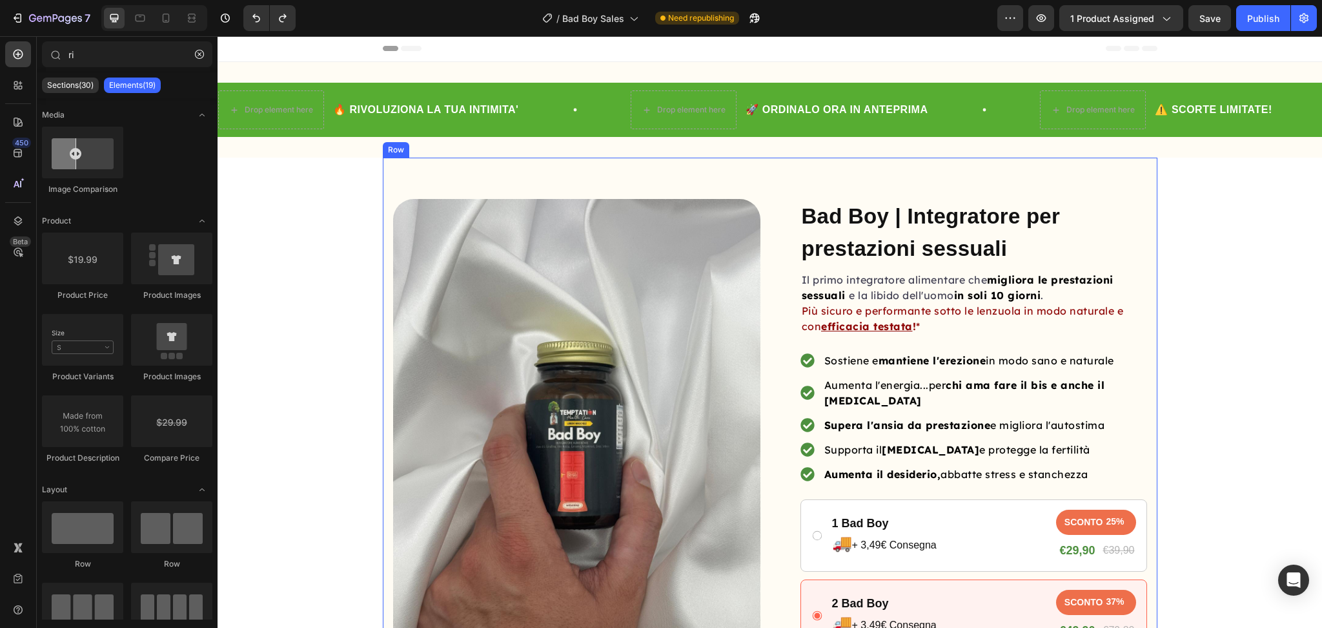
click at [790, 161] on div "Product Images Row Bad Boy | Integratore per prestazioni sessuali Product Title…" at bounding box center [770, 534] width 775 height 753
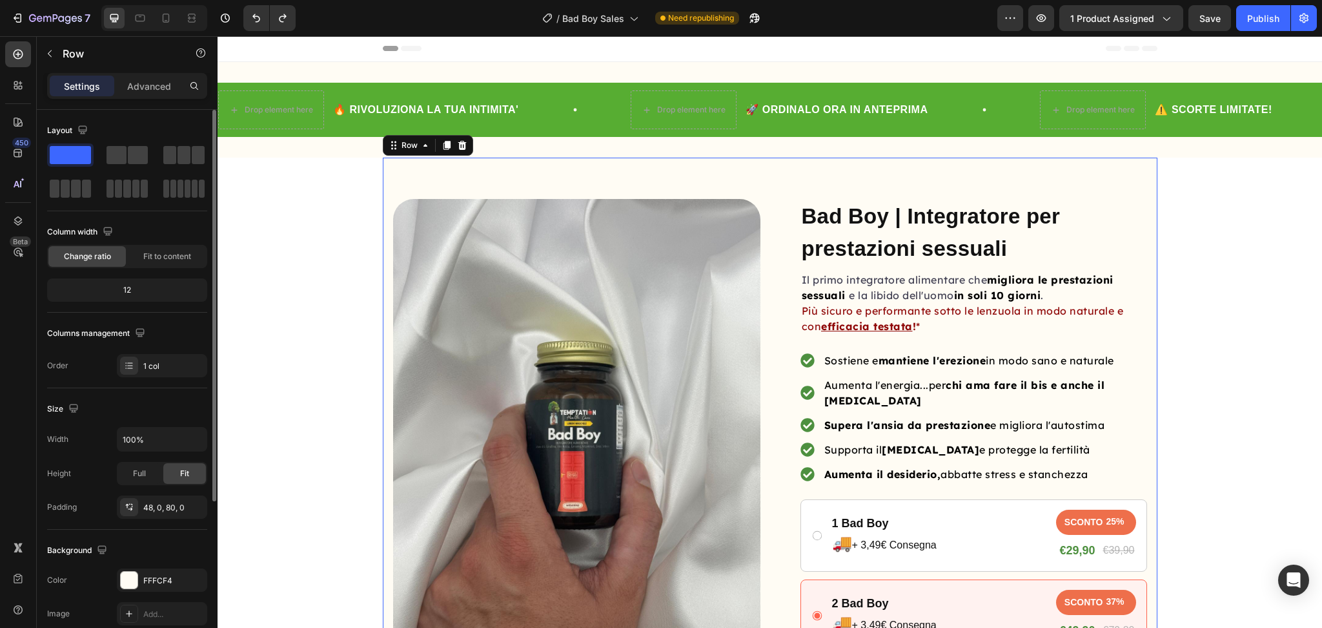
scroll to position [232, 0]
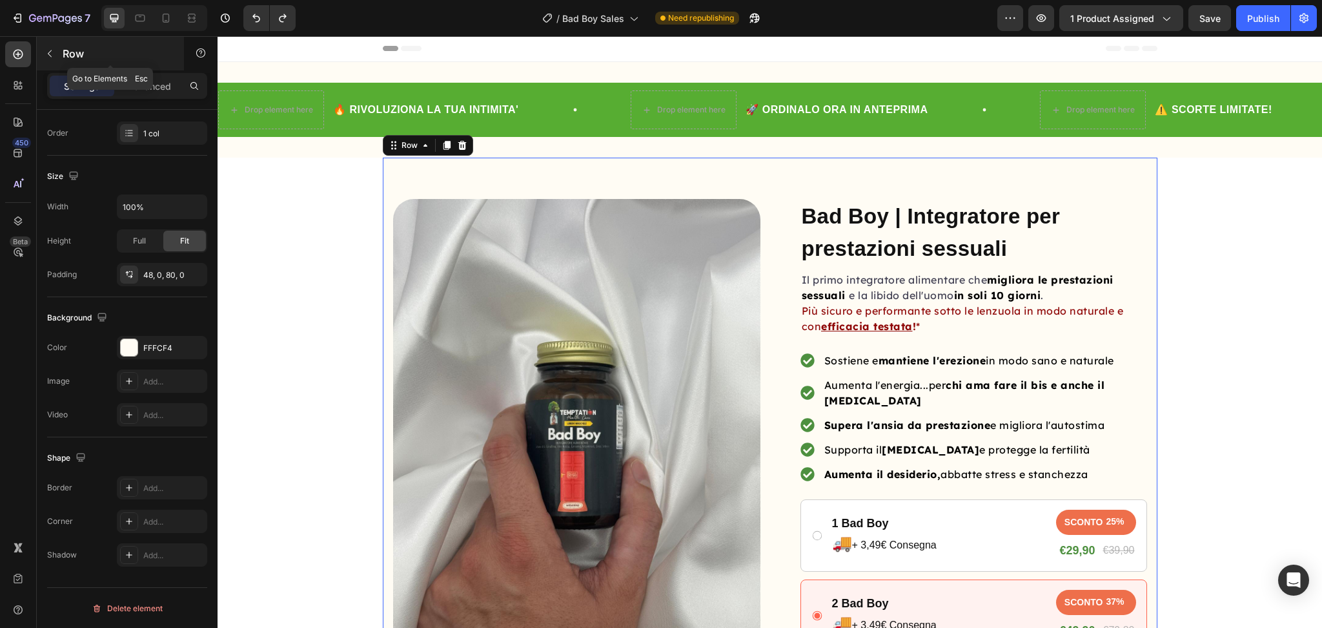
click at [56, 52] on button "button" at bounding box center [49, 53] width 21 height 21
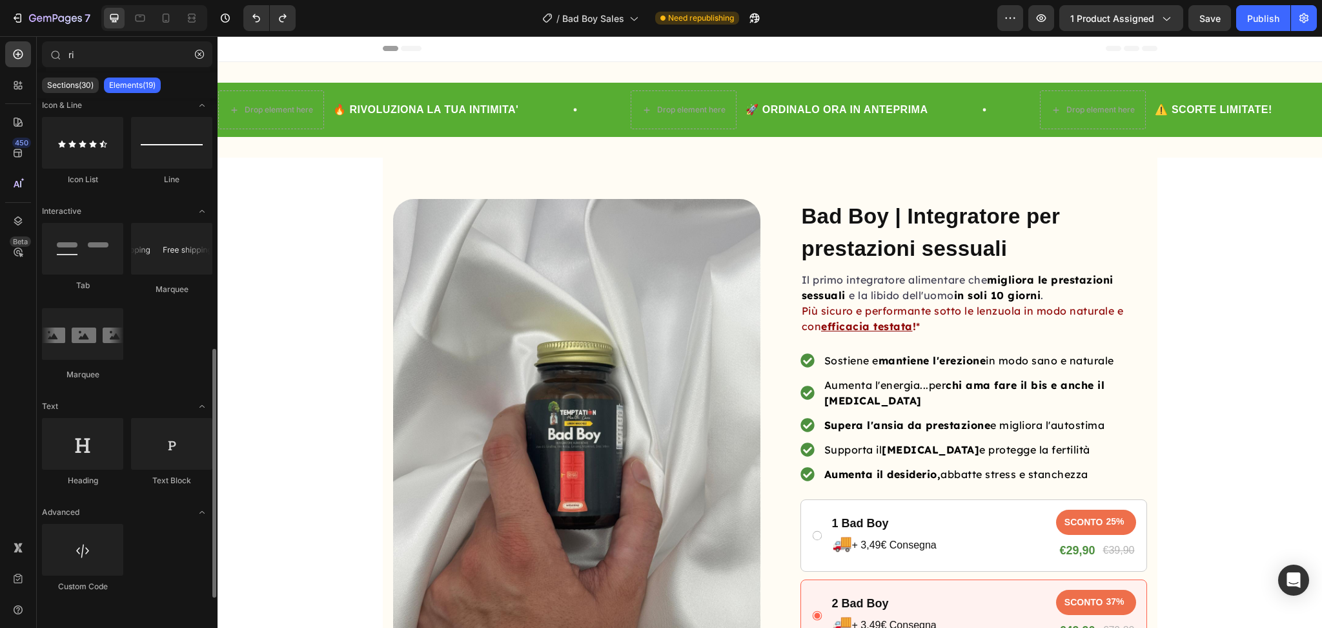
scroll to position [0, 0]
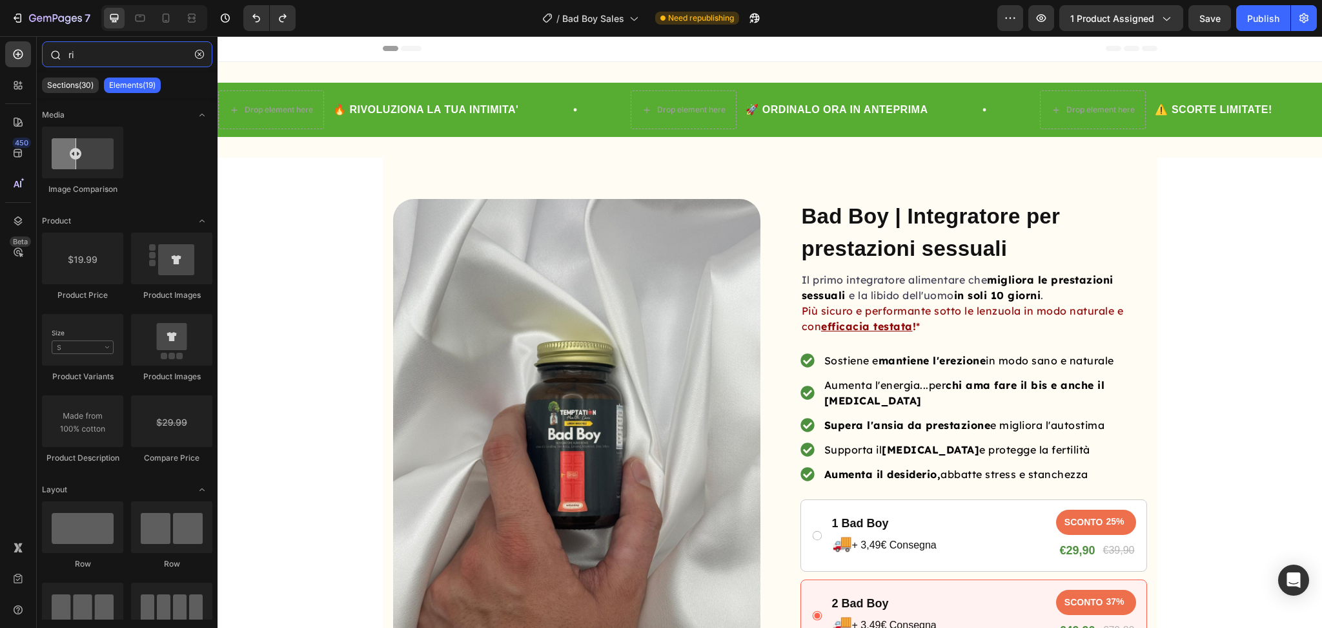
click at [112, 55] on input "ri" at bounding box center [127, 54] width 170 height 26
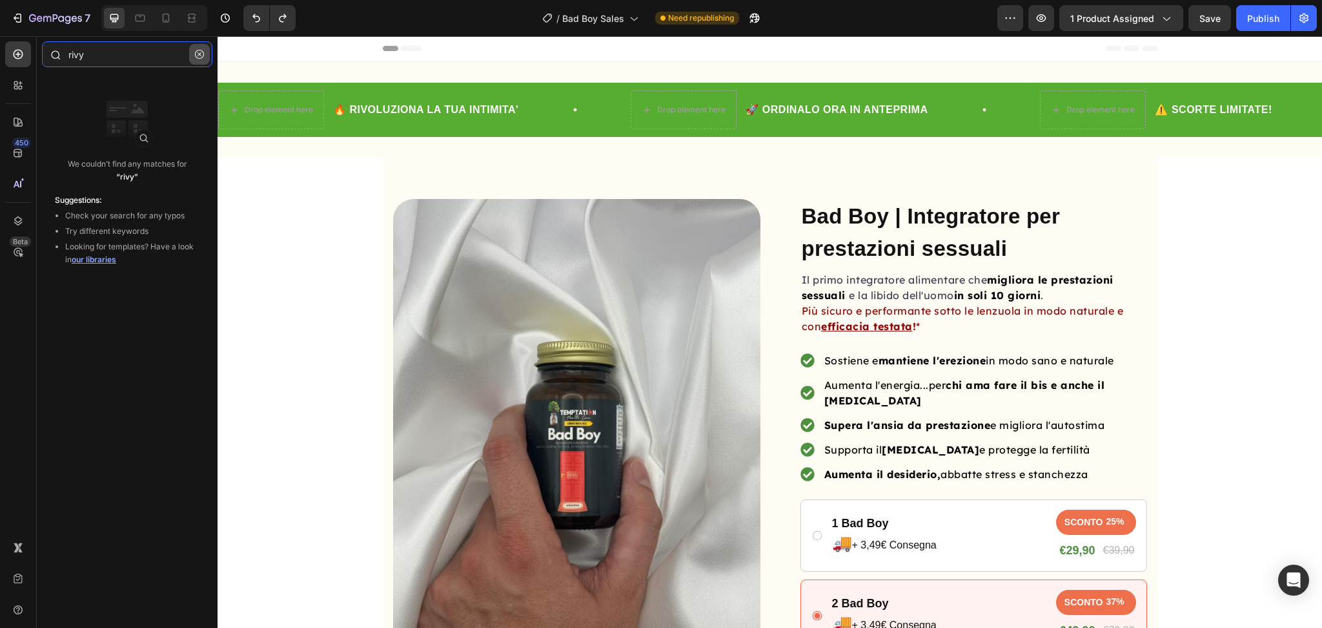
type input "rivy"
click at [195, 51] on icon "button" at bounding box center [199, 54] width 9 height 9
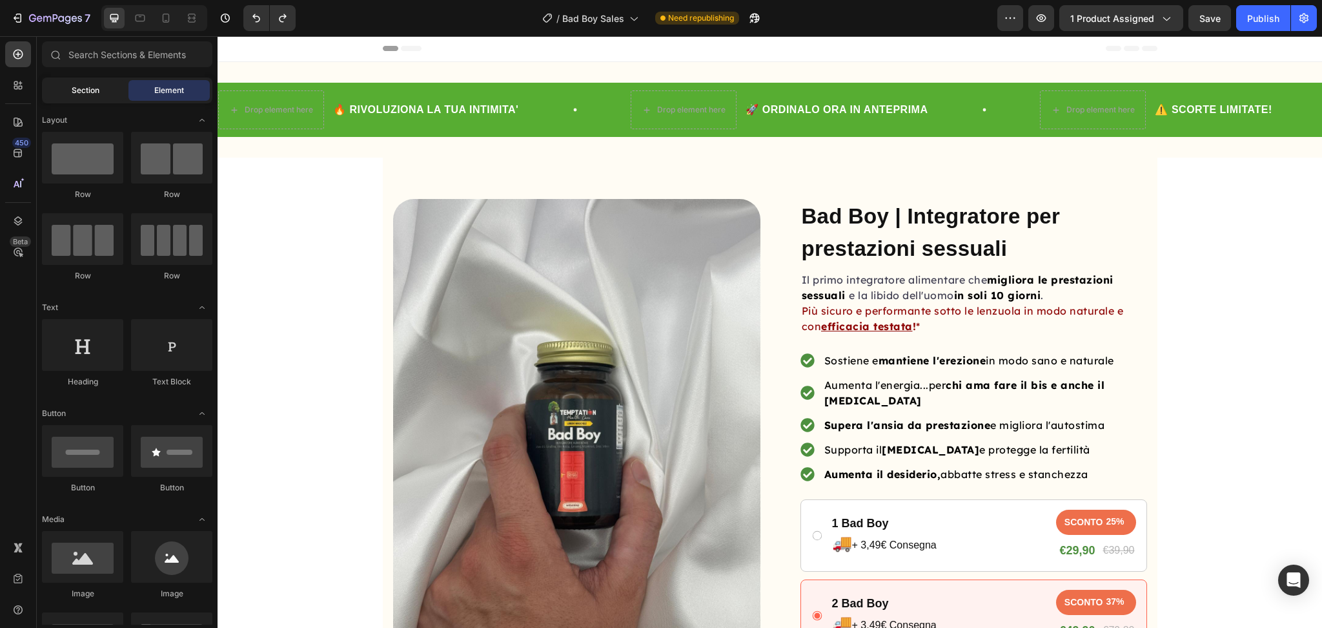
click at [101, 88] on div "Section" at bounding box center [85, 90] width 81 height 21
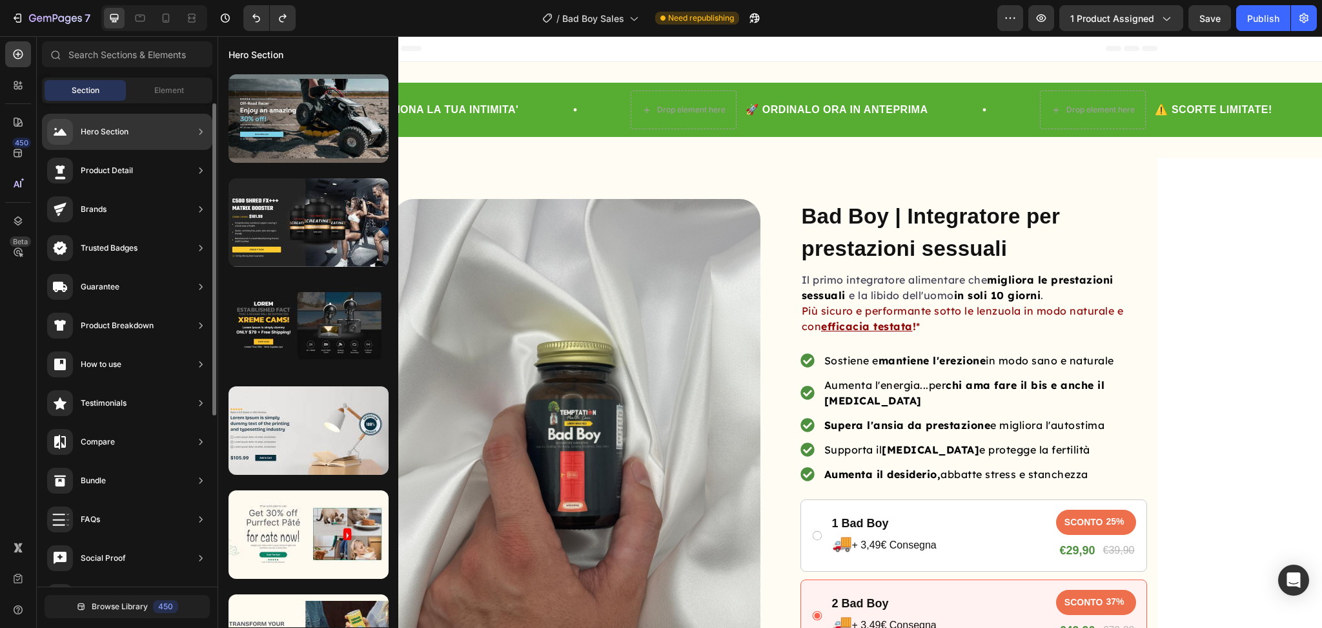
click at [132, 141] on div "Hero Section" at bounding box center [127, 132] width 170 height 36
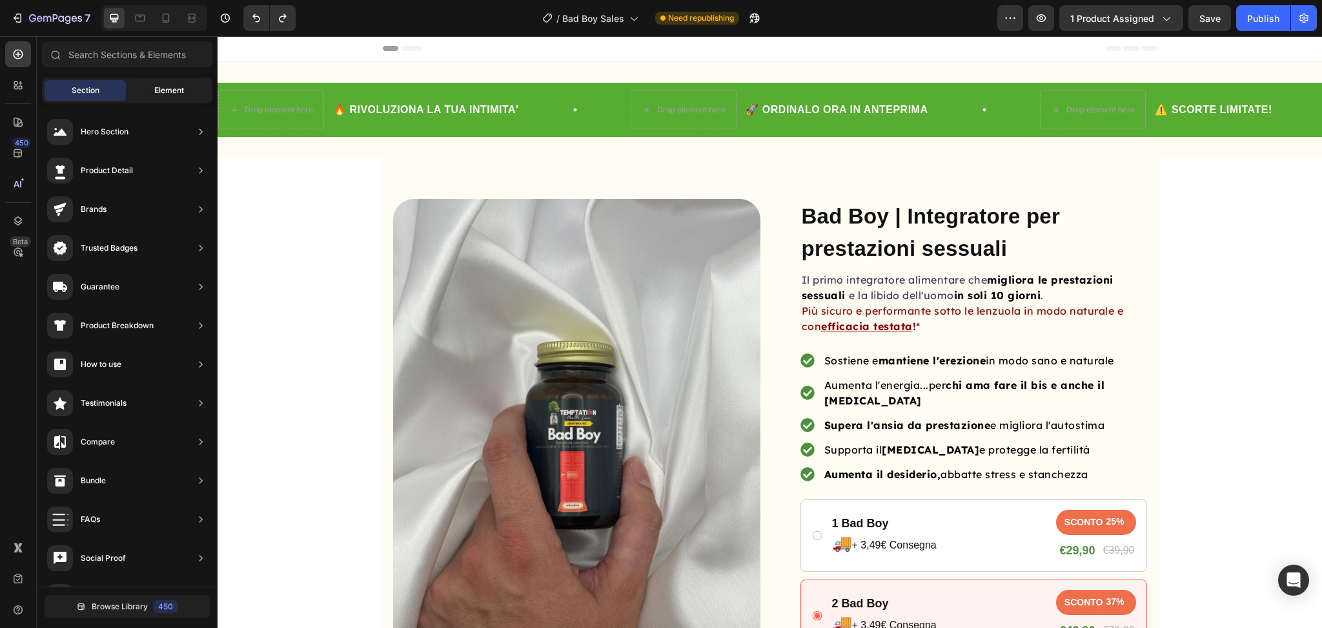
click at [152, 95] on div "Element" at bounding box center [168, 90] width 81 height 21
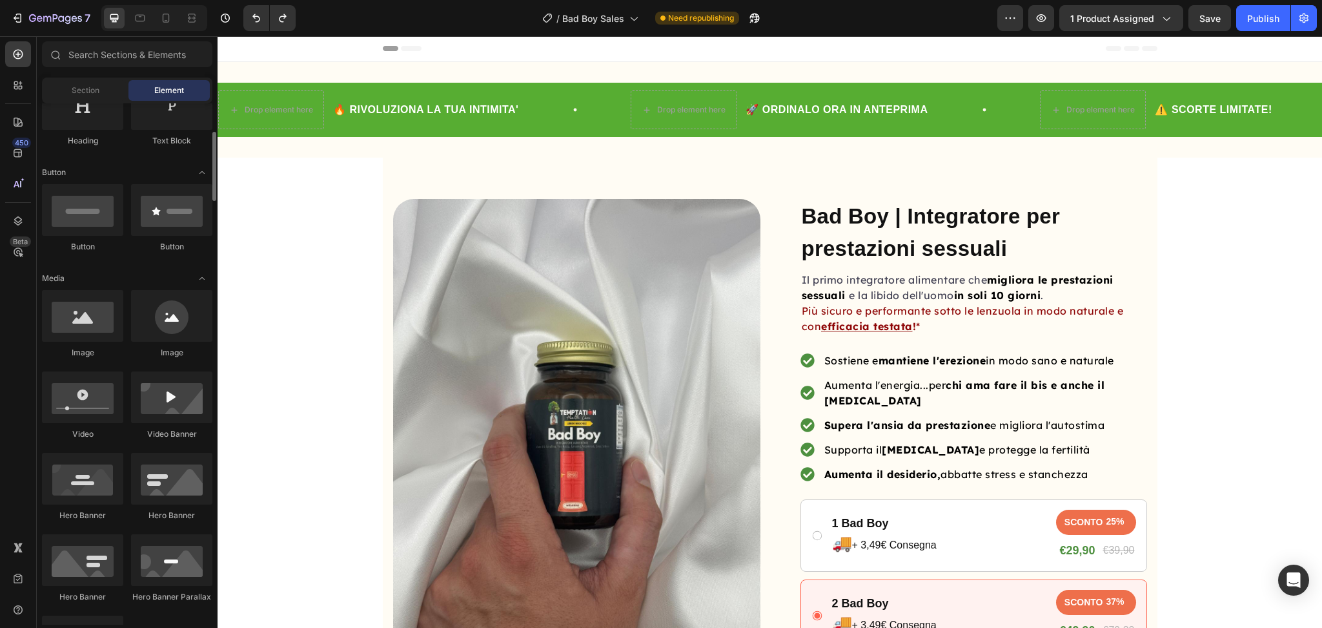
scroll to position [238, 0]
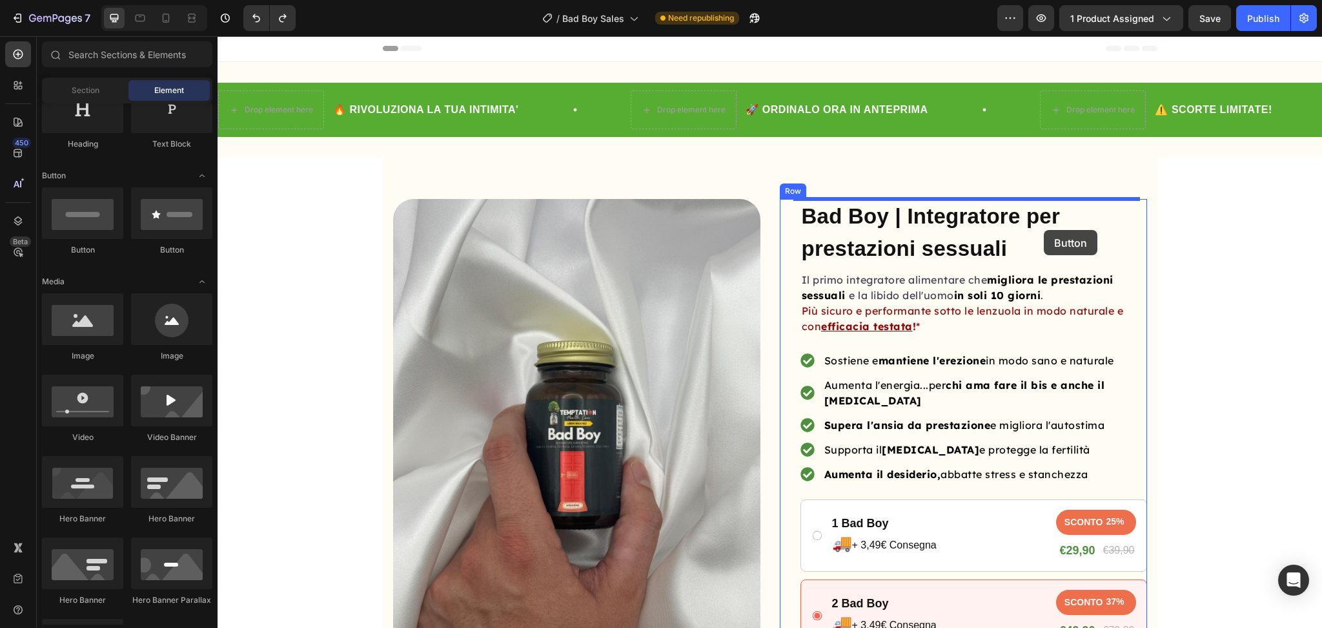
drag, startPoint x: 395, startPoint y: 263, endPoint x: 1041, endPoint y: 227, distance: 647.3
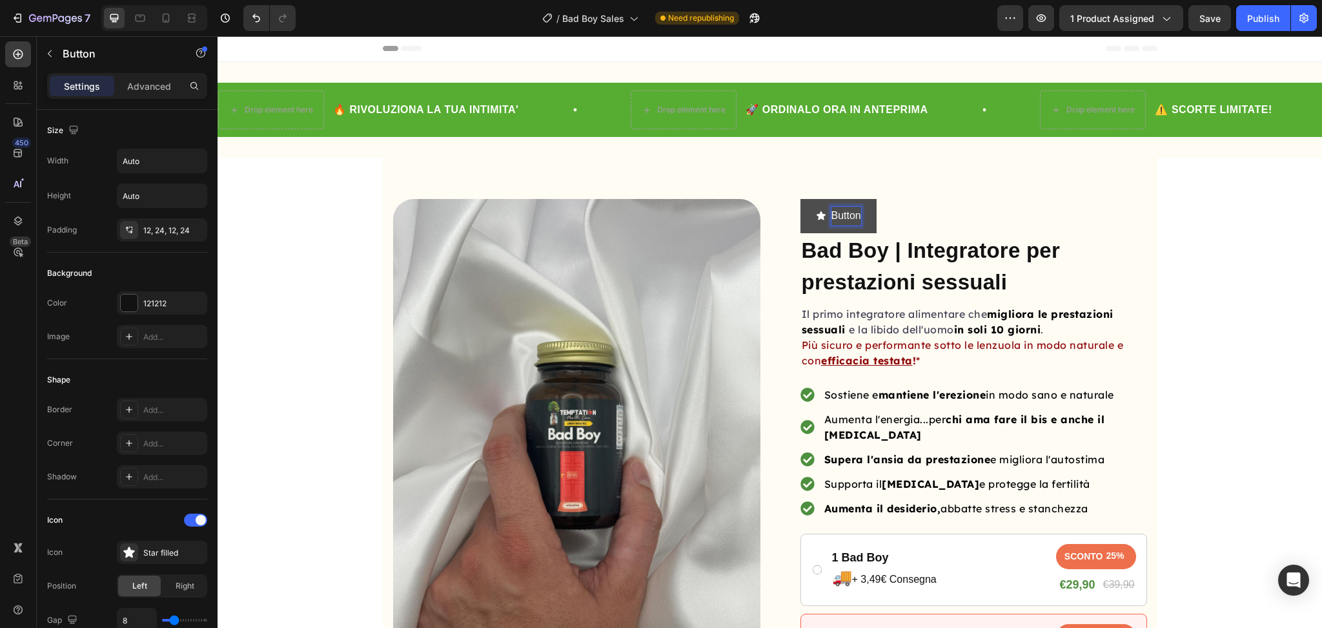
click at [854, 208] on p "Button" at bounding box center [847, 216] width 30 height 19
click at [48, 52] on icon "button" at bounding box center [50, 53] width 10 height 10
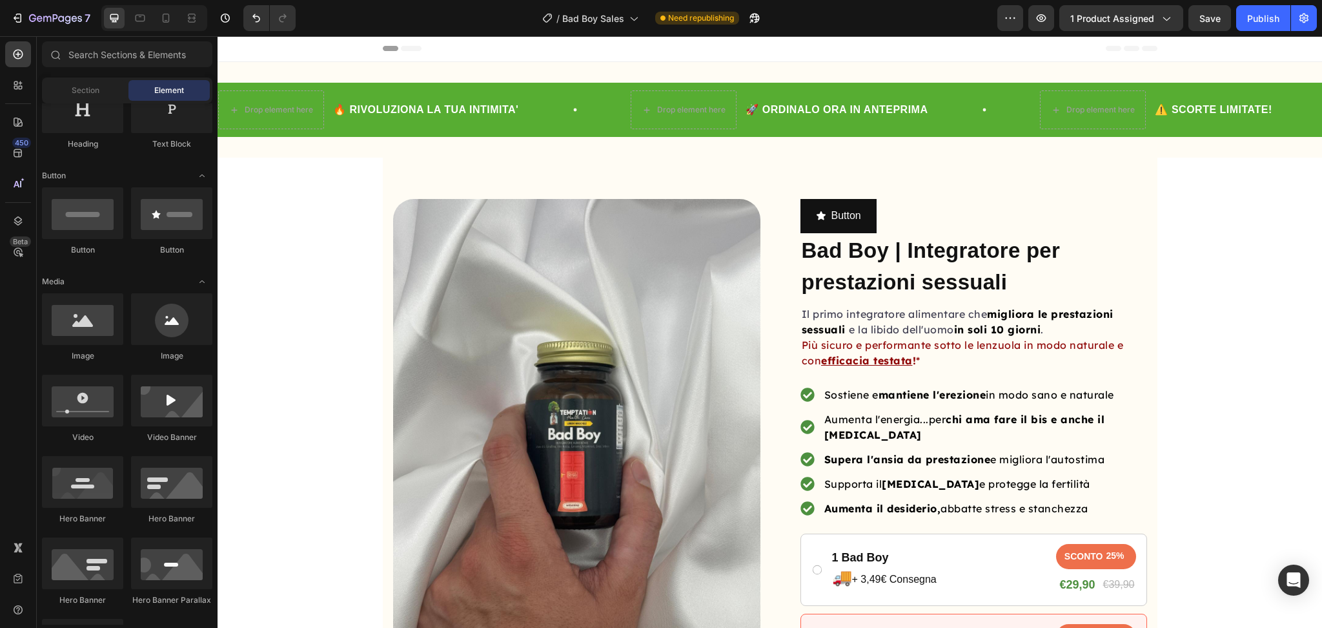
click at [162, 240] on div "Button" at bounding box center [171, 221] width 81 height 68
click at [169, 236] on div at bounding box center [171, 213] width 81 height 52
click at [190, 218] on div at bounding box center [171, 213] width 81 height 52
click at [1045, 23] on icon "button" at bounding box center [1041, 18] width 13 height 13
click at [856, 227] on button "Button" at bounding box center [839, 216] width 76 height 34
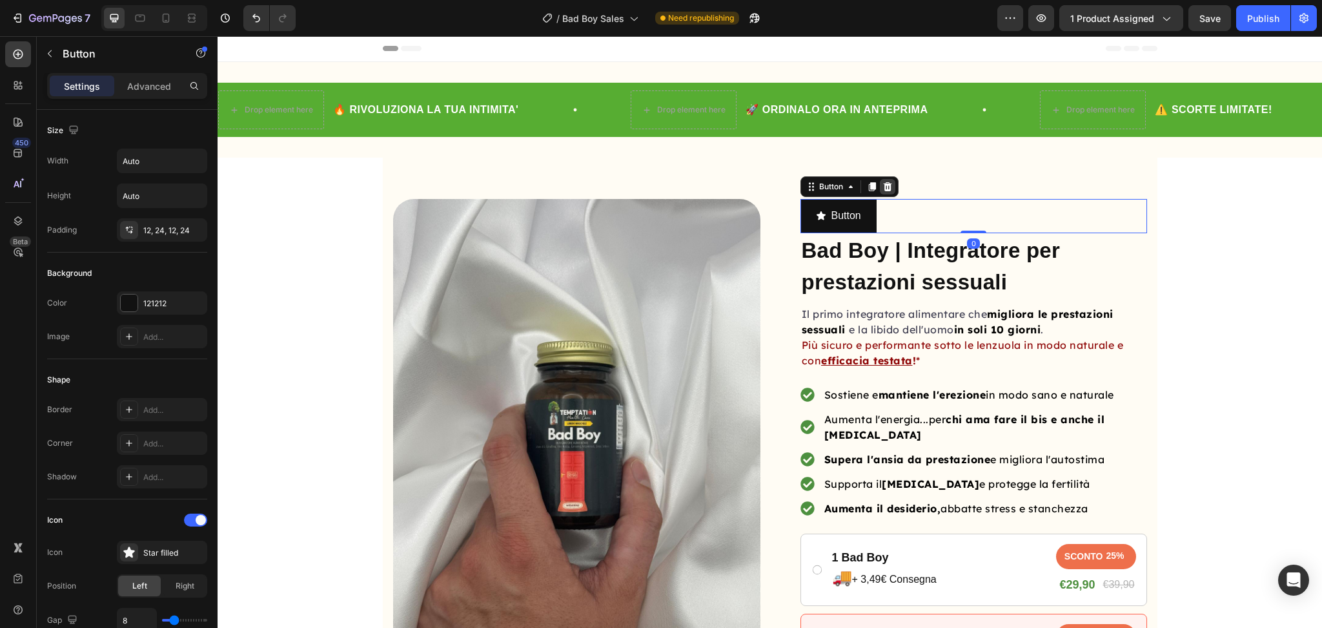
click at [883, 191] on icon at bounding box center [888, 186] width 10 height 10
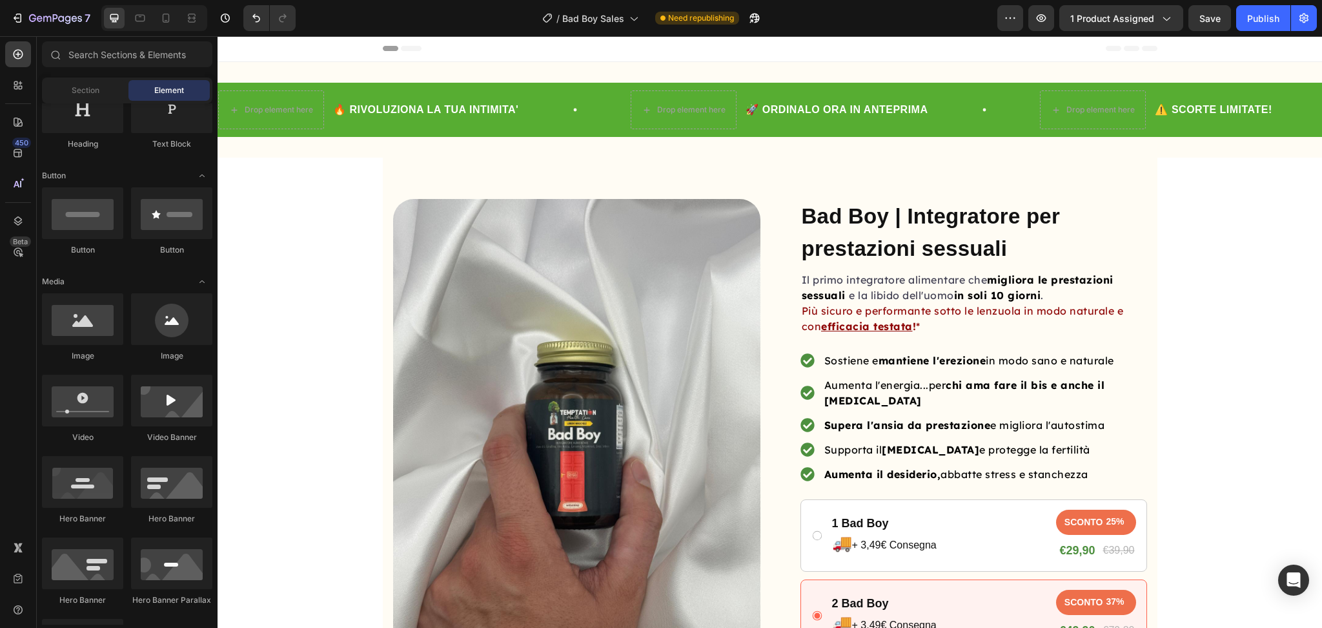
click at [881, 191] on div "Product Images Row Bad Boy | Integratore per prestazioni sessuali Product Title…" at bounding box center [770, 524] width 775 height 670
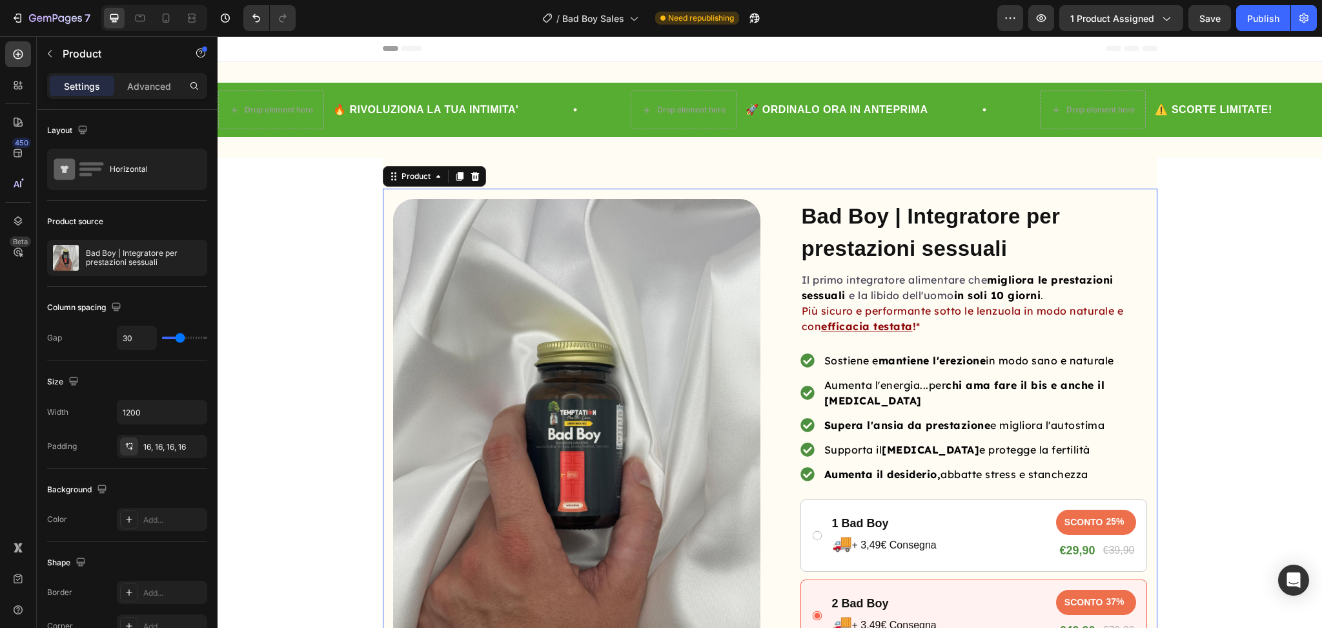
click at [885, 183] on div "Product Images Row Bad Boy | Integratore per prestazioni sessuali Product Title…" at bounding box center [770, 534] width 775 height 753
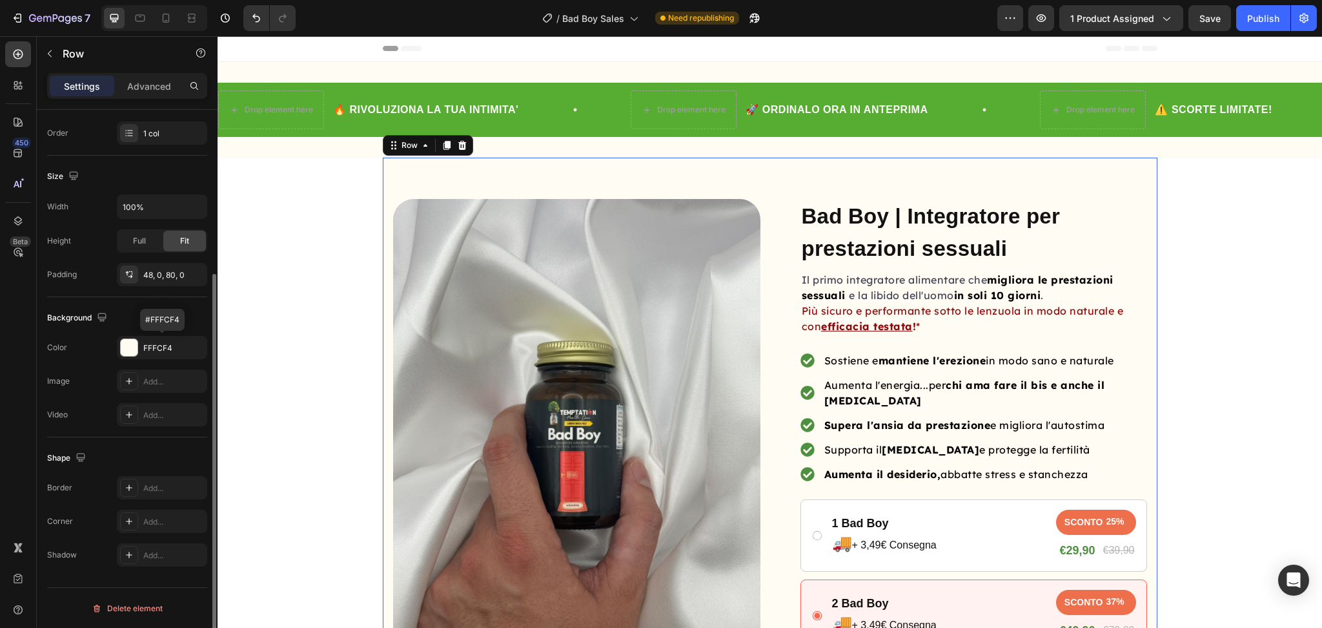
scroll to position [0, 0]
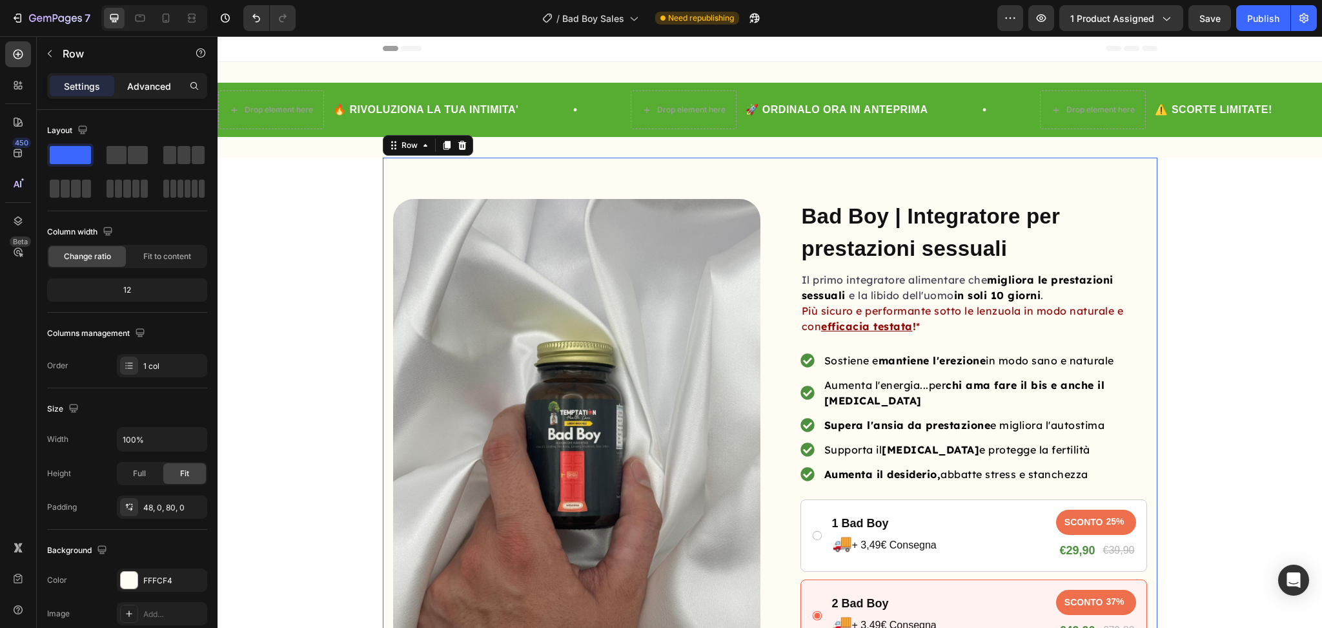
click at [145, 94] on div "Advanced" at bounding box center [149, 86] width 65 height 21
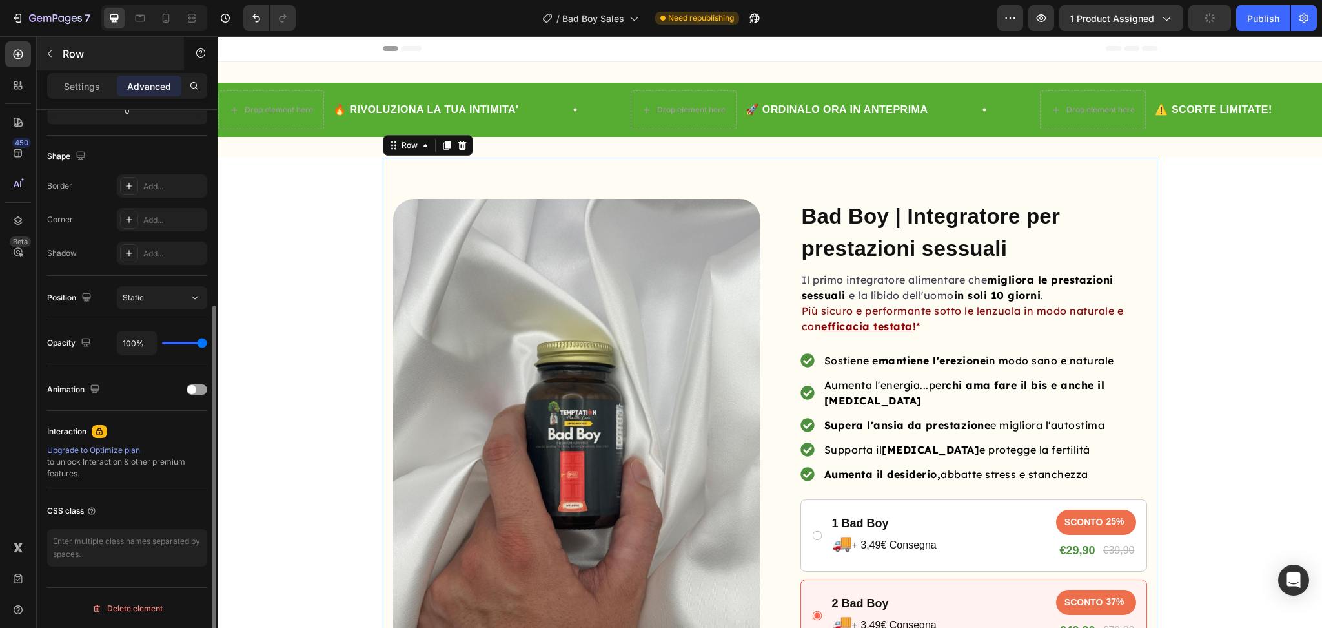
scroll to position [305, 0]
click at [58, 50] on button "button" at bounding box center [49, 53] width 21 height 21
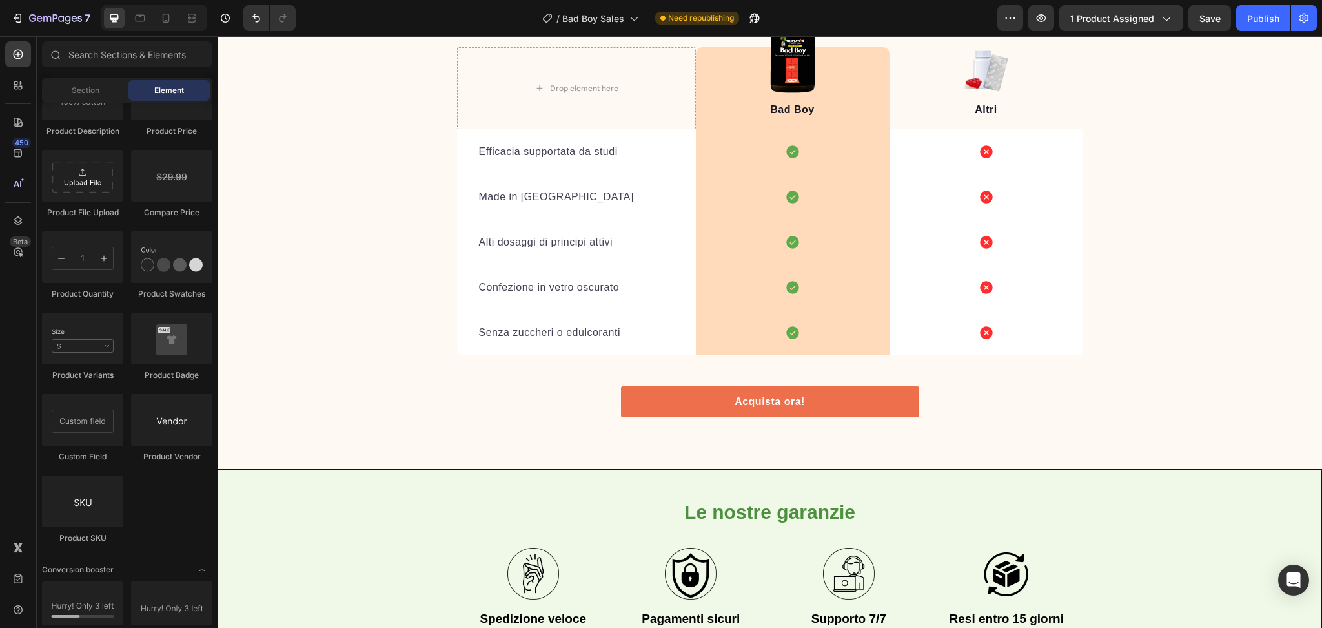
scroll to position [5490, 0]
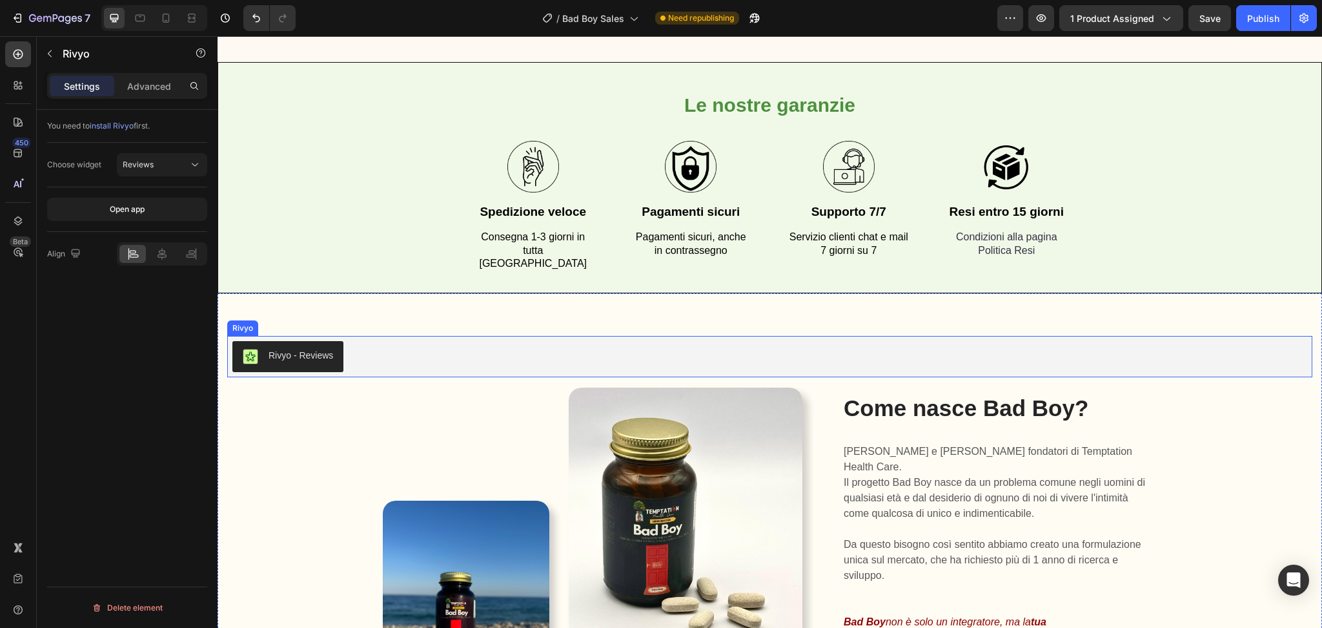
click at [302, 351] on button "Rivyo - Reviews" at bounding box center [287, 356] width 111 height 31
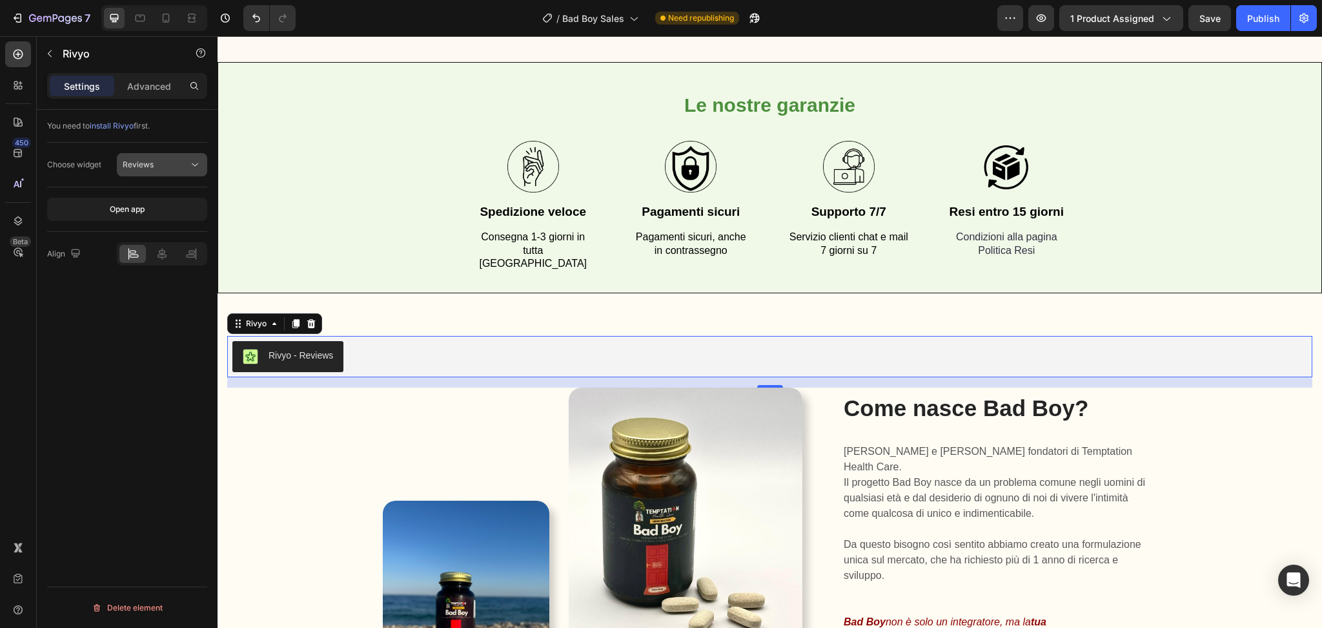
click at [145, 165] on span "Reviews" at bounding box center [138, 164] width 31 height 10
click at [163, 218] on p "Star Badge" at bounding box center [160, 221] width 74 height 12
click at [147, 170] on div "Star Badge" at bounding box center [162, 164] width 79 height 13
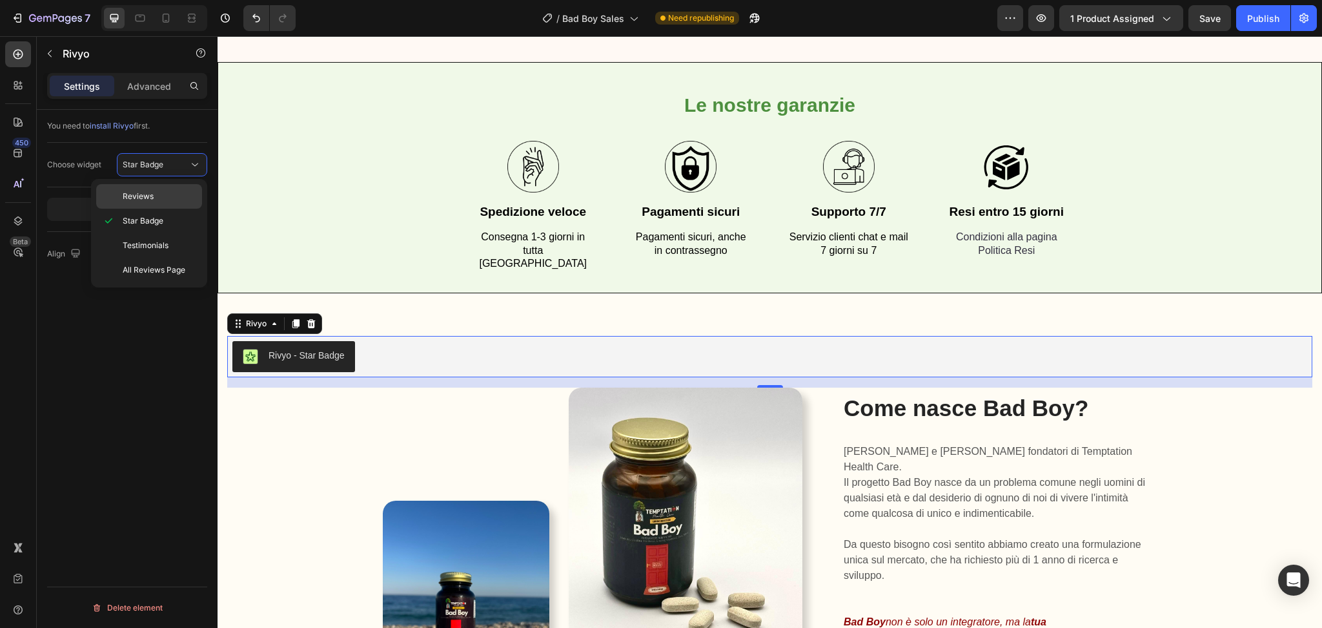
click at [176, 202] on div "Reviews" at bounding box center [149, 196] width 106 height 25
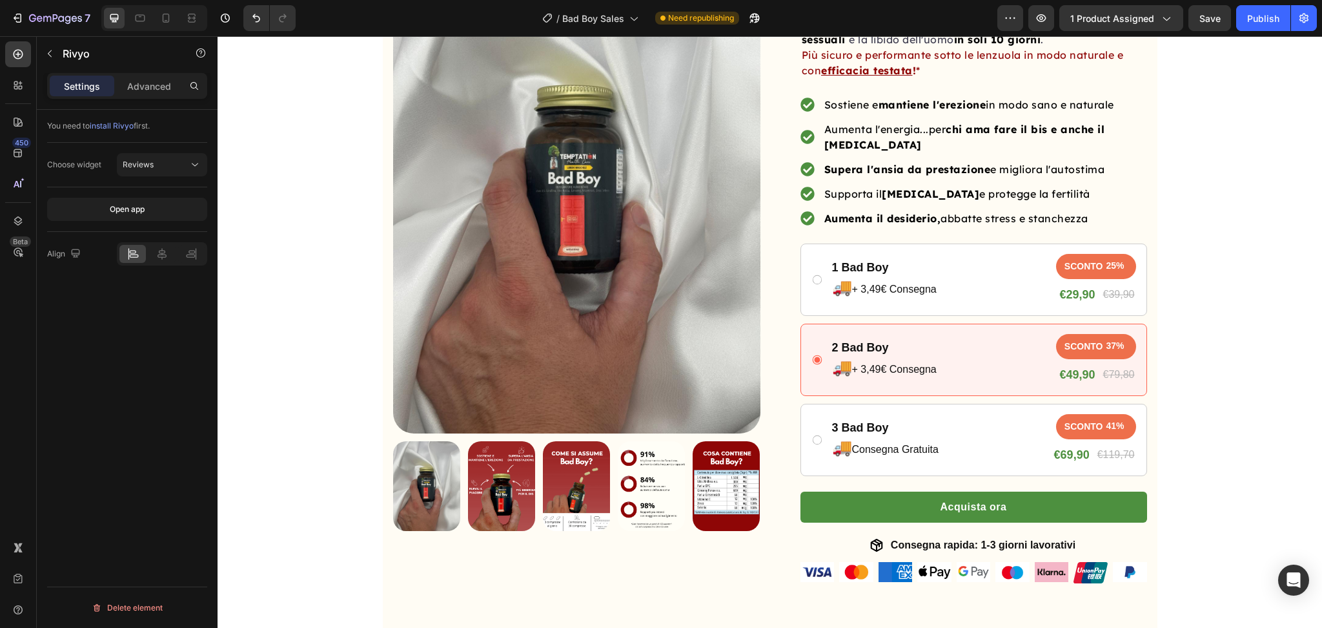
scroll to position [0, 0]
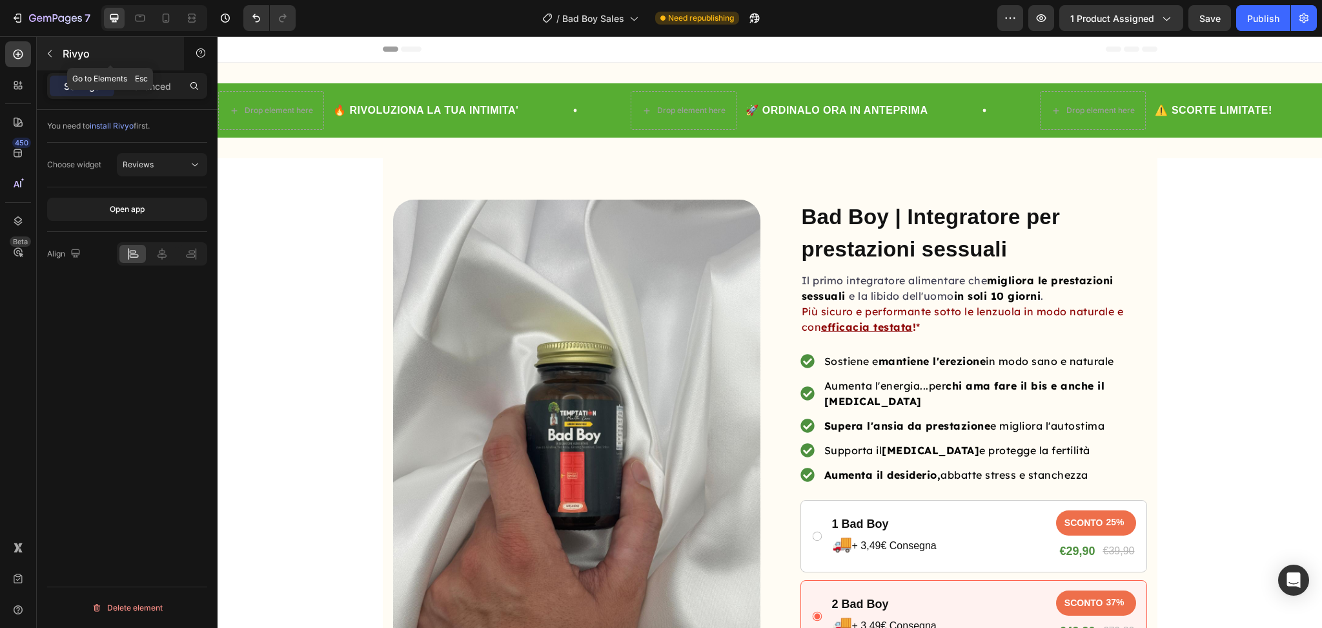
click at [50, 57] on icon "button" at bounding box center [50, 53] width 10 height 10
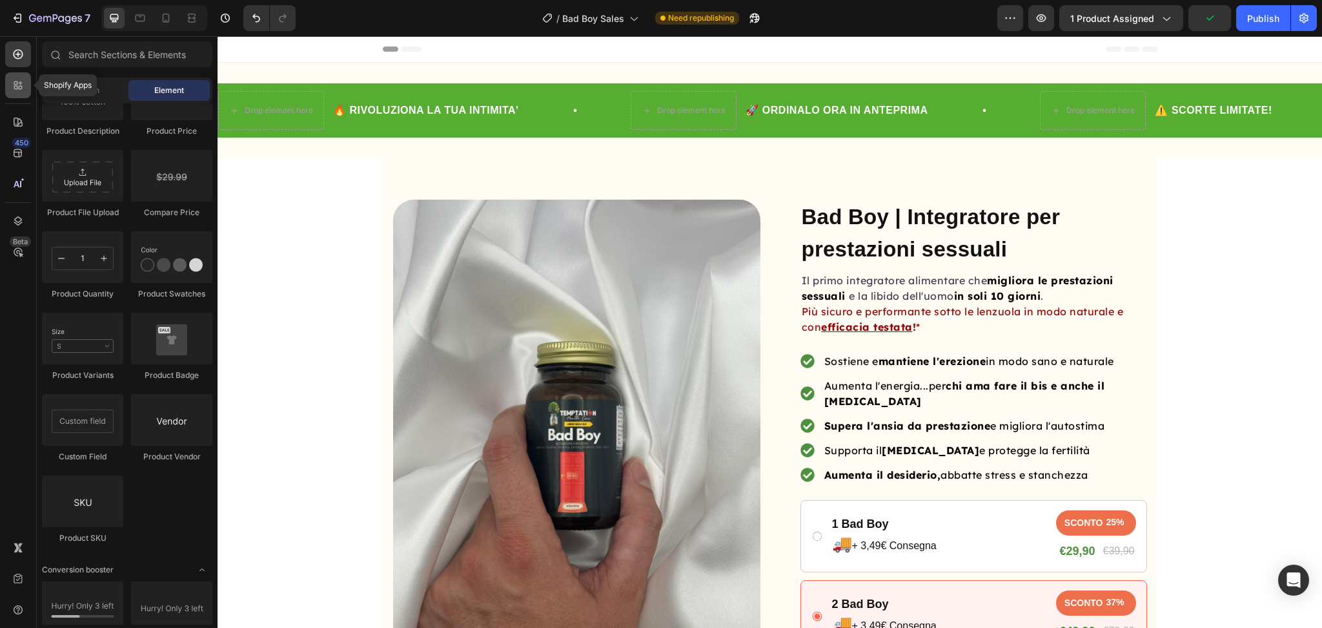
click at [17, 87] on icon at bounding box center [18, 85] width 13 height 13
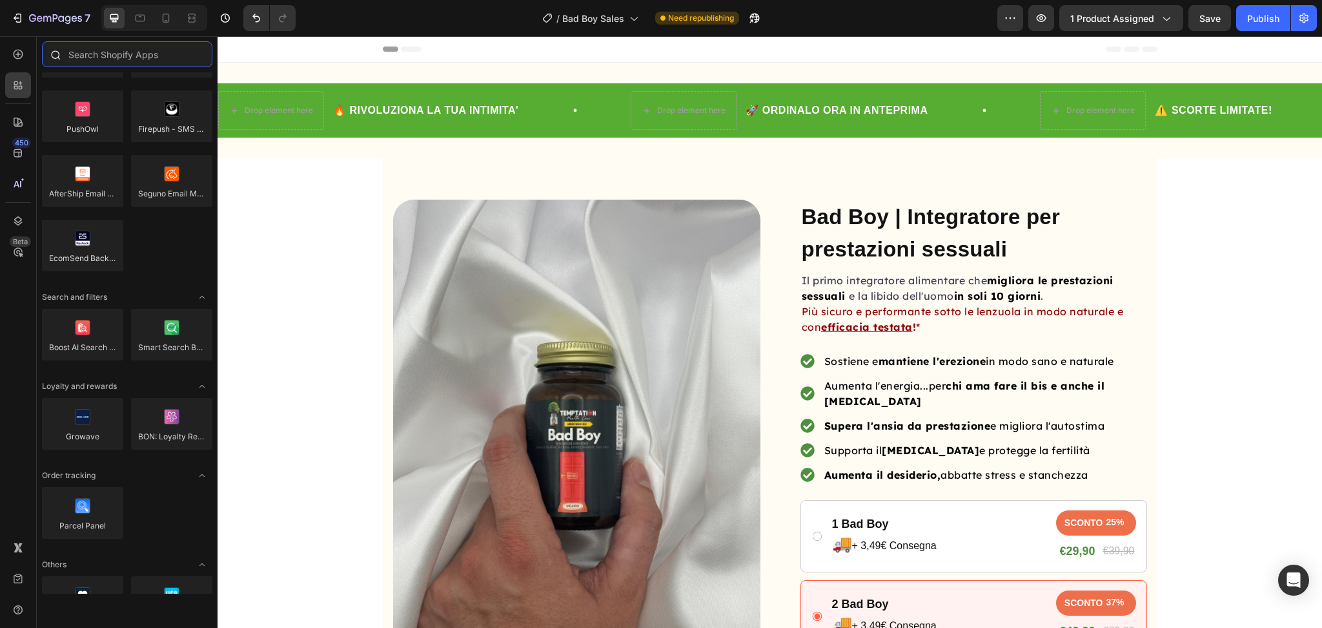
click at [102, 56] on input "text" at bounding box center [127, 54] width 170 height 26
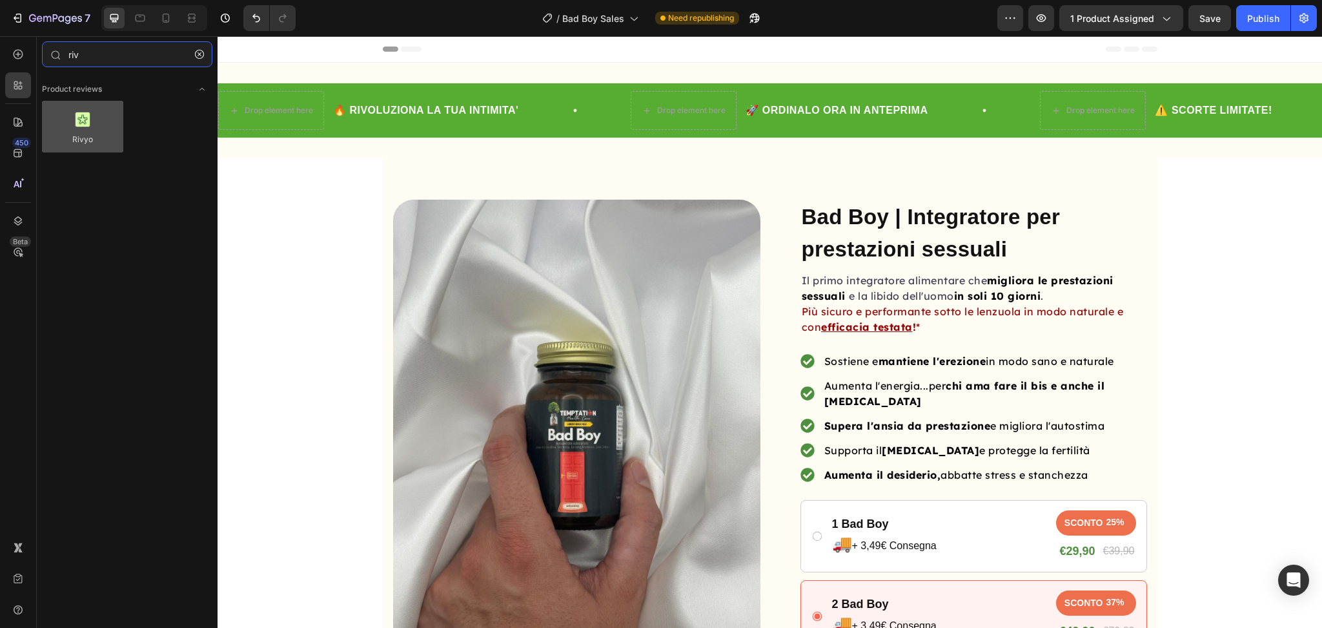
type input "riv"
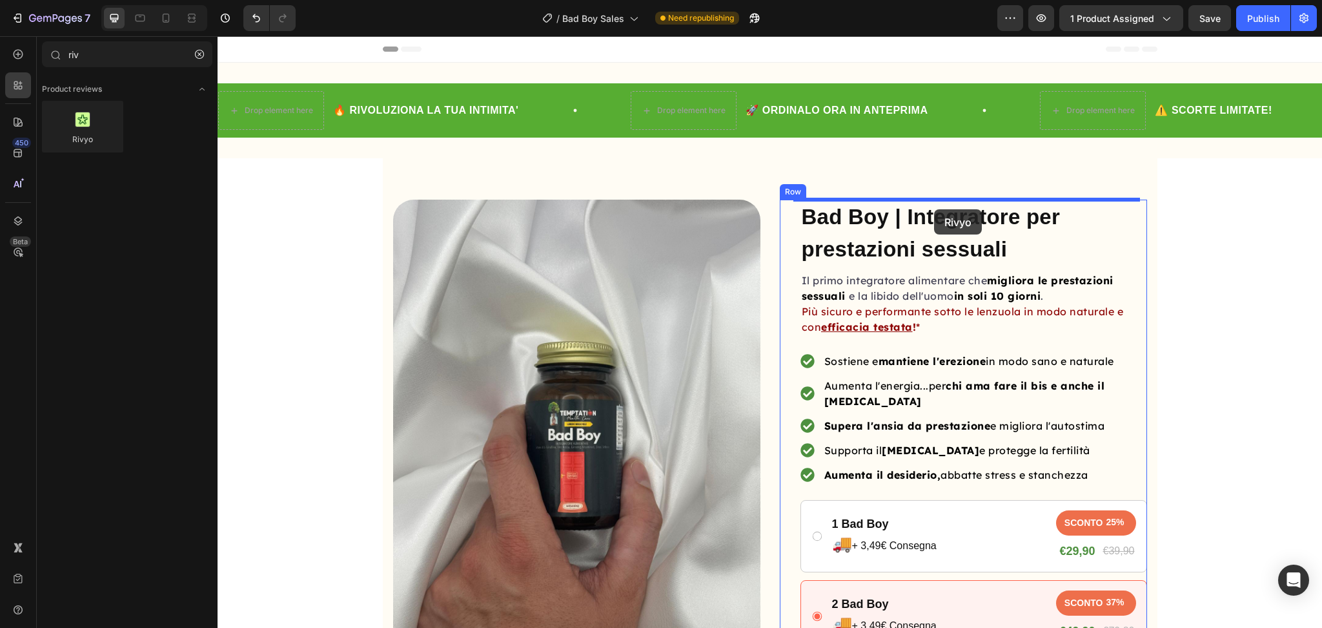
drag, startPoint x: 290, startPoint y: 177, endPoint x: 934, endPoint y: 208, distance: 645.1
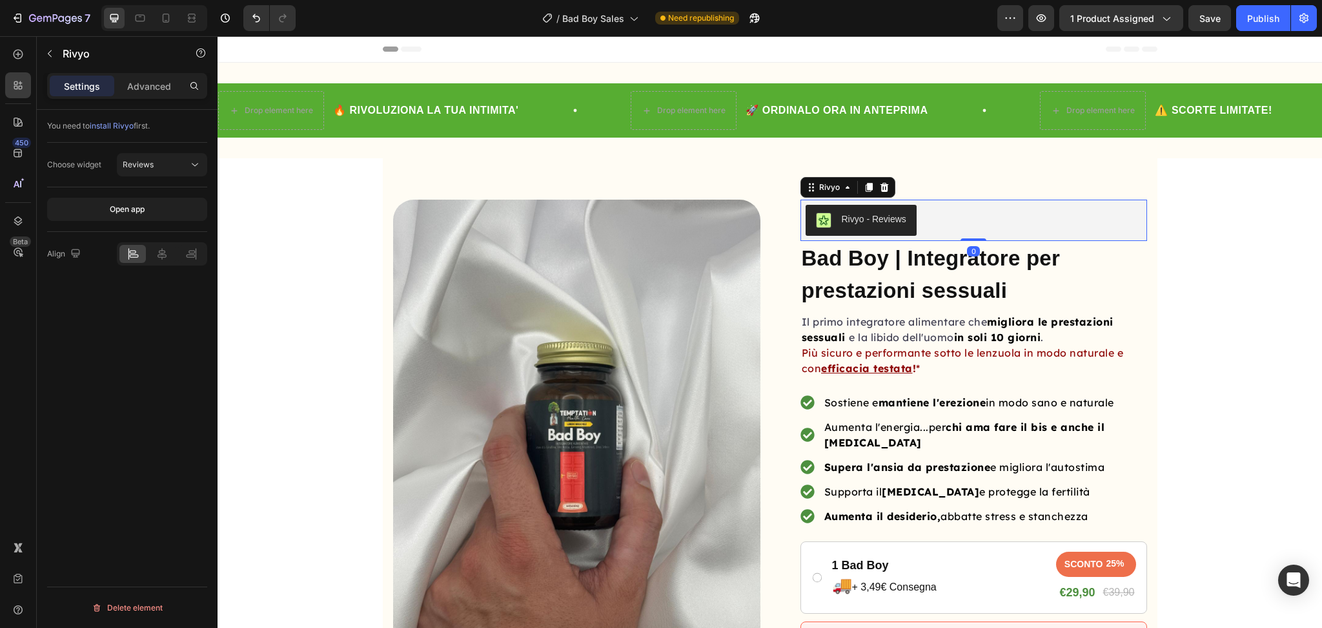
click at [147, 177] on div "Choose widget Reviews" at bounding box center [127, 165] width 160 height 45
click at [134, 171] on button "Reviews" at bounding box center [162, 164] width 90 height 23
click at [186, 218] on p "Star Badge" at bounding box center [160, 221] width 74 height 12
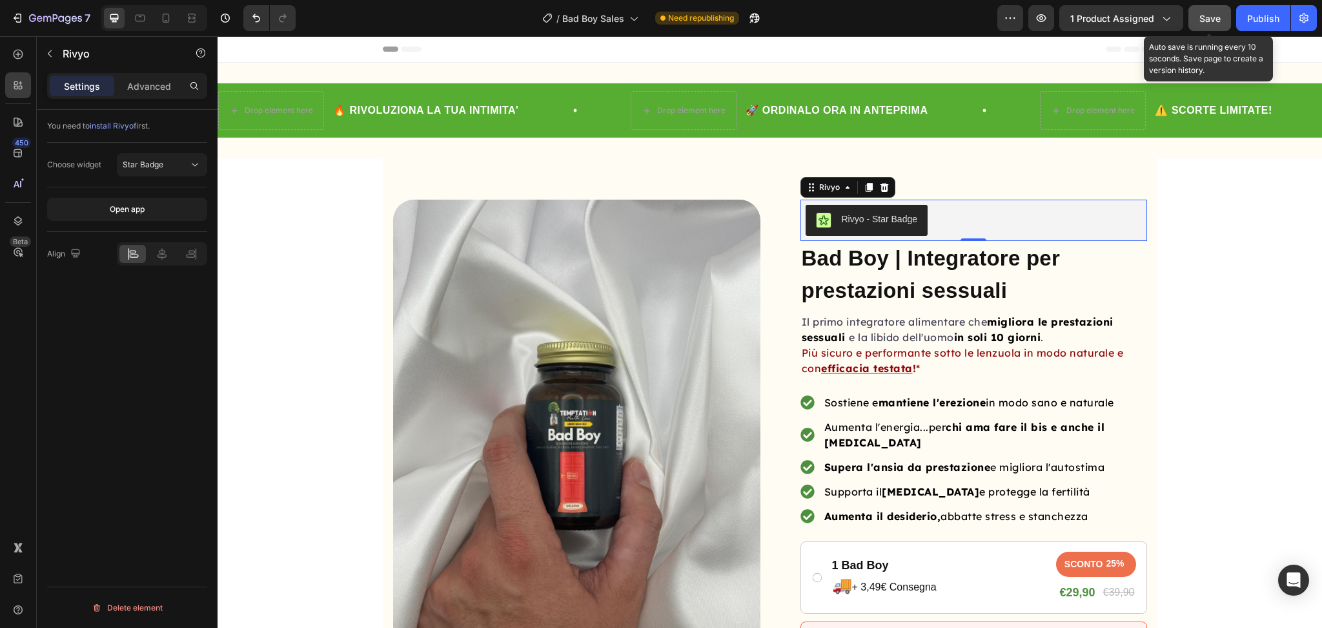
click at [1215, 13] on span "Save" at bounding box center [1210, 18] width 21 height 11
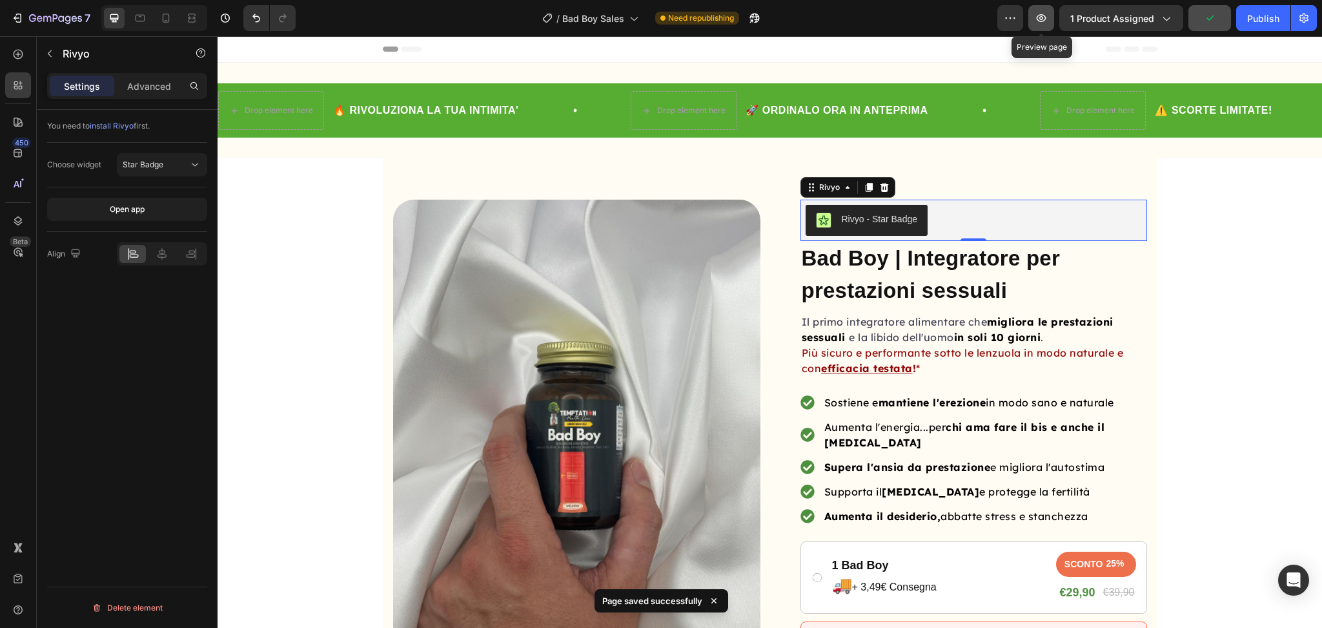
click at [1048, 21] on icon "button" at bounding box center [1041, 18] width 13 height 13
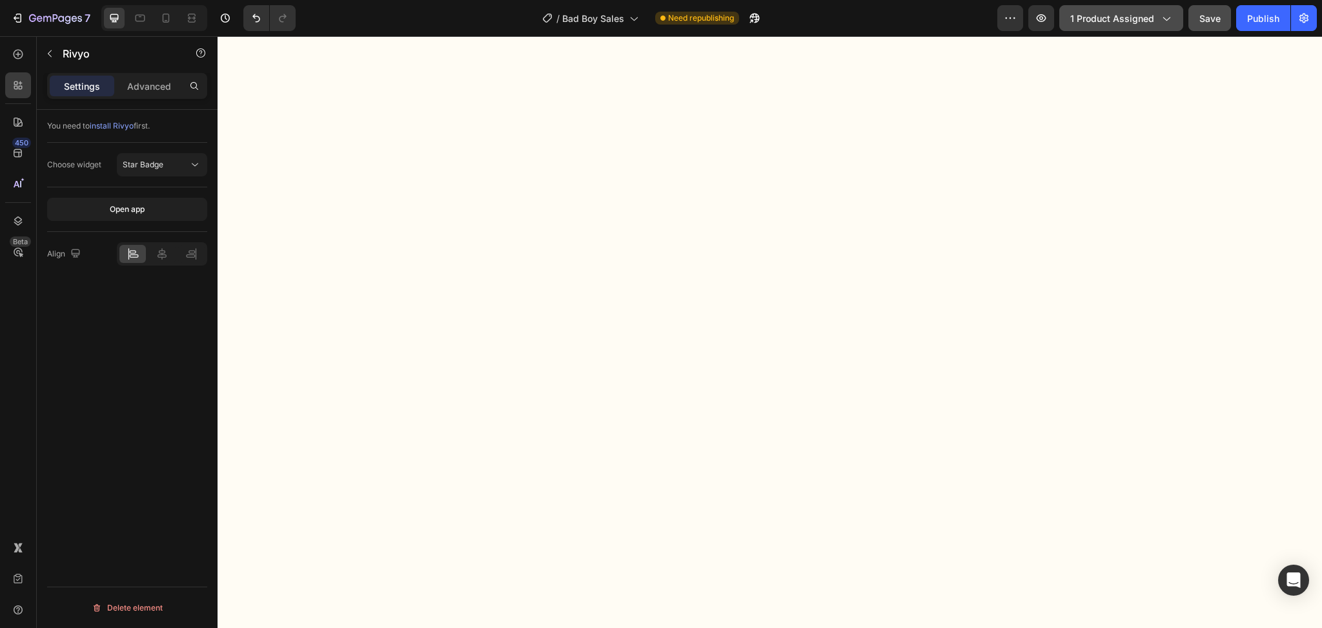
scroll to position [5592, 0]
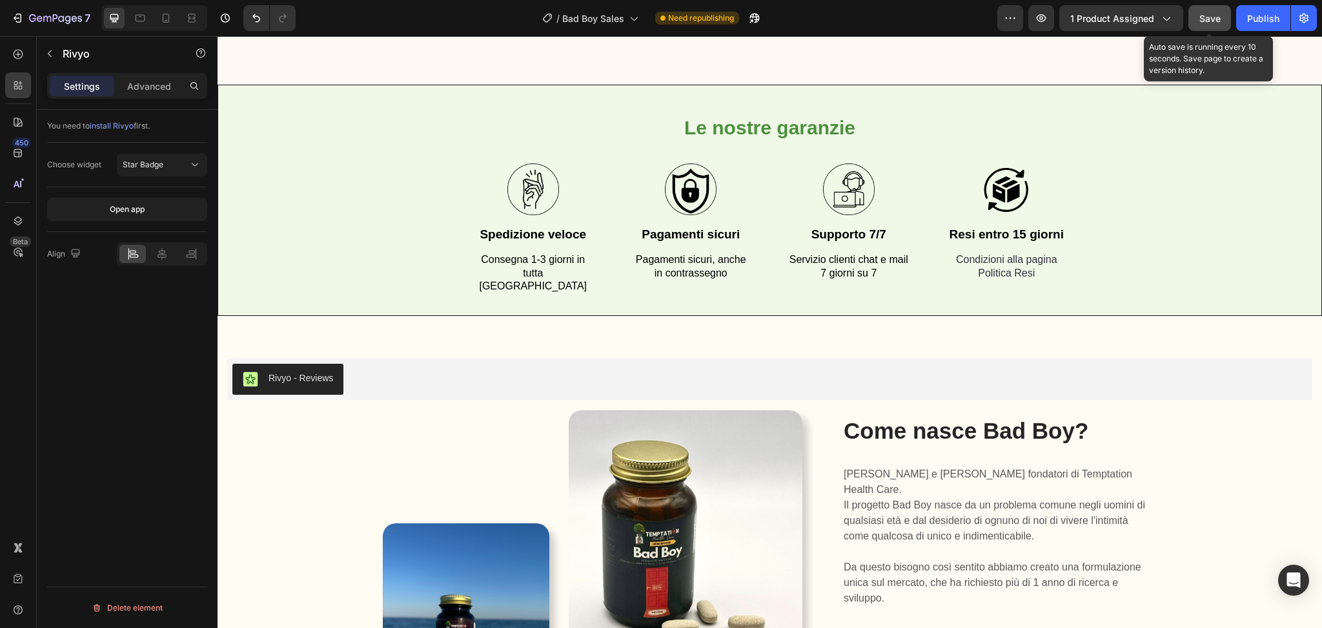
click at [1213, 14] on span "Save" at bounding box center [1210, 18] width 21 height 11
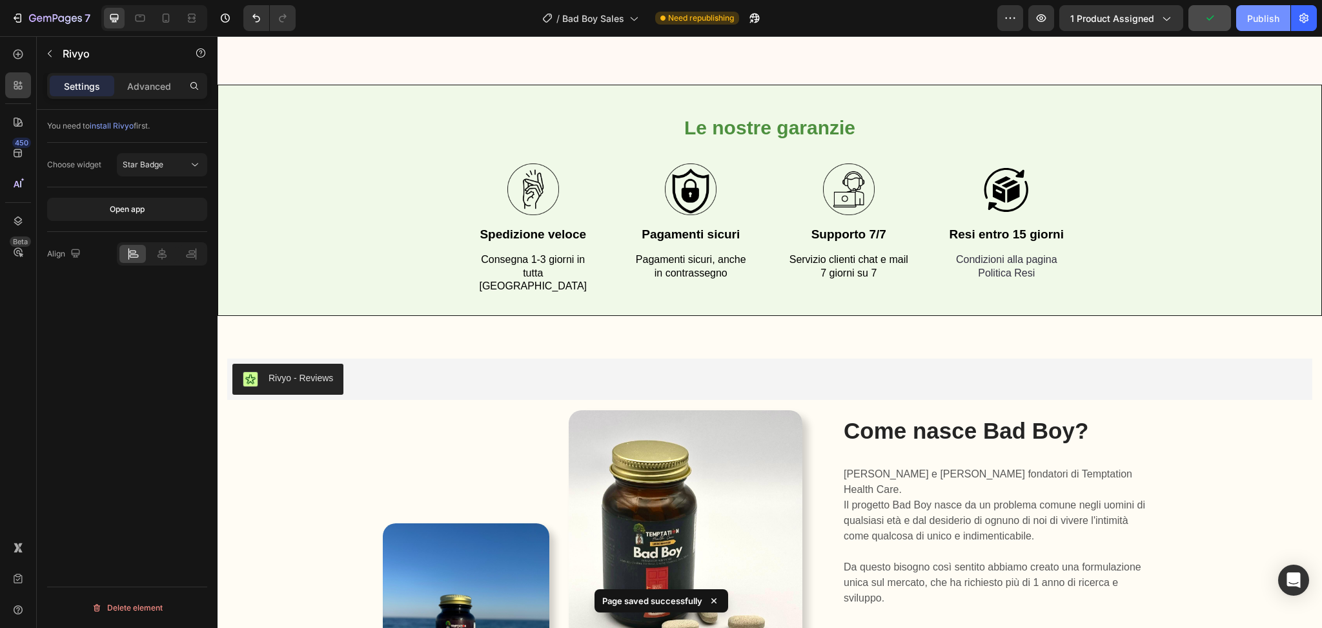
click at [1262, 22] on div "Publish" at bounding box center [1263, 19] width 32 height 14
